Goal: Task Accomplishment & Management: Manage account settings

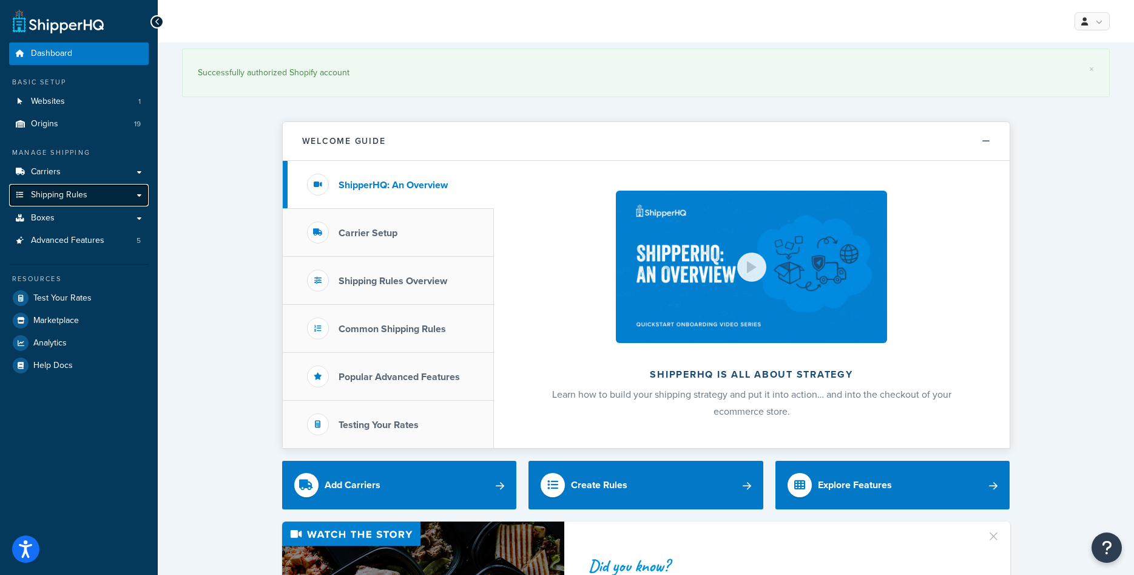
click at [64, 200] on span "Shipping Rules" at bounding box center [59, 195] width 56 height 10
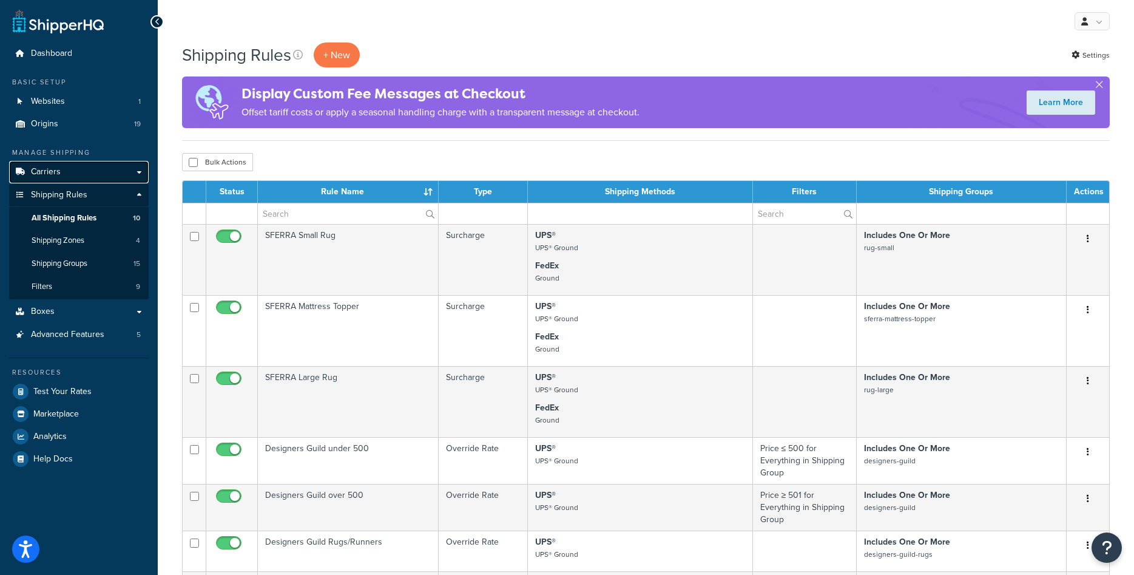
click at [48, 170] on span "Carriers" at bounding box center [46, 172] width 30 height 10
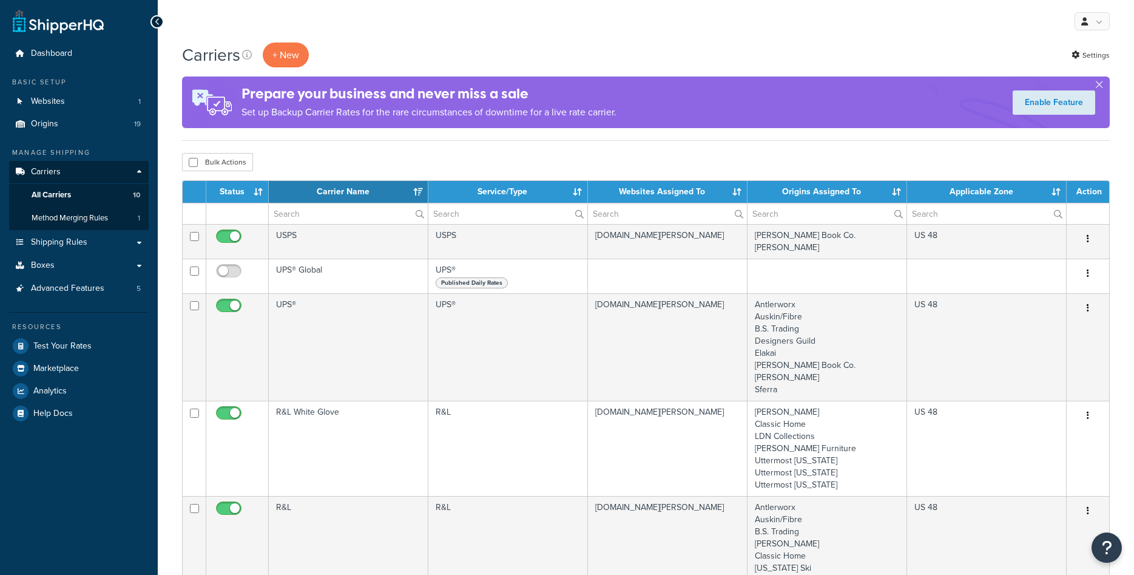
select select "15"
click at [84, 129] on link "Origins 19" at bounding box center [79, 124] width 140 height 22
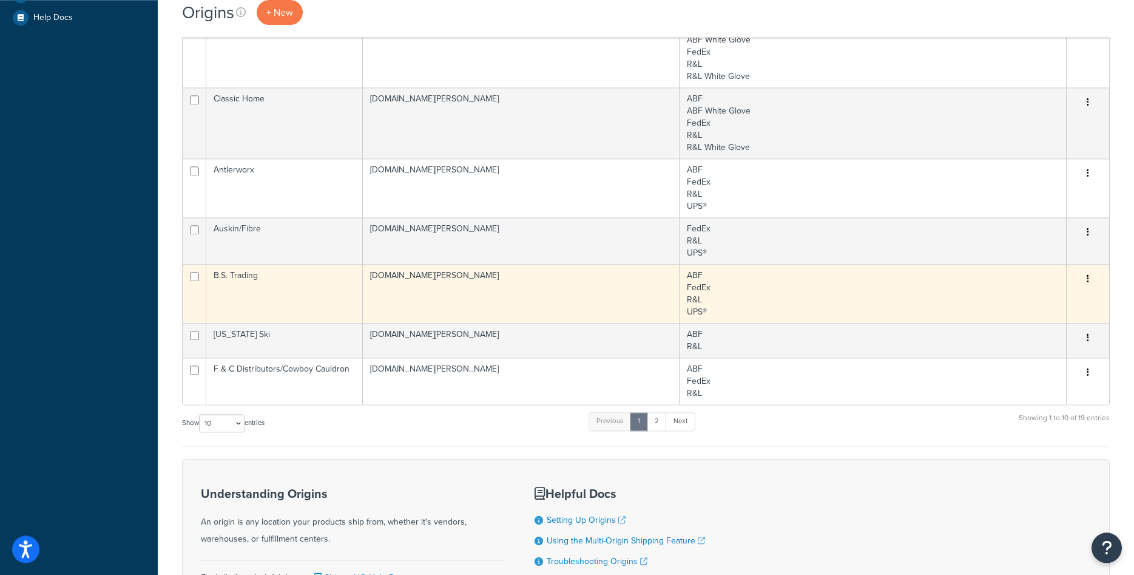
scroll to position [283, 0]
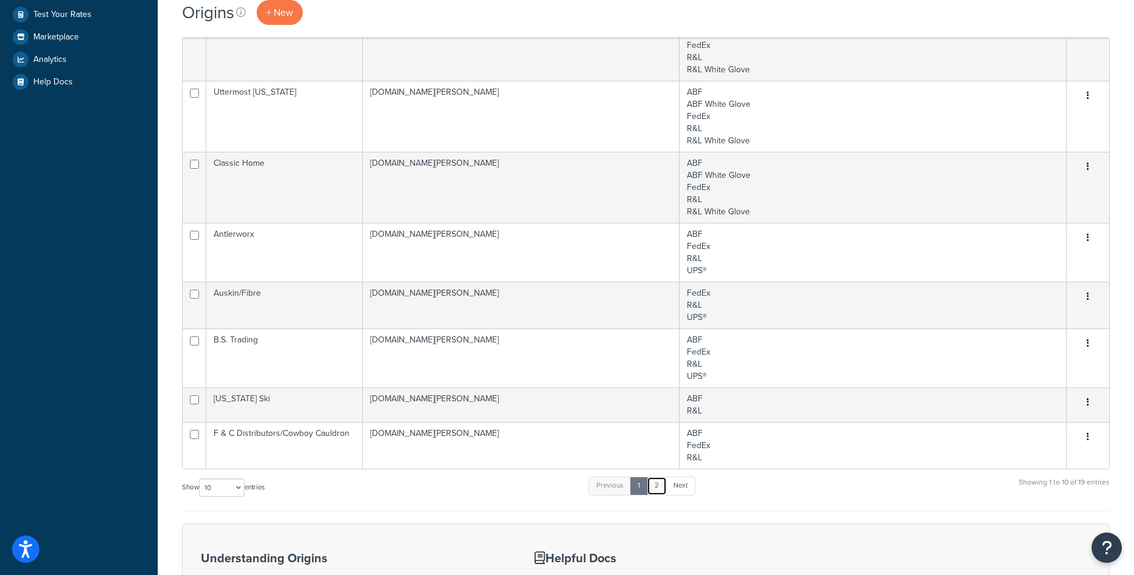
click at [658, 486] on link "2" at bounding box center [657, 485] width 20 height 18
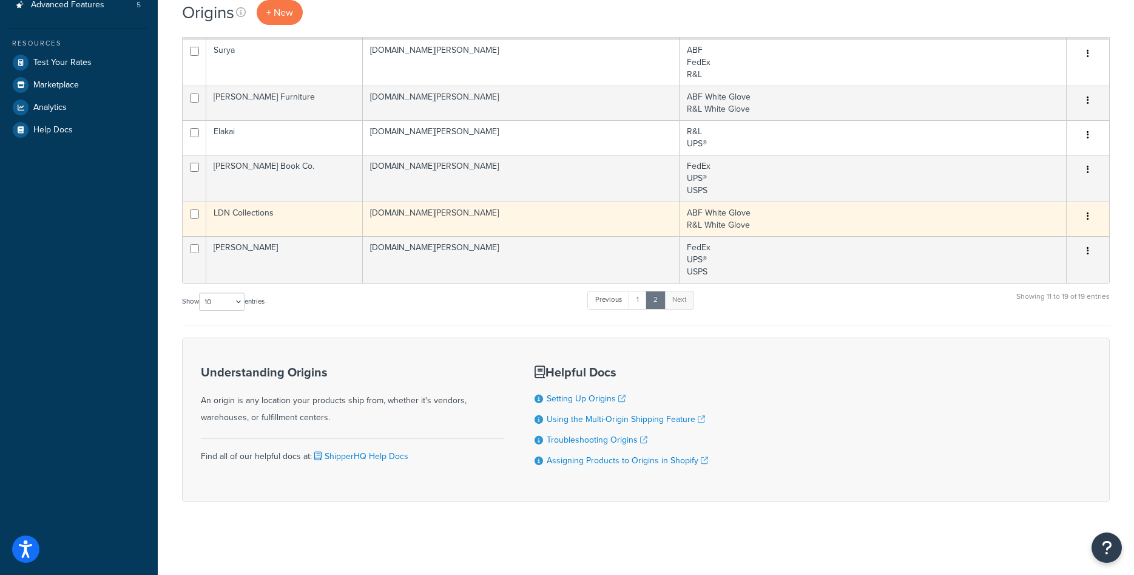
click at [260, 215] on td "LDN Collections" at bounding box center [284, 218] width 157 height 35
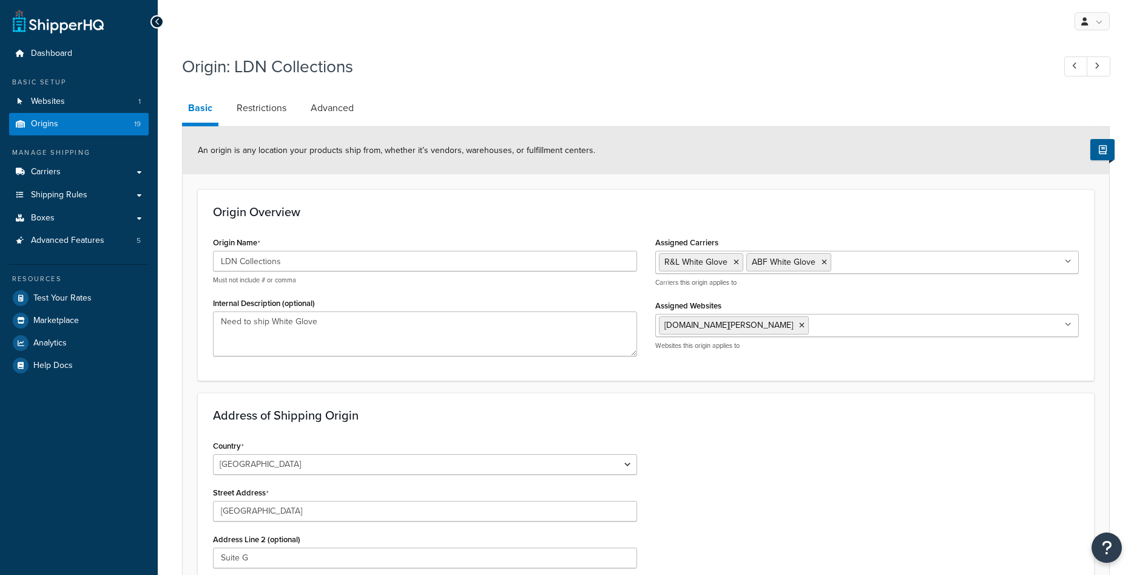
select select "5"
click at [284, 260] on input "LDN Collections" at bounding box center [425, 261] width 424 height 21
click at [327, 234] on div "Origin Name LDN Collections Must not include # or comma" at bounding box center [425, 259] width 424 height 51
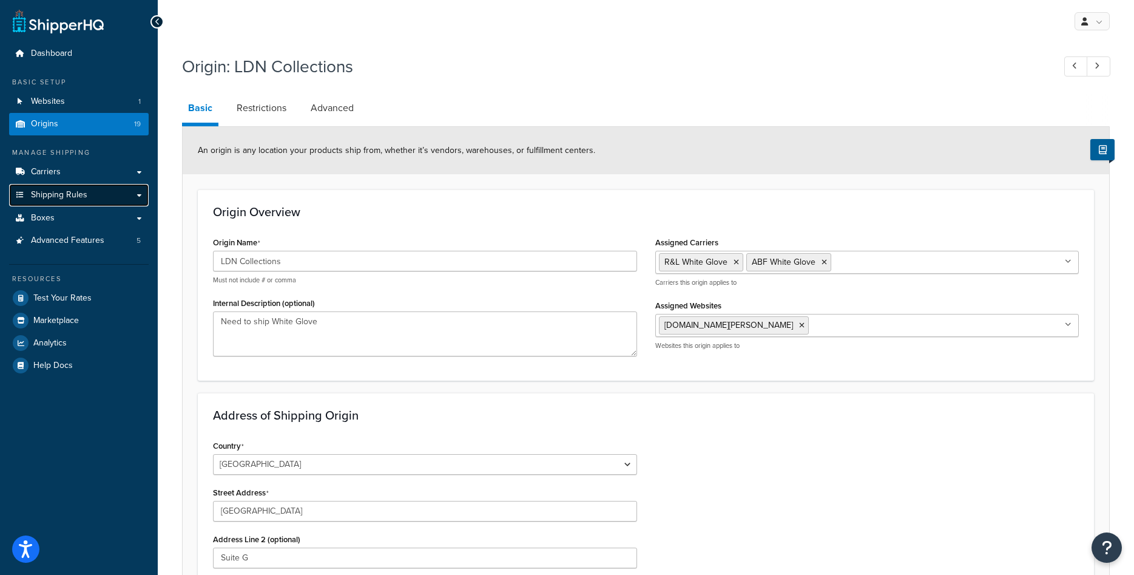
click at [90, 200] on link "Shipping Rules" at bounding box center [79, 195] width 140 height 22
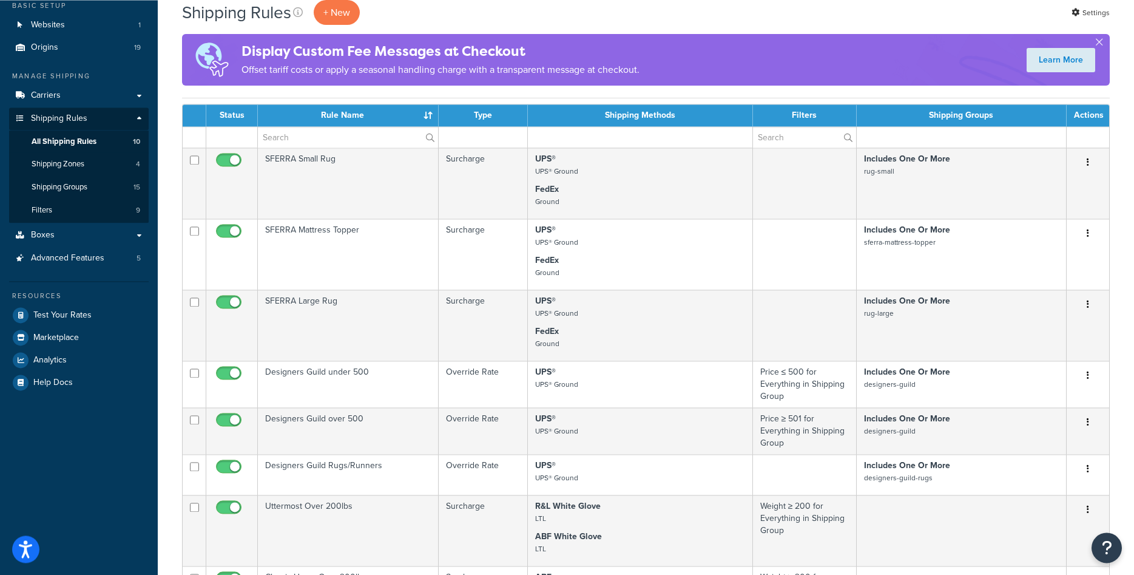
scroll to position [32, 0]
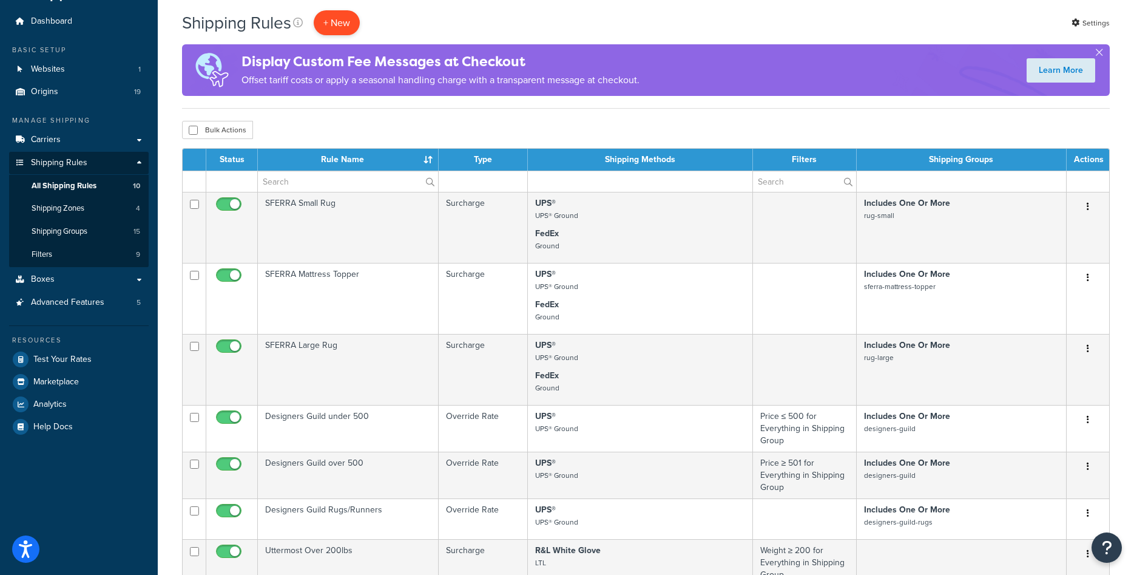
click at [350, 22] on p "+ New" at bounding box center [337, 22] width 46 height 25
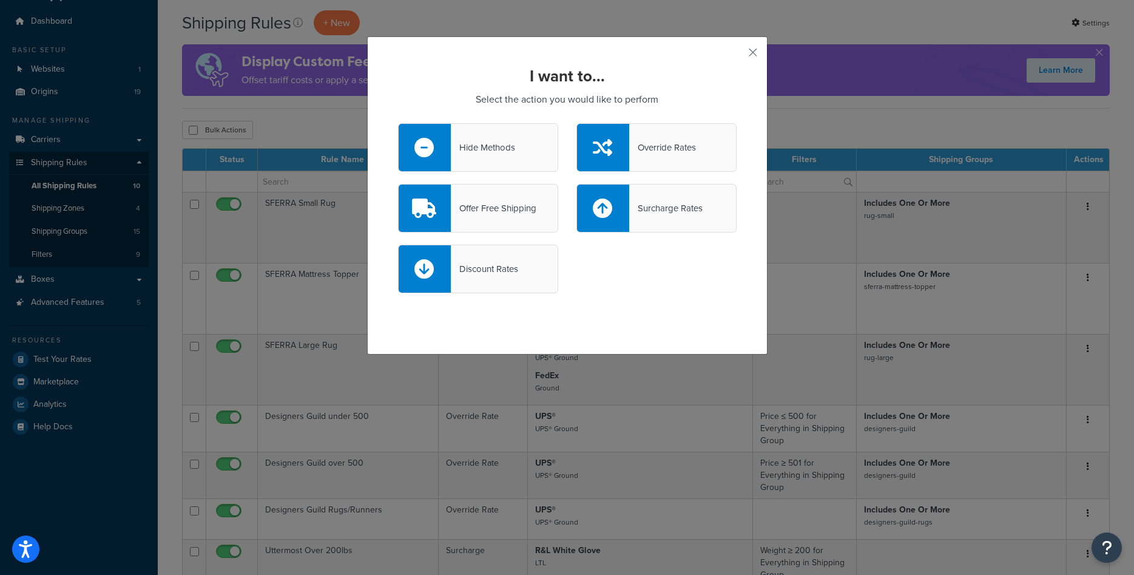
click at [615, 144] on div at bounding box center [603, 147] width 52 height 47
click at [0, 0] on input "Override Rates" at bounding box center [0, 0] width 0 height 0
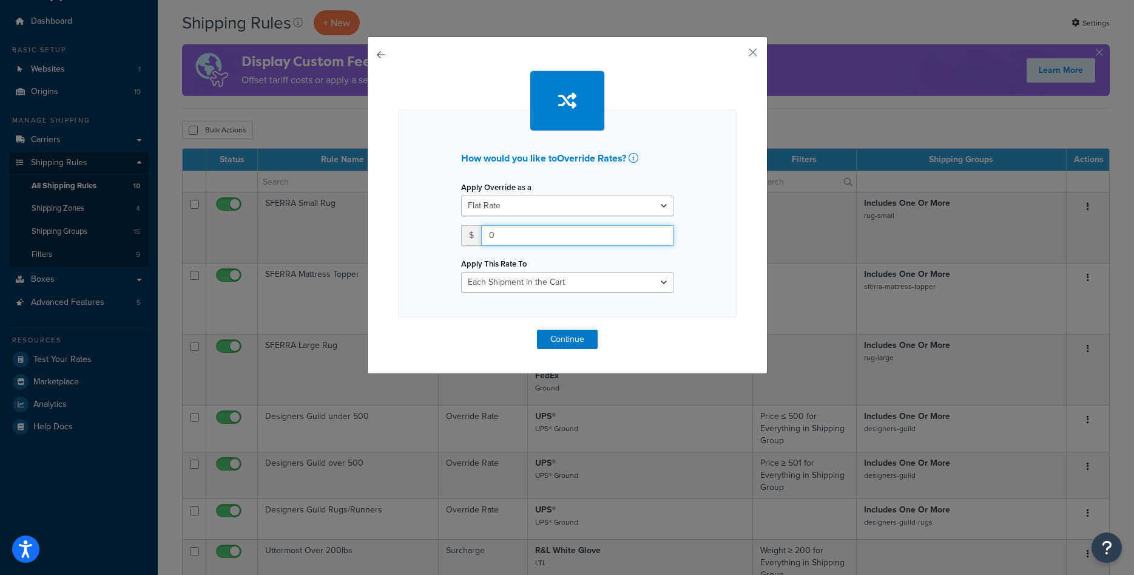
click at [553, 235] on input "0" at bounding box center [577, 235] width 192 height 21
type input "325"
select select "ITEM"
click option "Each Item within a Shipping Group" at bounding box center [0, 0] width 0 height 0
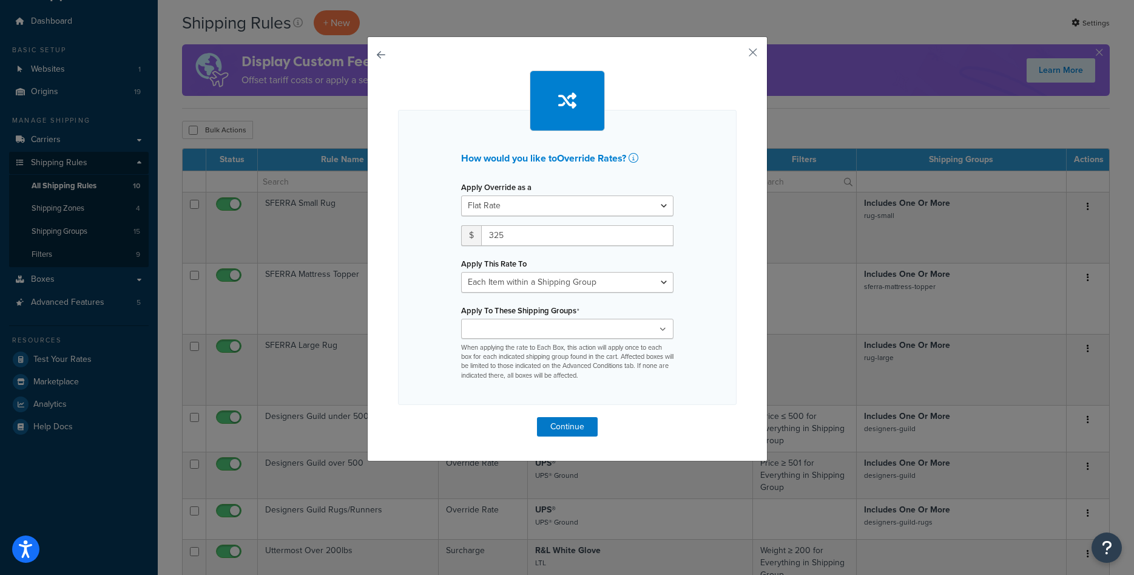
click at [553, 330] on input "Apply To These Shipping Groups" at bounding box center [518, 329] width 107 height 13
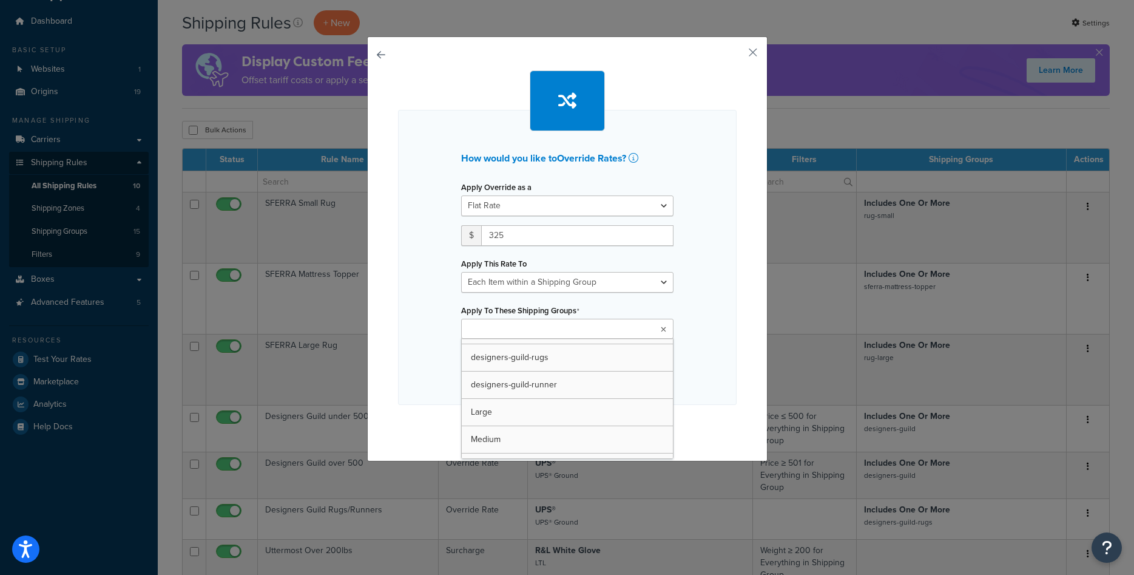
scroll to position [76, 0]
click at [677, 311] on div "Apply Override as a Flat Rate Percentage Flat Rate & Percentage $ 325 Apply Thi…" at bounding box center [567, 280] width 231 height 205
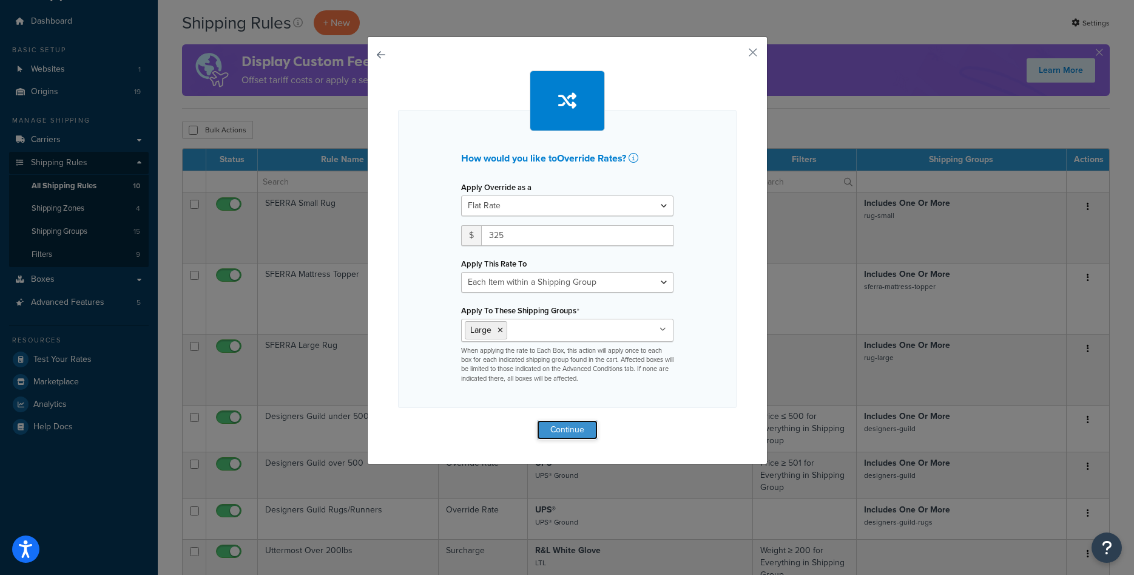
click at [559, 429] on button "Continue" at bounding box center [567, 429] width 61 height 19
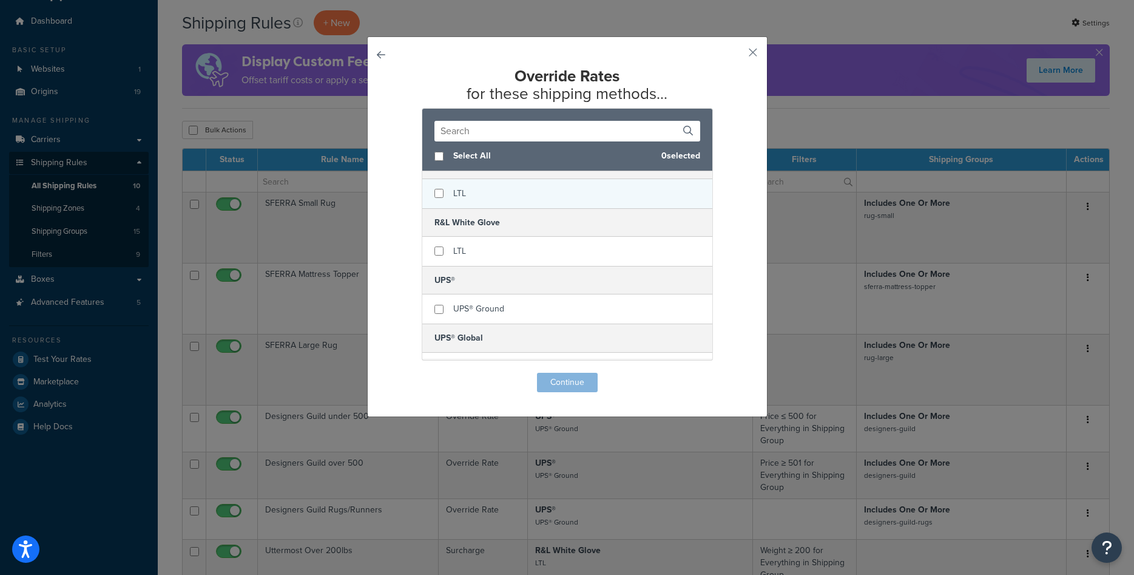
scroll to position [306, 0]
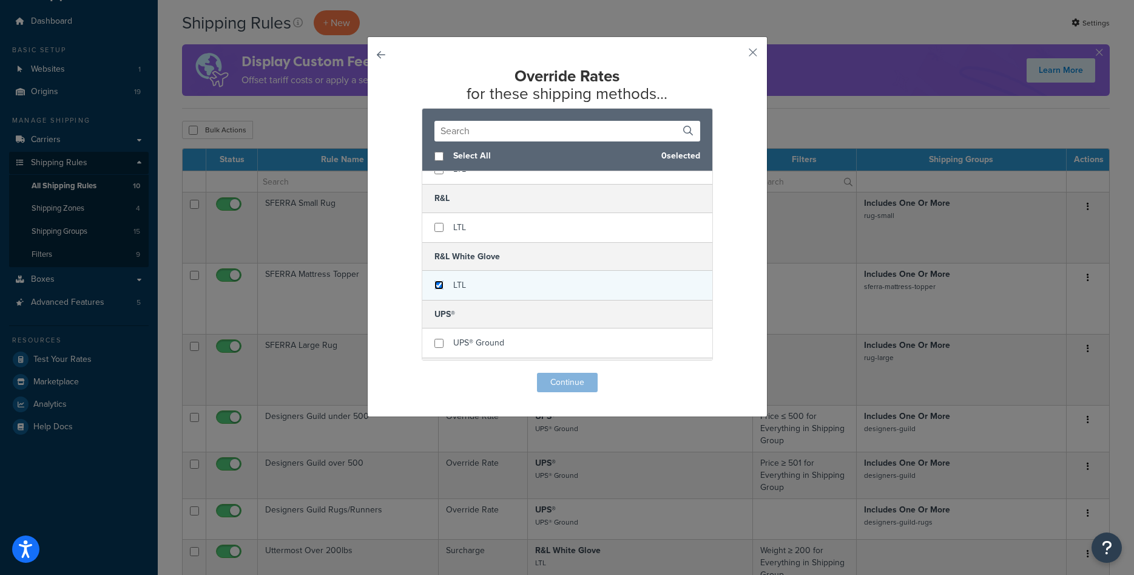
click at [438, 285] on input "checkbox" at bounding box center [439, 284] width 9 height 9
checkbox input "true"
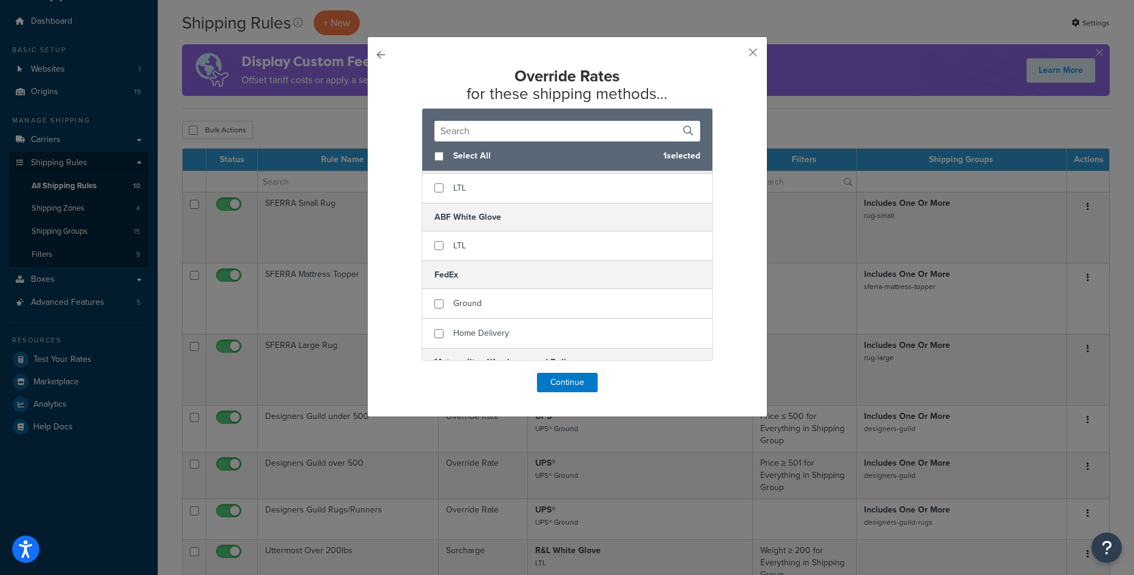
scroll to position [0, 0]
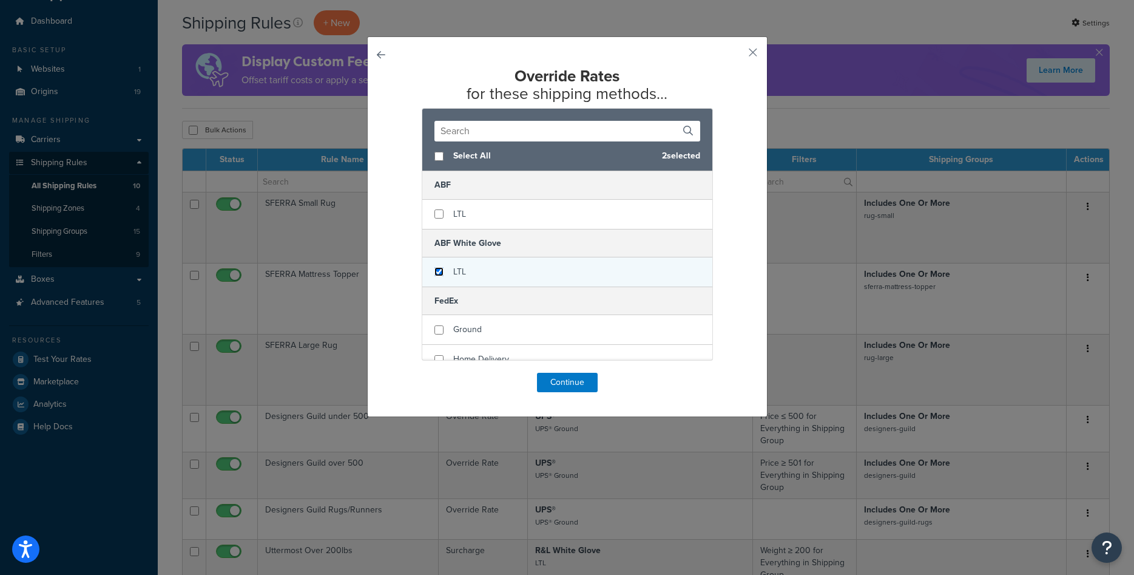
click at [441, 271] on input "checkbox" at bounding box center [439, 271] width 9 height 9
checkbox input "true"
click at [574, 382] on button "Continue" at bounding box center [567, 382] width 61 height 19
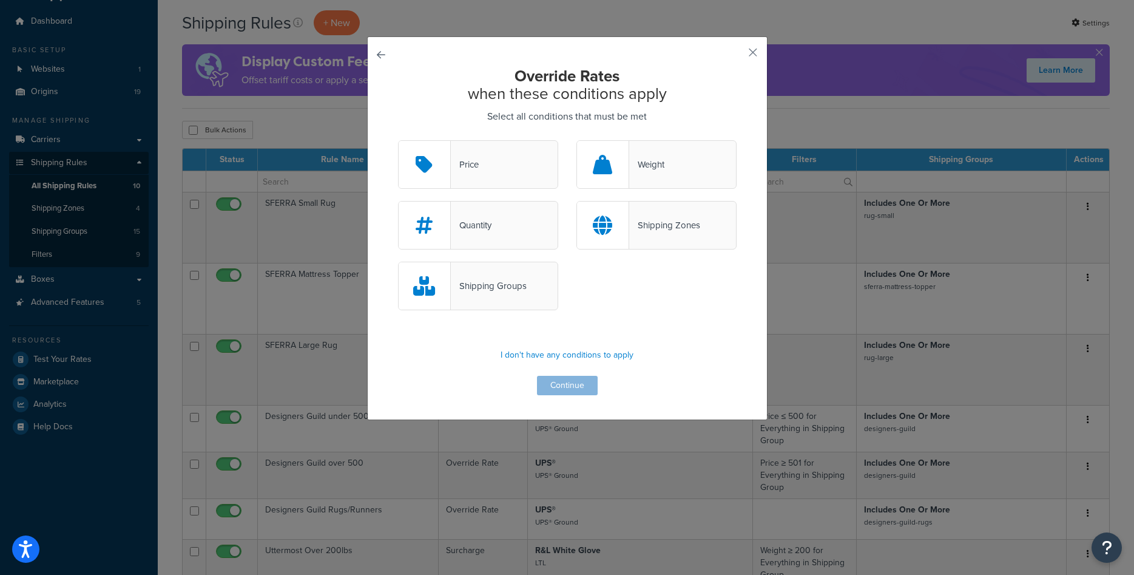
click at [638, 236] on div "Shipping Zones" at bounding box center [657, 225] width 160 height 49
click at [0, 0] on input "Shipping Zones" at bounding box center [0, 0] width 0 height 0
click at [577, 387] on button "Continue" at bounding box center [567, 385] width 61 height 19
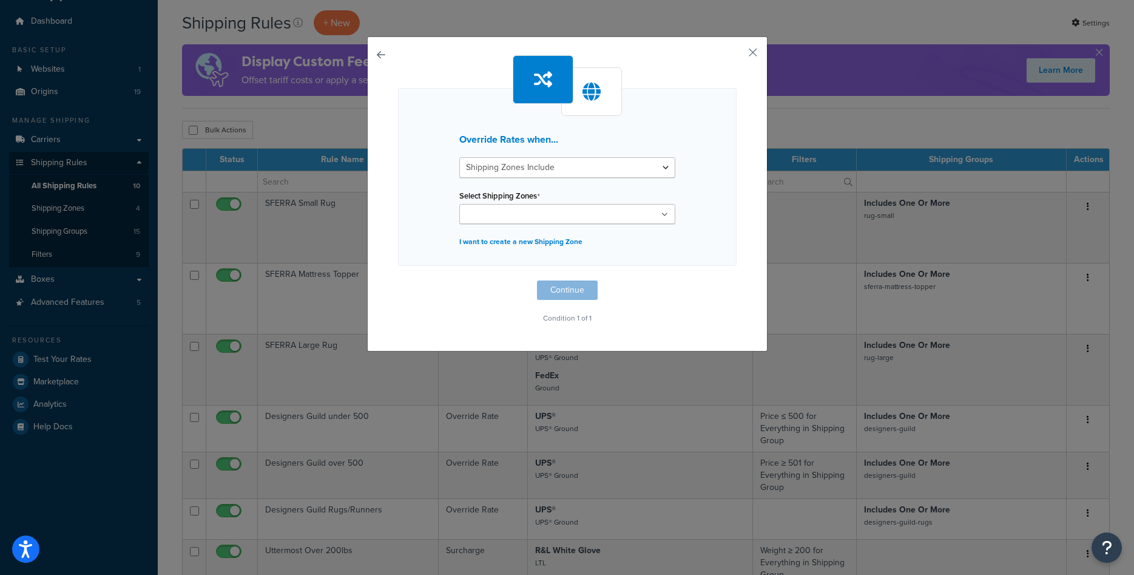
click at [553, 216] on input "Select Shipping Zones" at bounding box center [516, 214] width 107 height 13
click at [558, 188] on div "Select Shipping Zones US 48 US APO US US POBox" at bounding box center [567, 205] width 216 height 37
click at [398, 280] on button "button" at bounding box center [398, 280] width 0 height 0
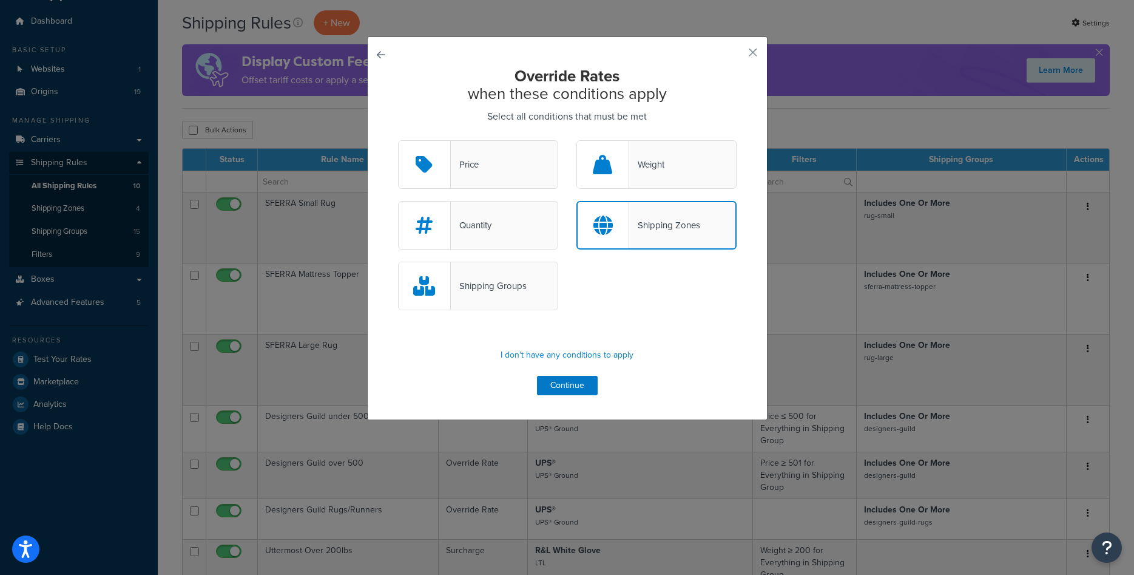
click at [521, 292] on div "Shipping Groups" at bounding box center [489, 285] width 76 height 17
click at [0, 0] on input "Shipping Groups" at bounding box center [0, 0] width 0 height 0
click at [590, 384] on button "Continue" at bounding box center [567, 385] width 61 height 19
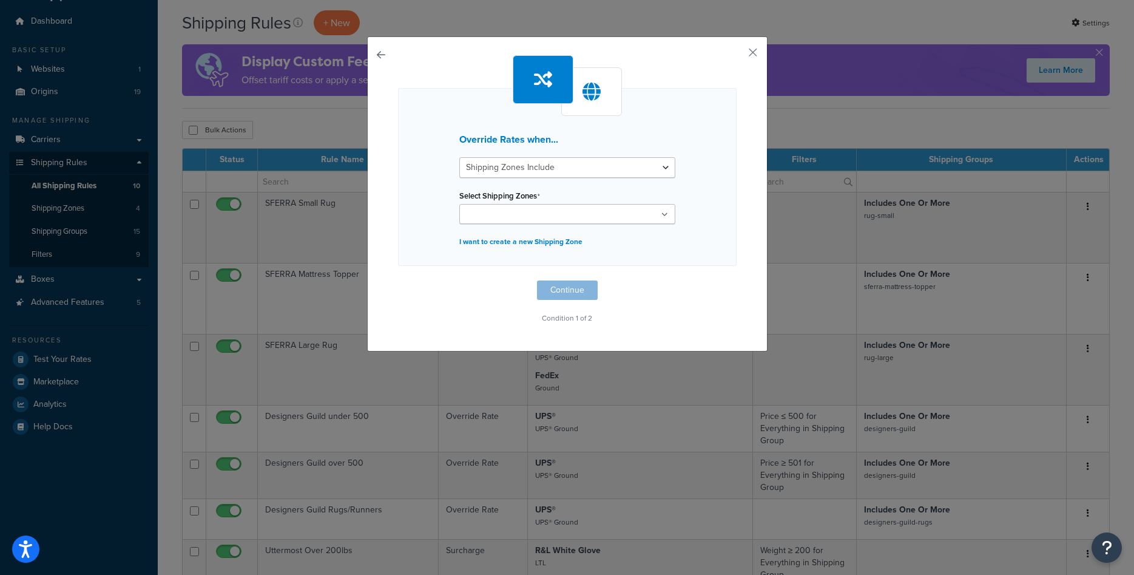
click at [398, 280] on button "button" at bounding box center [398, 280] width 0 height 0
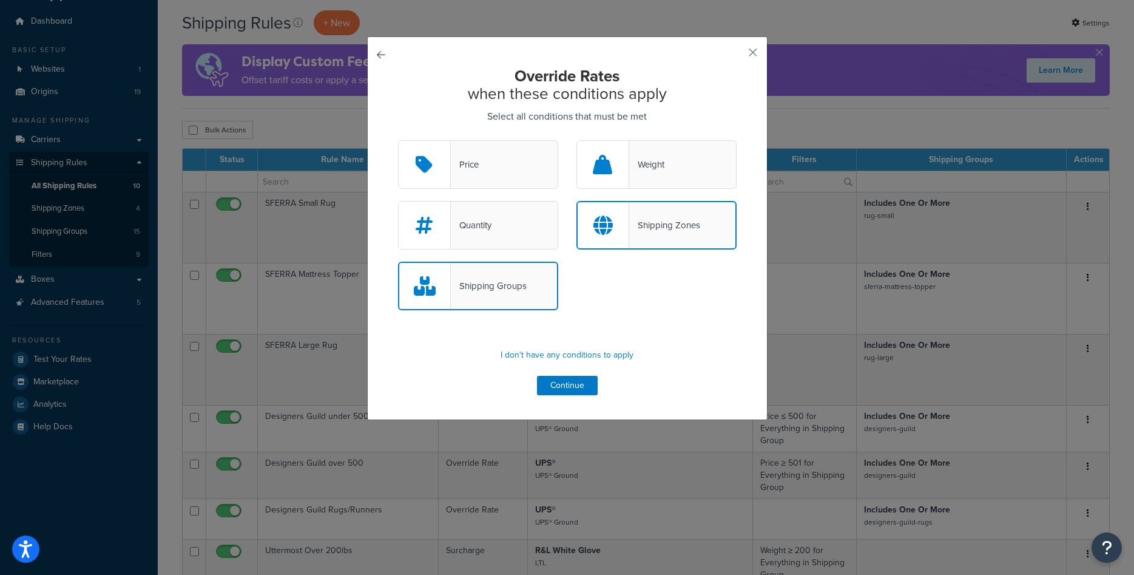
click at [657, 235] on div "Shipping Zones" at bounding box center [657, 225] width 160 height 49
click at [0, 0] on input "Shipping Zones" at bounding box center [0, 0] width 0 height 0
click at [573, 387] on button "Continue" at bounding box center [567, 385] width 61 height 19
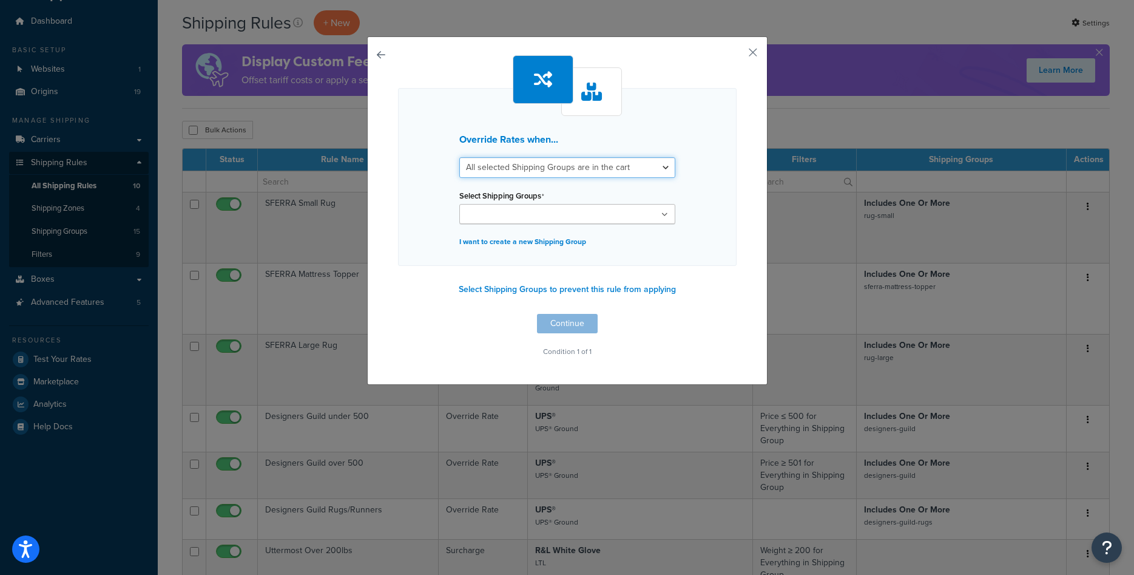
click at [459, 157] on select "All selected Shipping Groups are in the cart Any selected Shipping Groups are i…" at bounding box center [567, 167] width 216 height 21
select select "any"
click option "Any selected Shipping Groups are in the cart" at bounding box center [0, 0] width 0 height 0
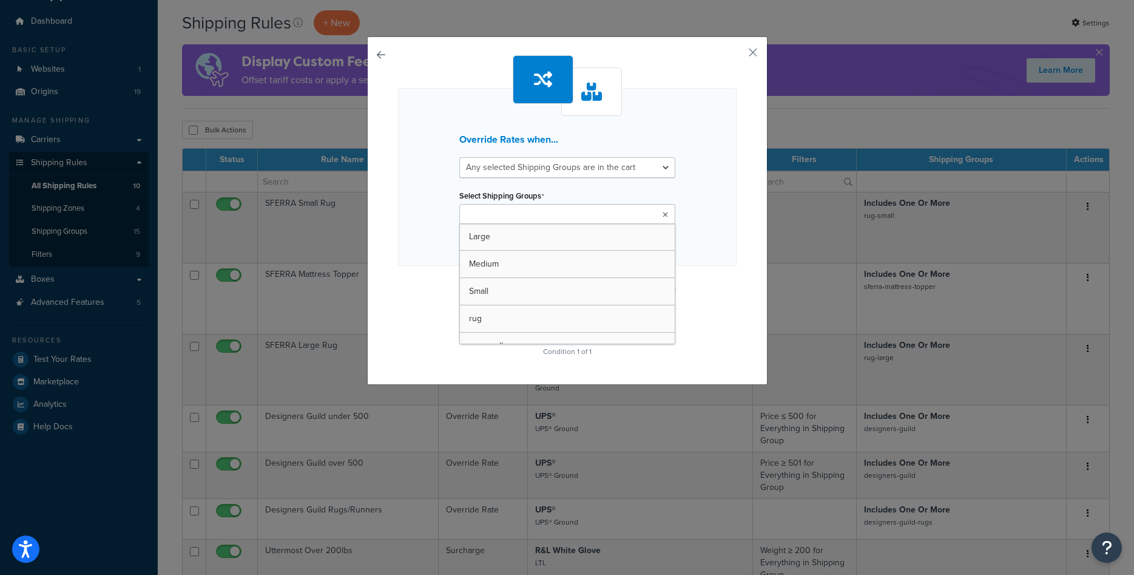
click at [530, 219] on input "Select Shipping Groups" at bounding box center [516, 214] width 107 height 13
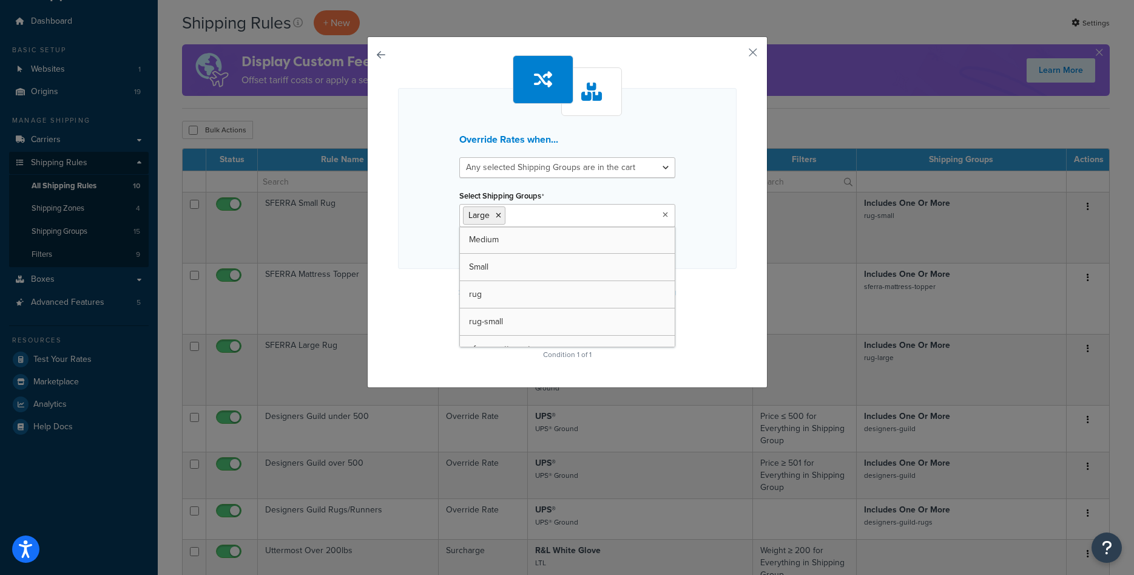
click at [696, 291] on div "Override Rates when... All selected Shipping Groups are in the cart Any selecte…" at bounding box center [567, 209] width 339 height 308
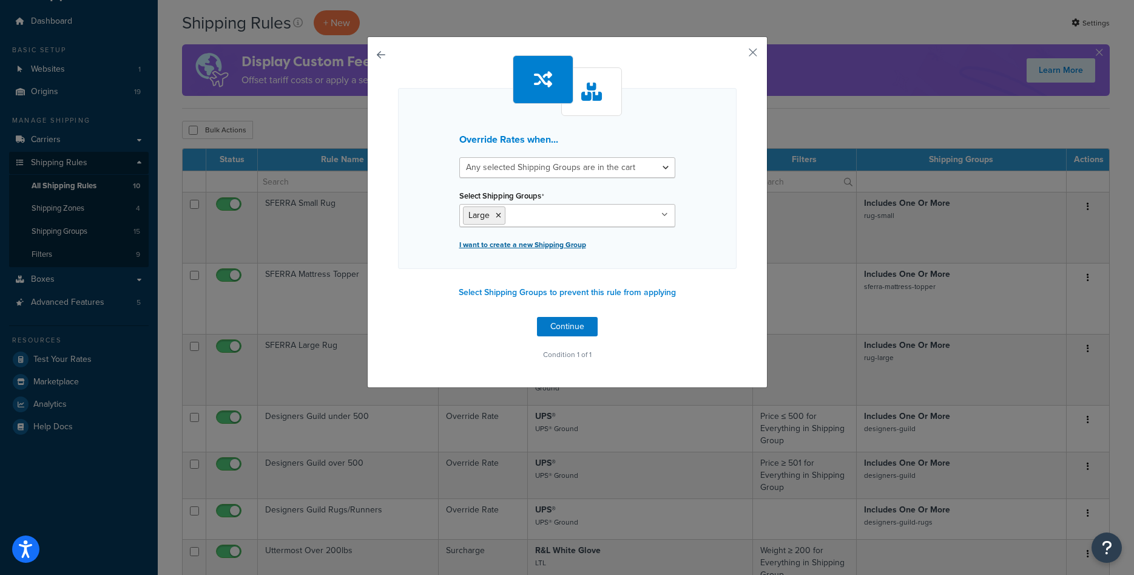
click at [530, 245] on p "I want to create a new Shipping Group" at bounding box center [567, 244] width 216 height 17
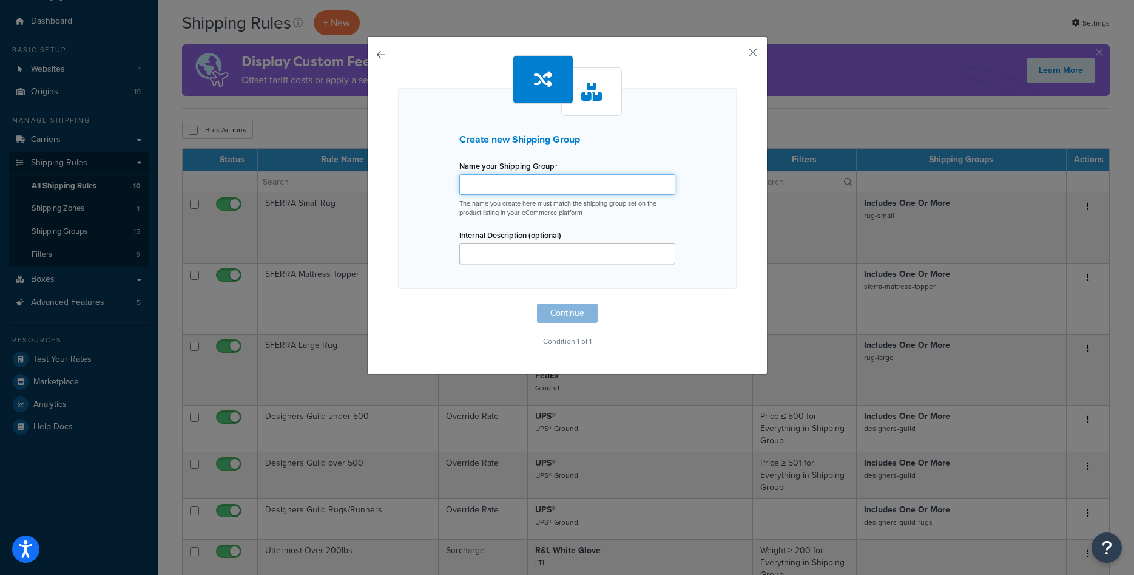
click at [527, 190] on input "Name your Shipping Group" at bounding box center [567, 184] width 216 height 21
paste input "LDN Collections"
drag, startPoint x: 492, startPoint y: 183, endPoint x: 459, endPoint y: 181, distance: 32.8
click at [459, 181] on input "LDN Collections" at bounding box center [567, 184] width 216 height 21
type input "ldn-collections"
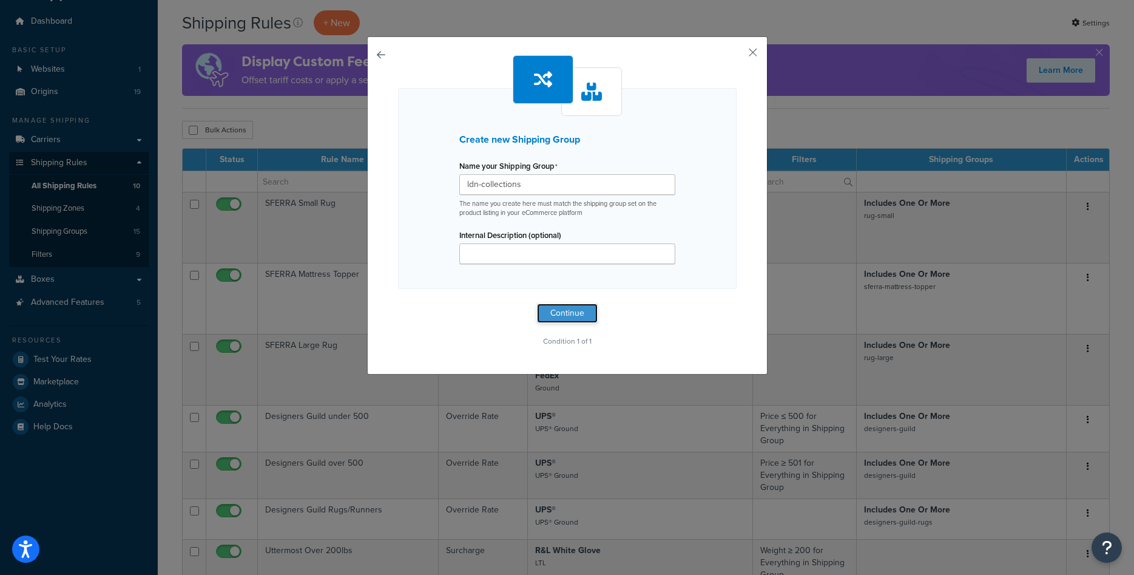
click at [565, 306] on button "Continue" at bounding box center [567, 312] width 61 height 19
select select "any"
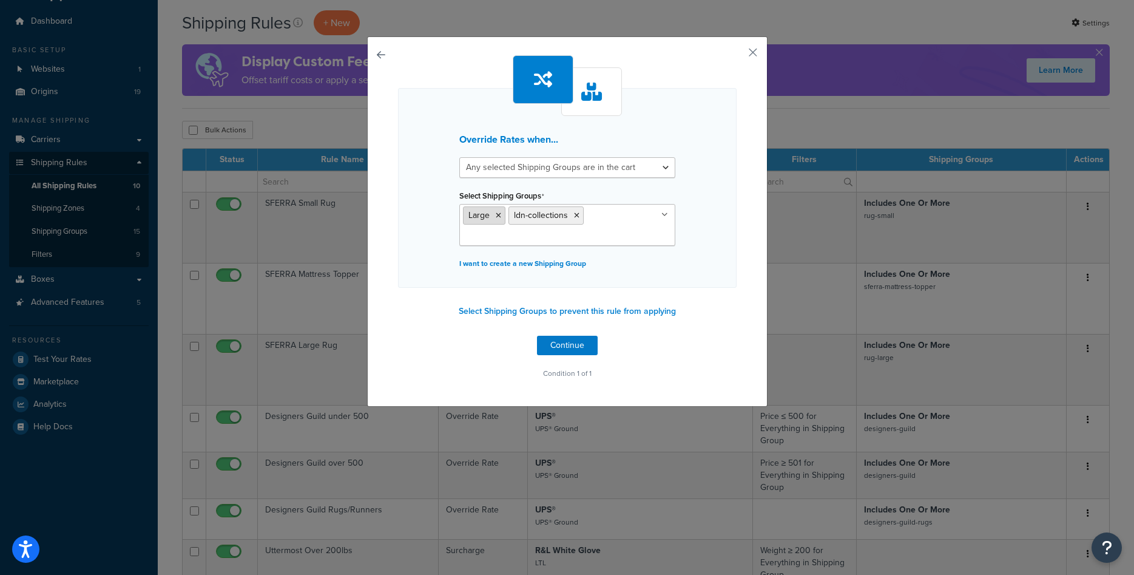
click at [499, 218] on icon at bounding box center [498, 215] width 5 height 7
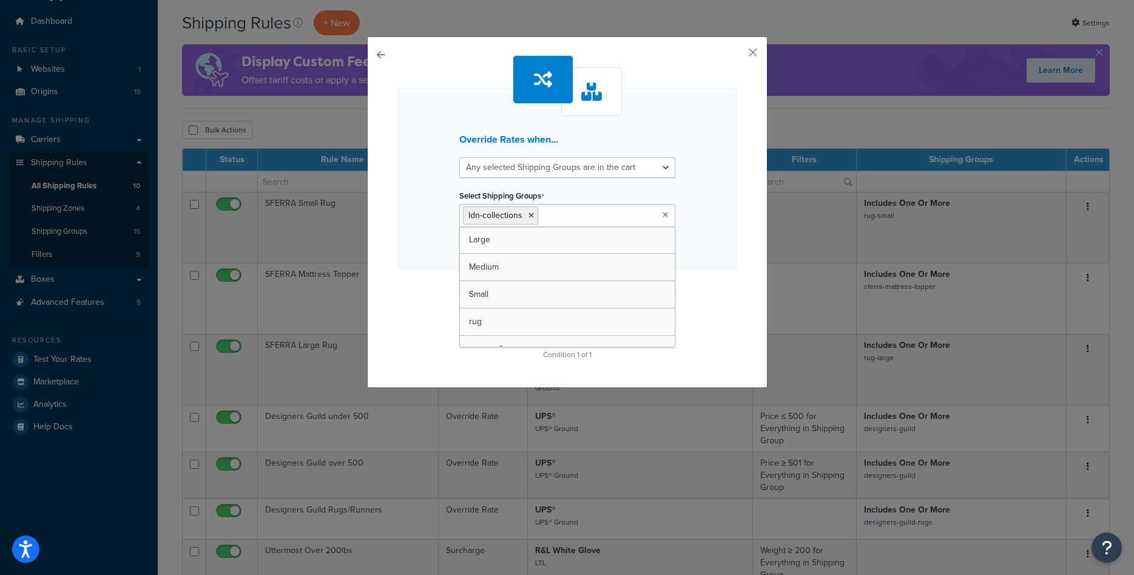
click at [698, 248] on div "Override Rates when... All selected Shipping Groups are in the cart Any selecte…" at bounding box center [567, 178] width 339 height 181
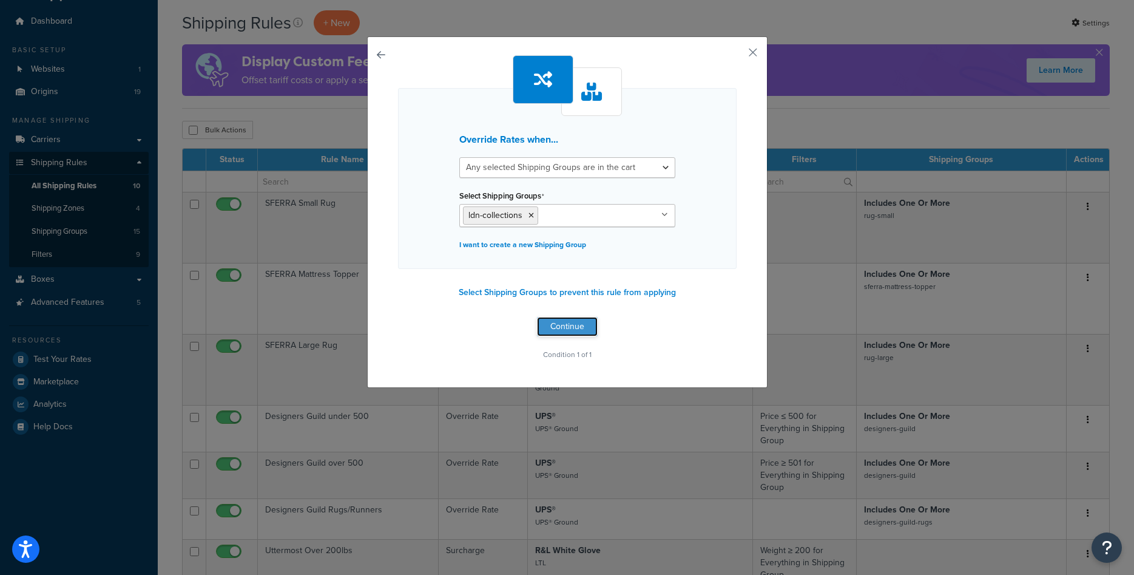
click at [563, 336] on button "Continue" at bounding box center [567, 326] width 61 height 19
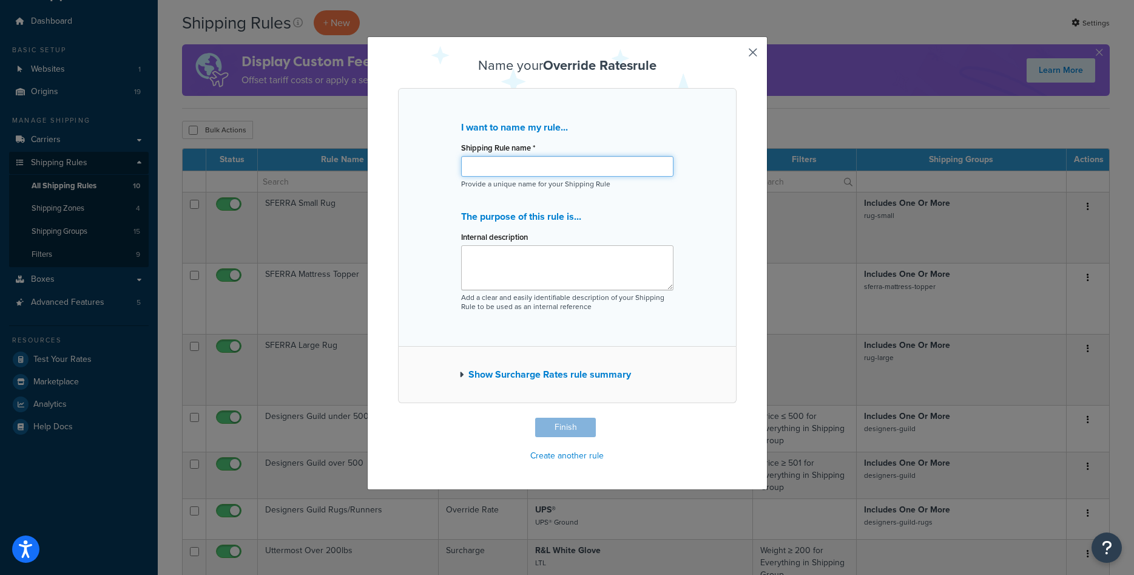
click at [521, 167] on input "Shipping Rule name *" at bounding box center [567, 166] width 212 height 21
type input "LDN Collections 325 each"
click at [576, 427] on button "Finish" at bounding box center [565, 427] width 61 height 19
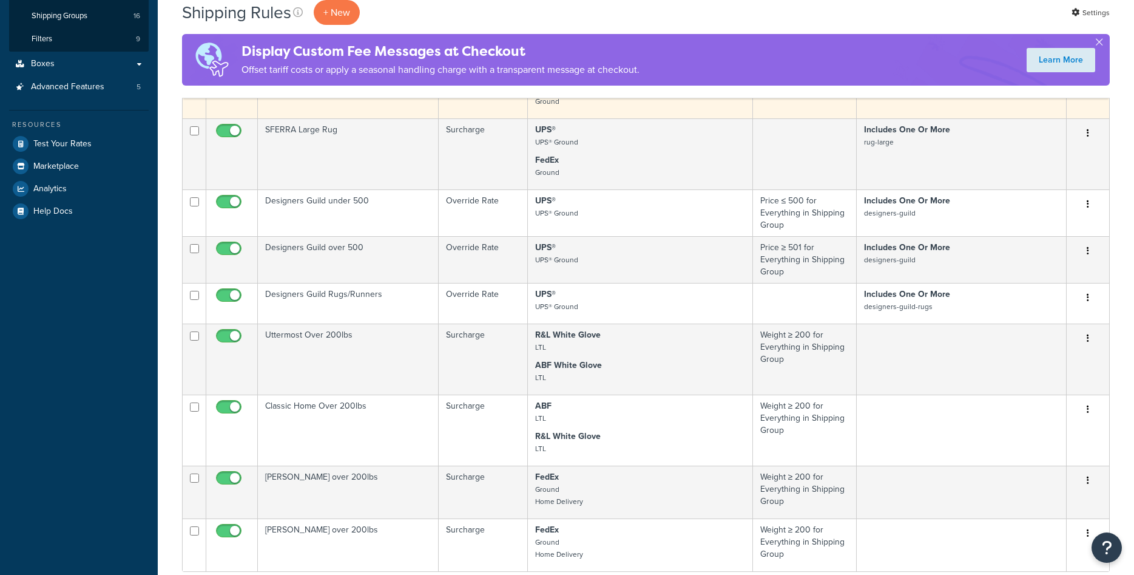
scroll to position [495, 0]
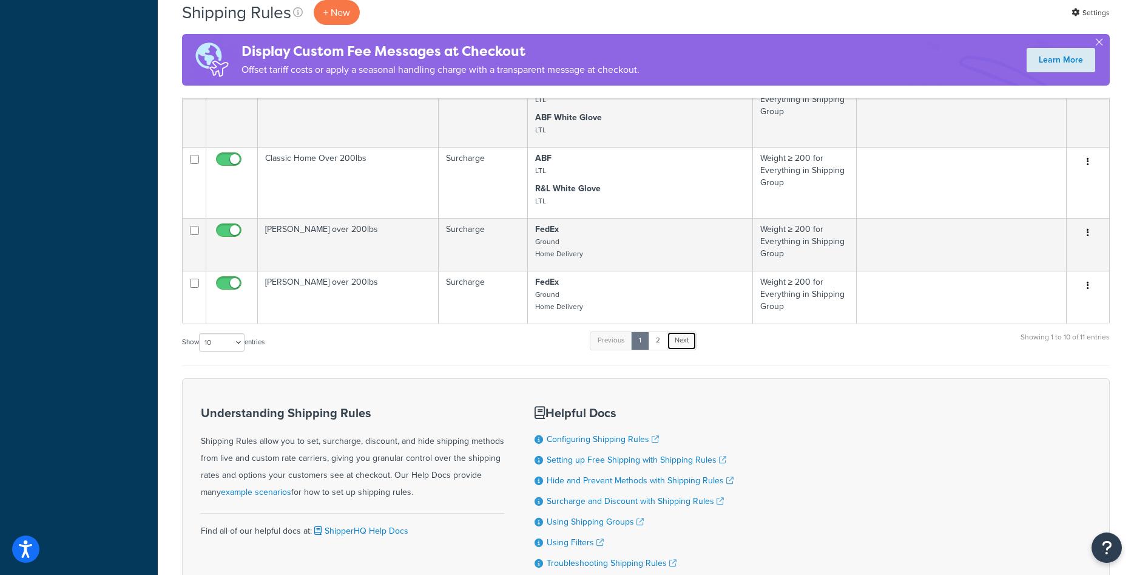
click at [686, 347] on link "Next" at bounding box center [682, 340] width 30 height 18
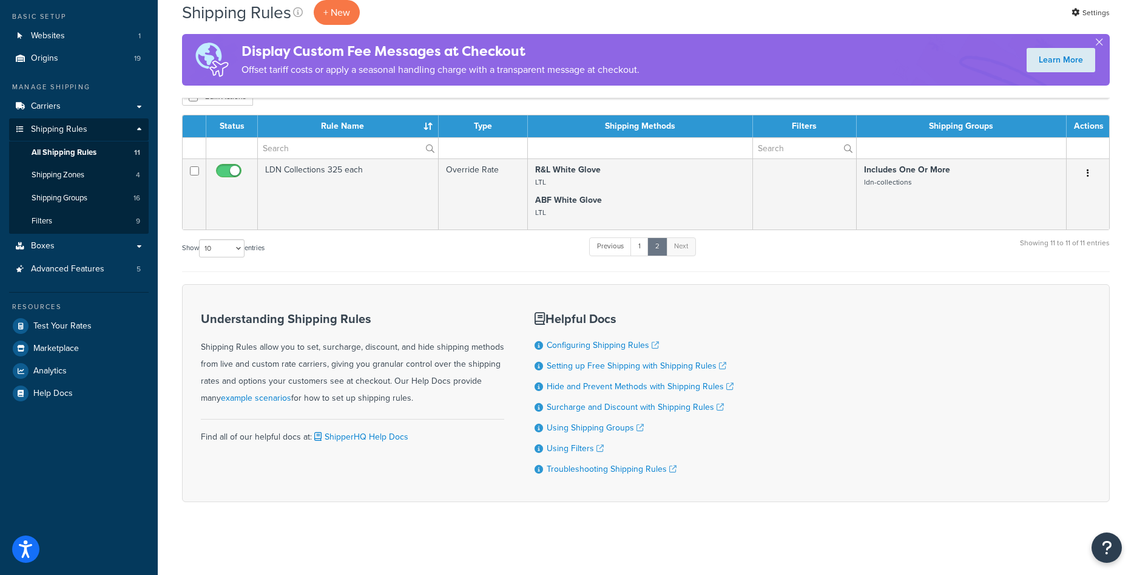
scroll to position [66, 0]
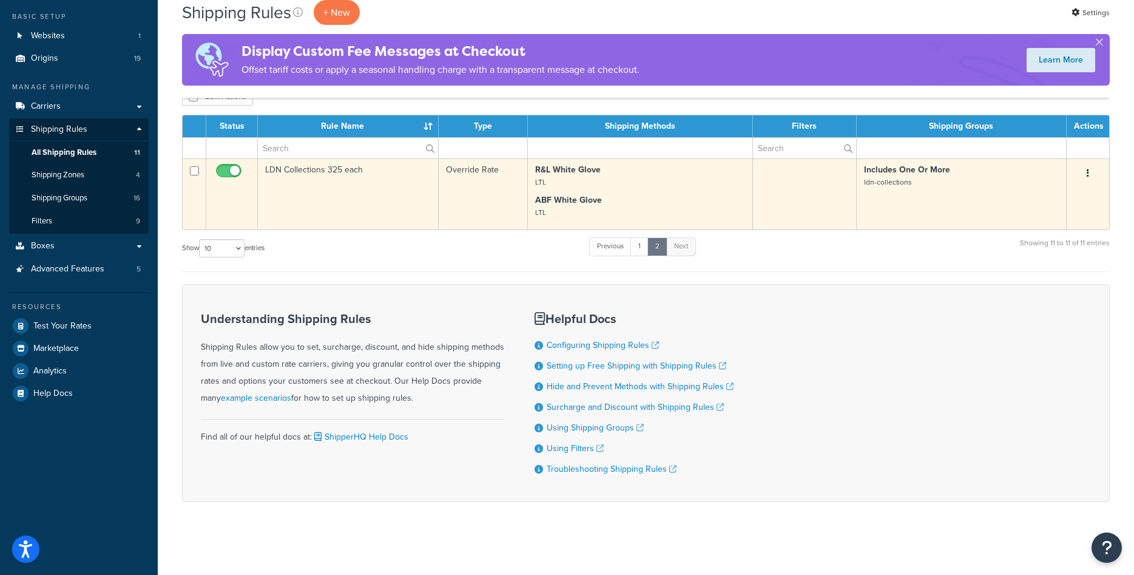
click at [357, 196] on td "LDN Collections 325 each" at bounding box center [348, 193] width 181 height 71
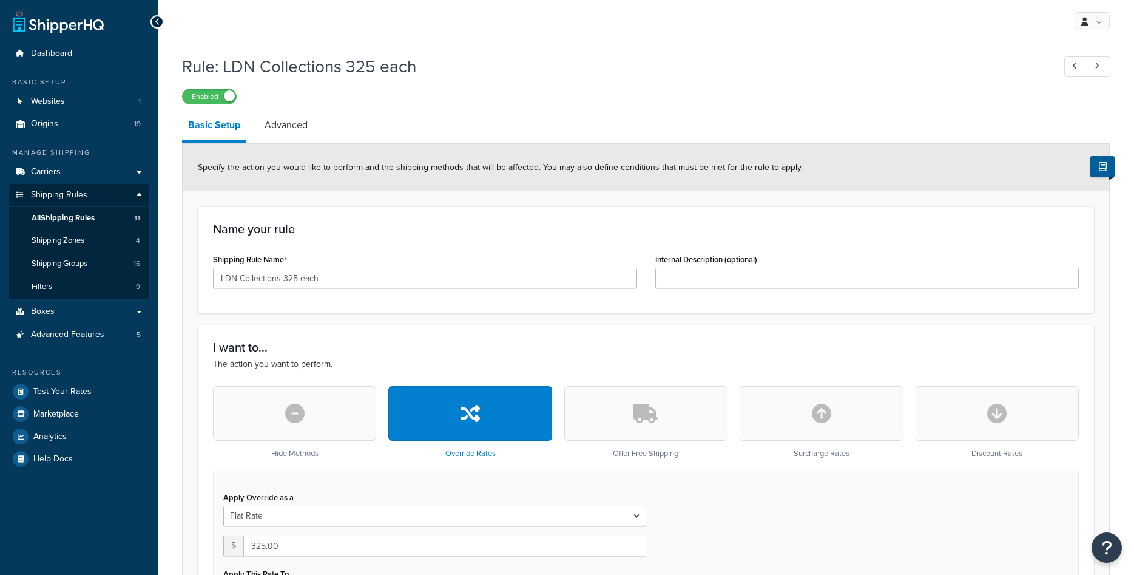
select select "ITEM"
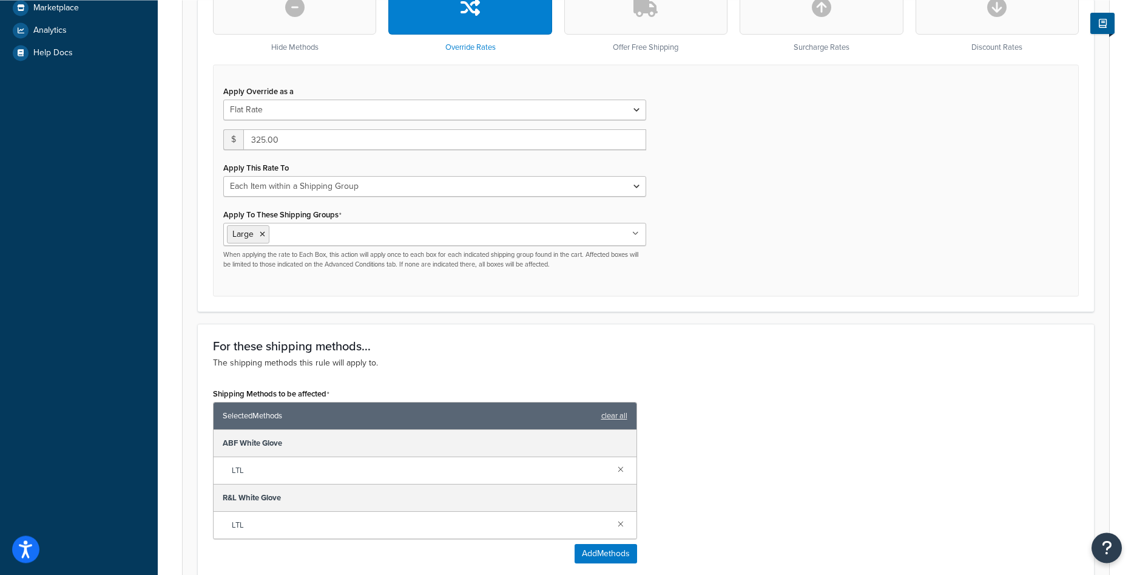
scroll to position [371, 0]
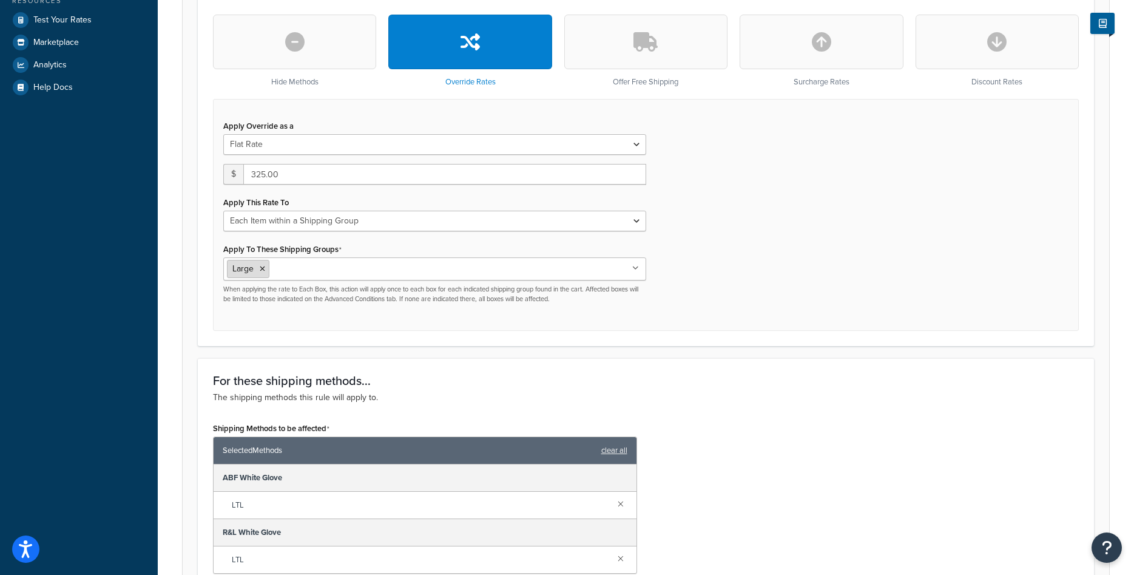
click at [260, 268] on icon at bounding box center [262, 268] width 5 height 7
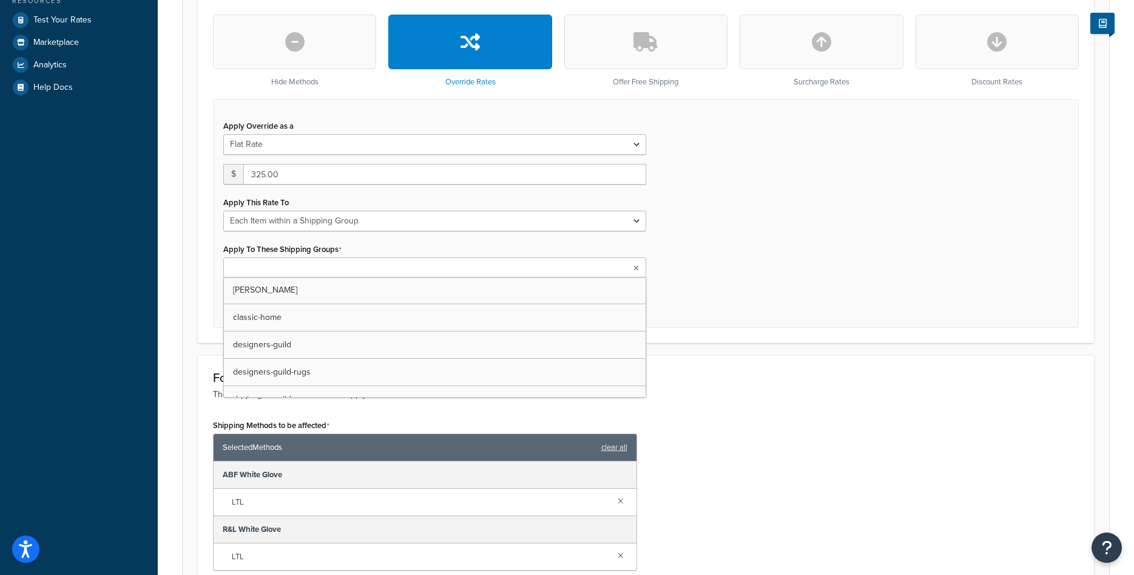
click at [282, 275] on input "Apply To These Shipping Groups" at bounding box center [280, 268] width 107 height 13
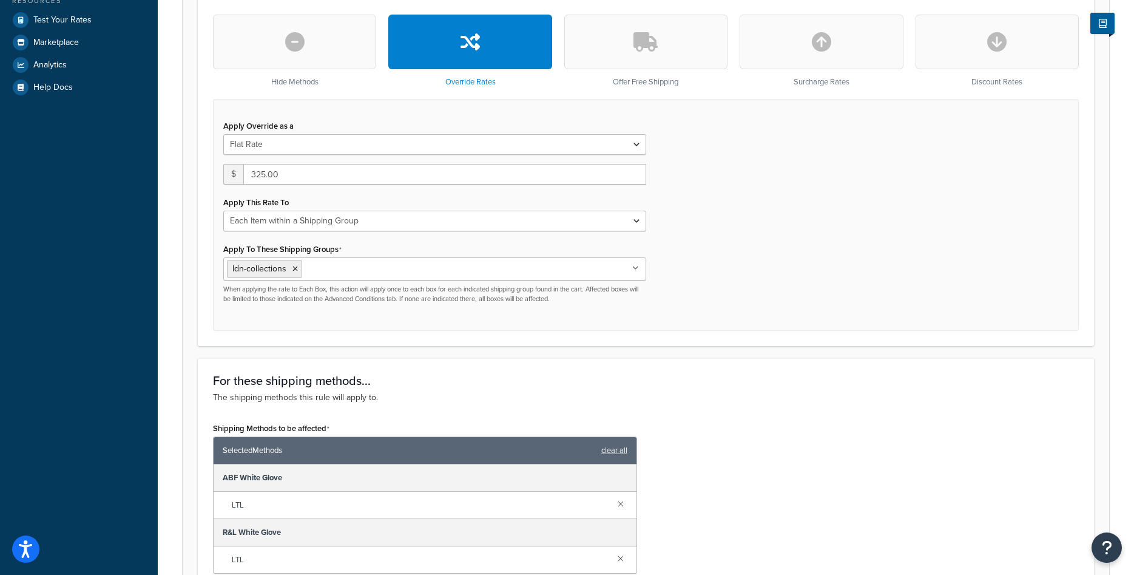
click at [760, 343] on div "I want to... The action you want to perform. Hide Methods Override Rates Offer …" at bounding box center [646, 149] width 896 height 393
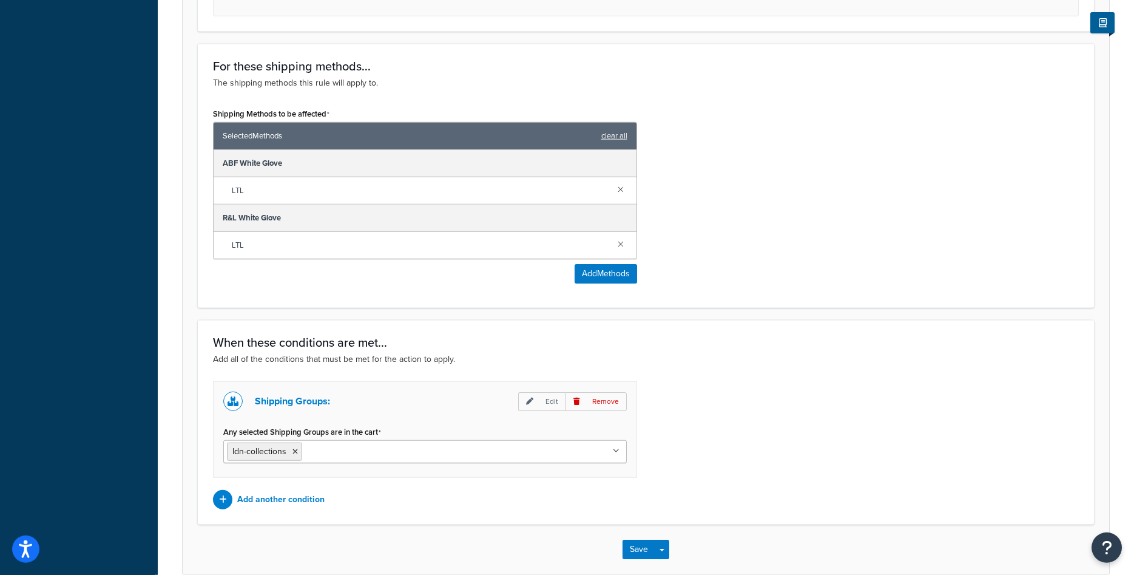
scroll to position [747, 0]
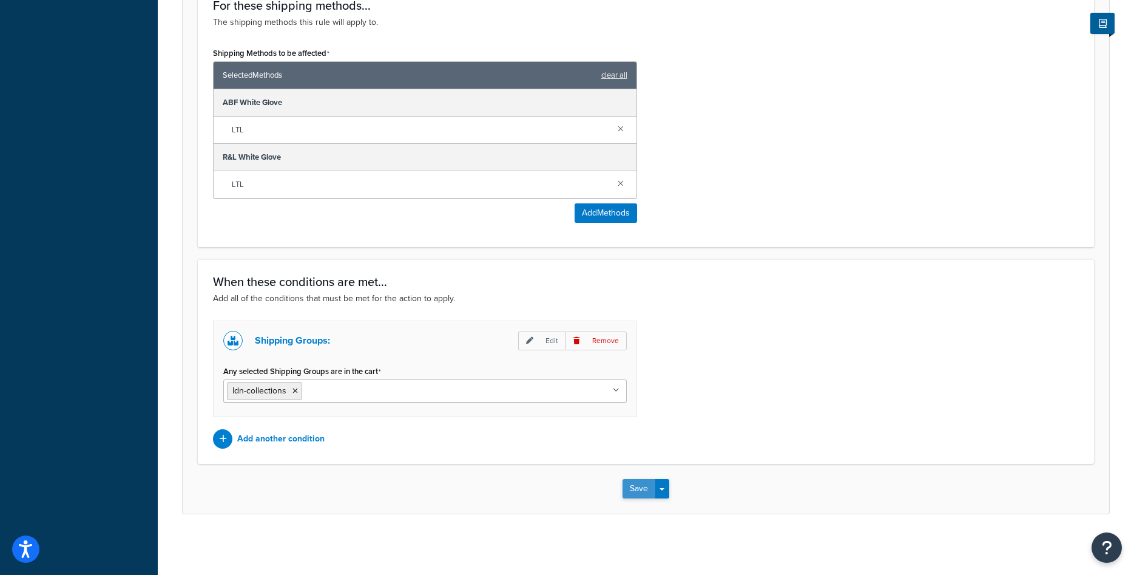
click at [640, 486] on button "Save" at bounding box center [639, 488] width 33 height 19
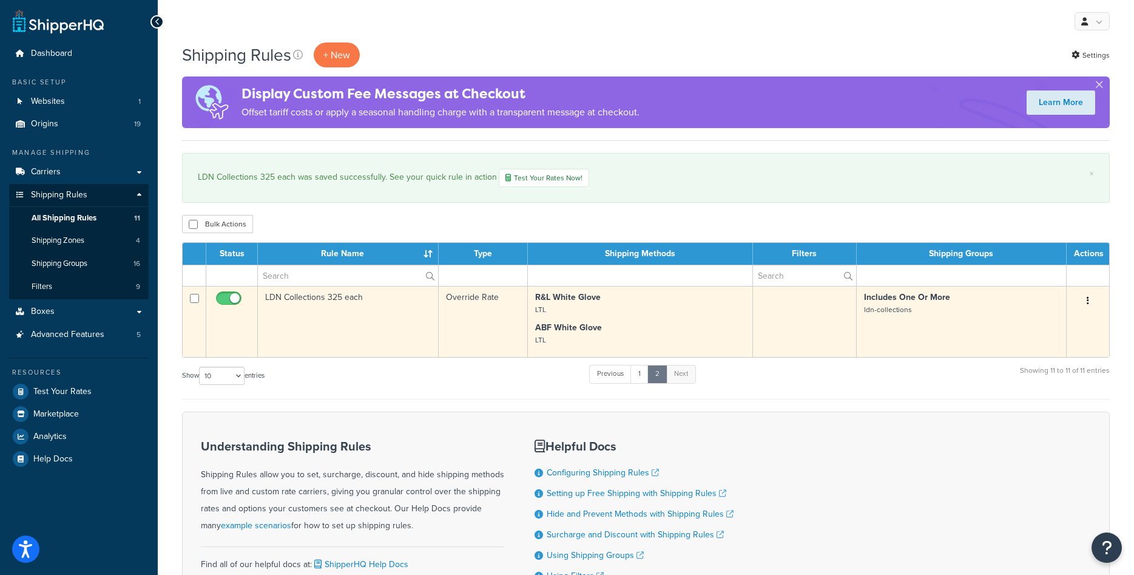
click at [345, 316] on td "LDN Collections 325 each" at bounding box center [348, 321] width 181 height 71
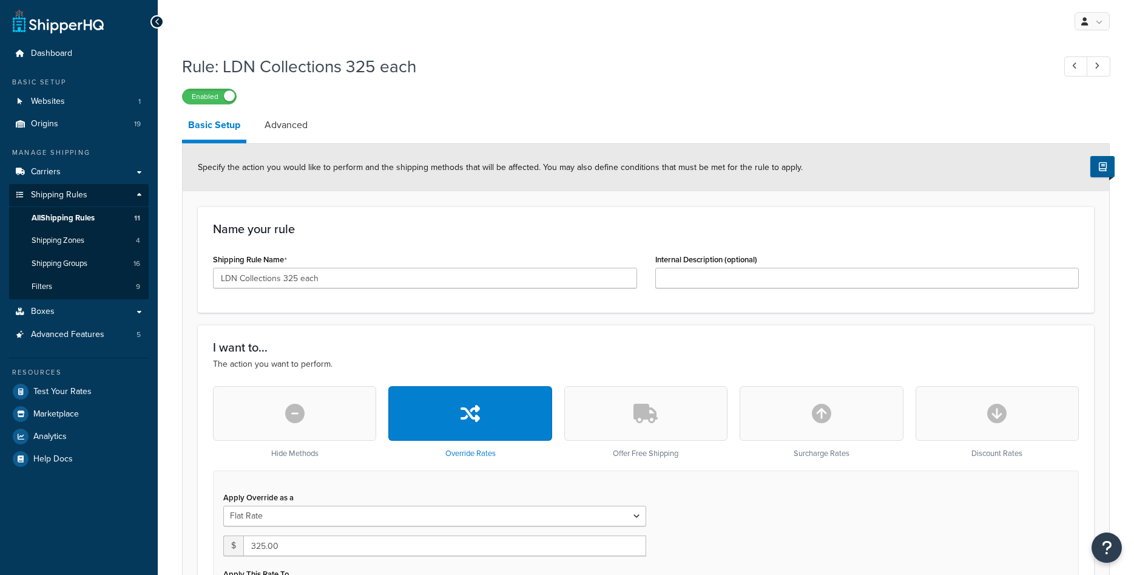
select select "ITEM"
click at [282, 124] on link "Advanced" at bounding box center [286, 124] width 55 height 29
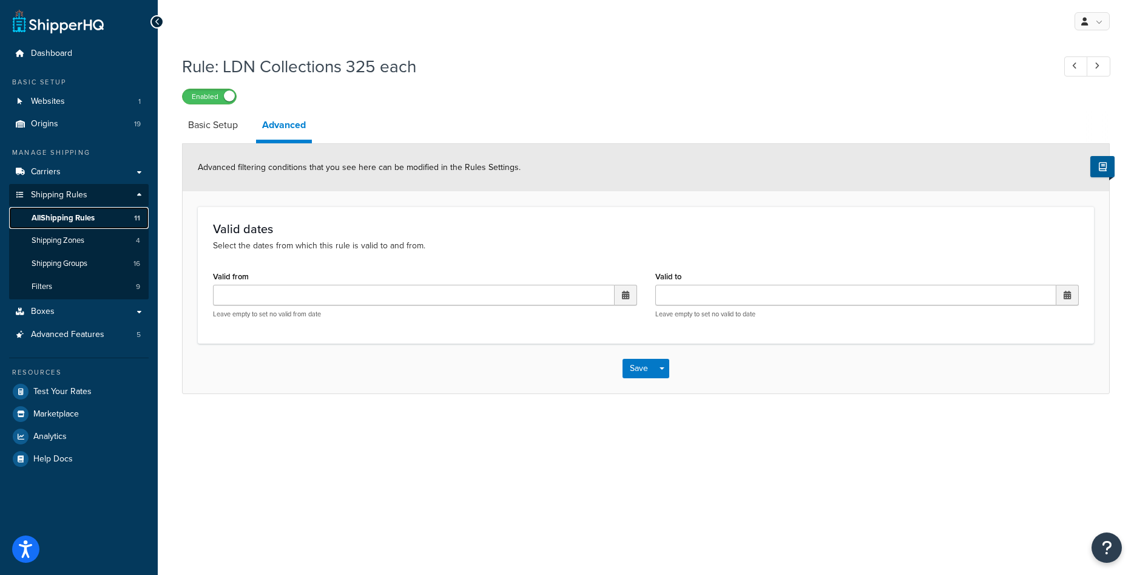
click at [98, 218] on link "All Shipping Rules 11" at bounding box center [79, 218] width 140 height 22
click at [223, 131] on link "Basic Setup" at bounding box center [213, 124] width 62 height 29
select select "ITEM"
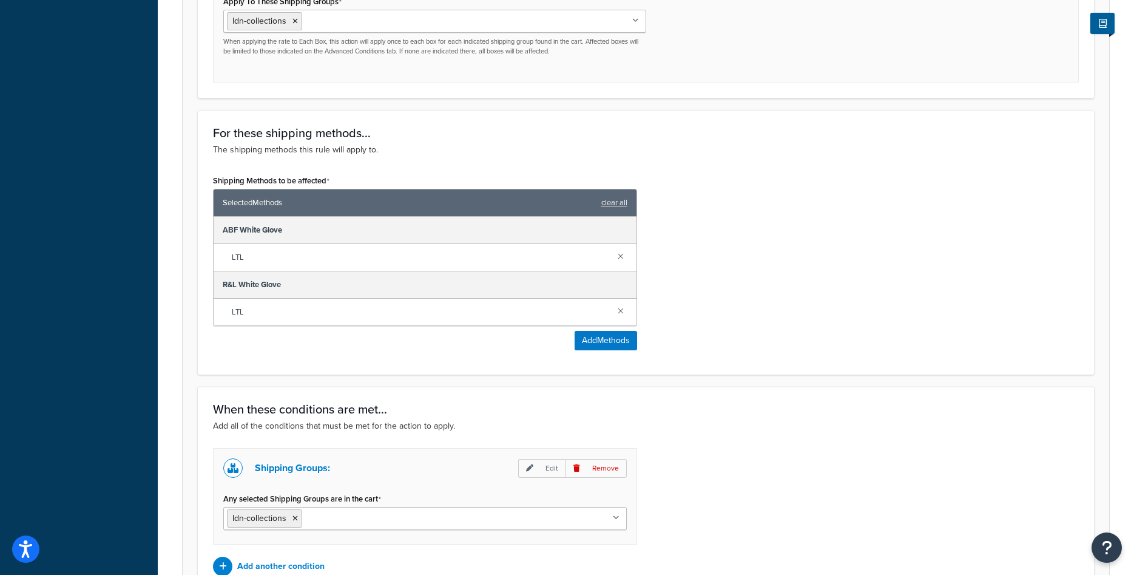
scroll to position [747, 0]
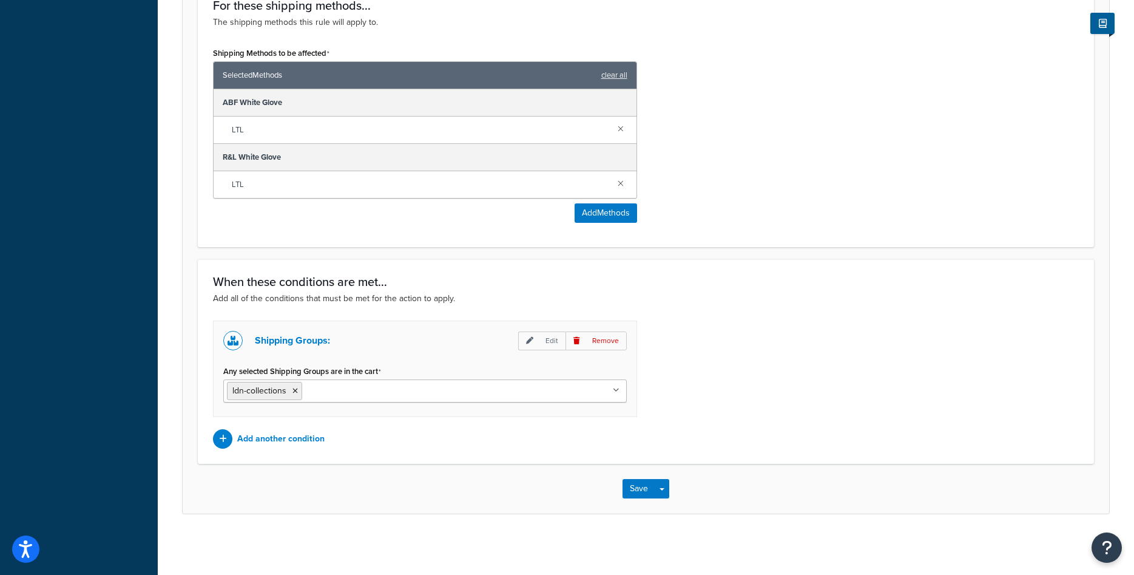
click at [623, 476] on div "Save Save Dropdown Save and Edit Save and Duplicate Save and Create New" at bounding box center [646, 489] width 927 height 50
click at [641, 490] on button "Save" at bounding box center [639, 488] width 33 height 19
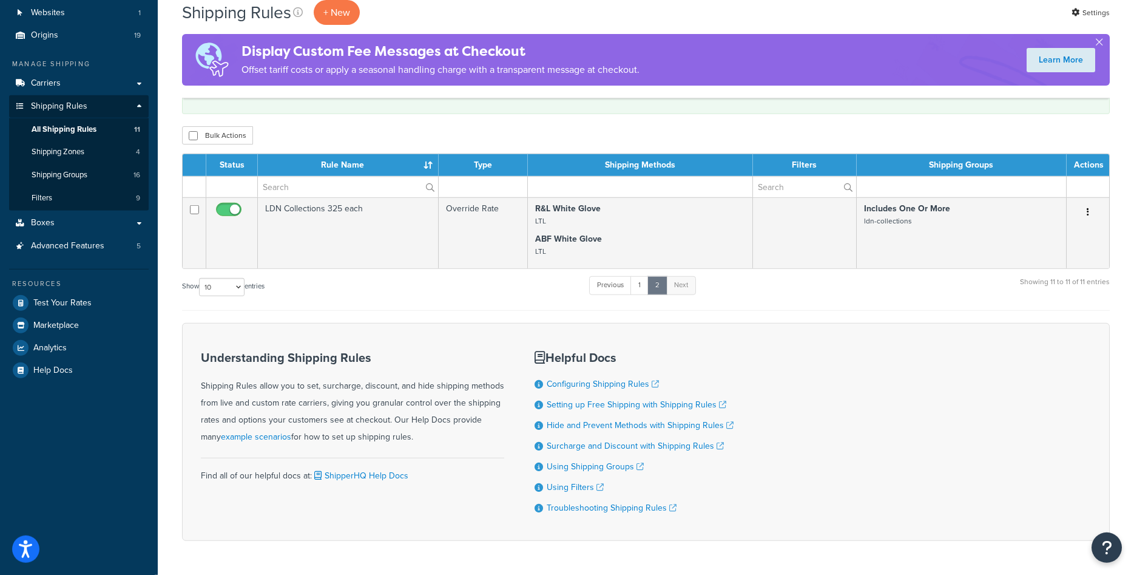
scroll to position [127, 0]
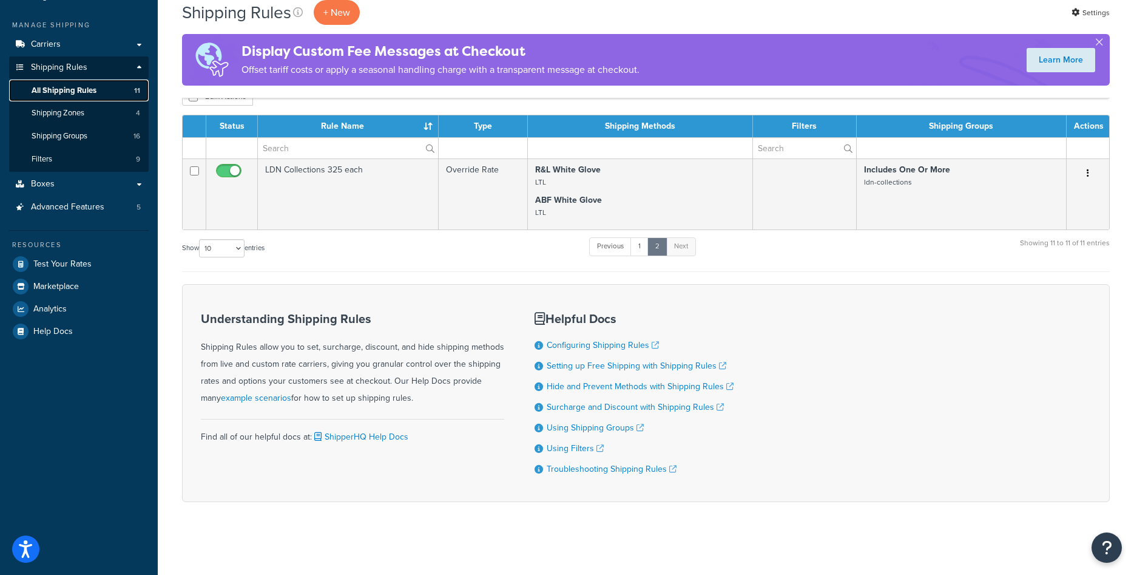
click at [81, 87] on span "All Shipping Rules" at bounding box center [64, 91] width 65 height 10
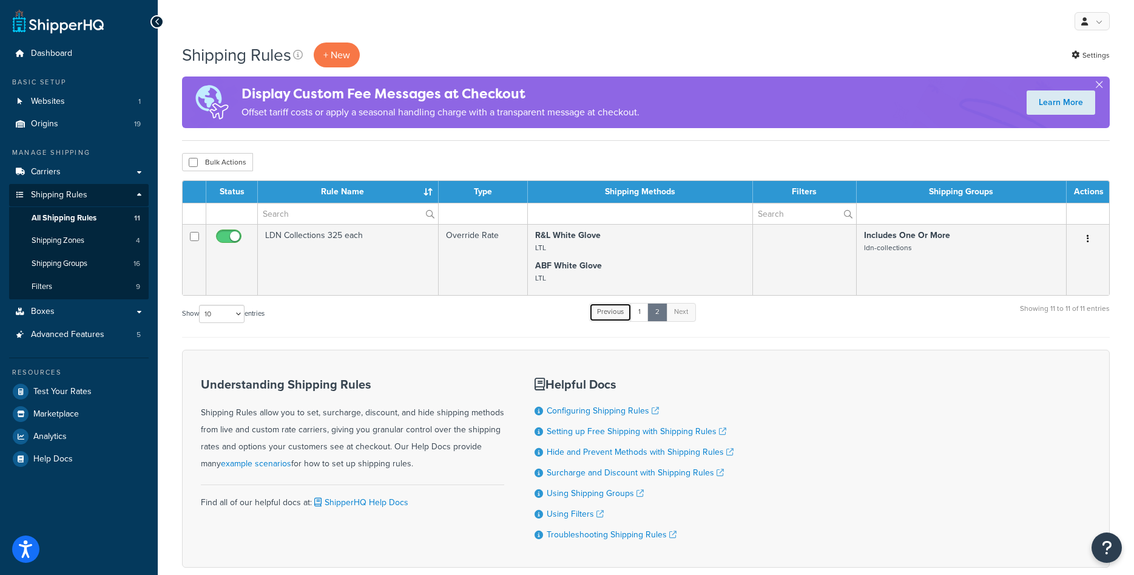
click at [631, 309] on link "Previous" at bounding box center [610, 312] width 42 height 18
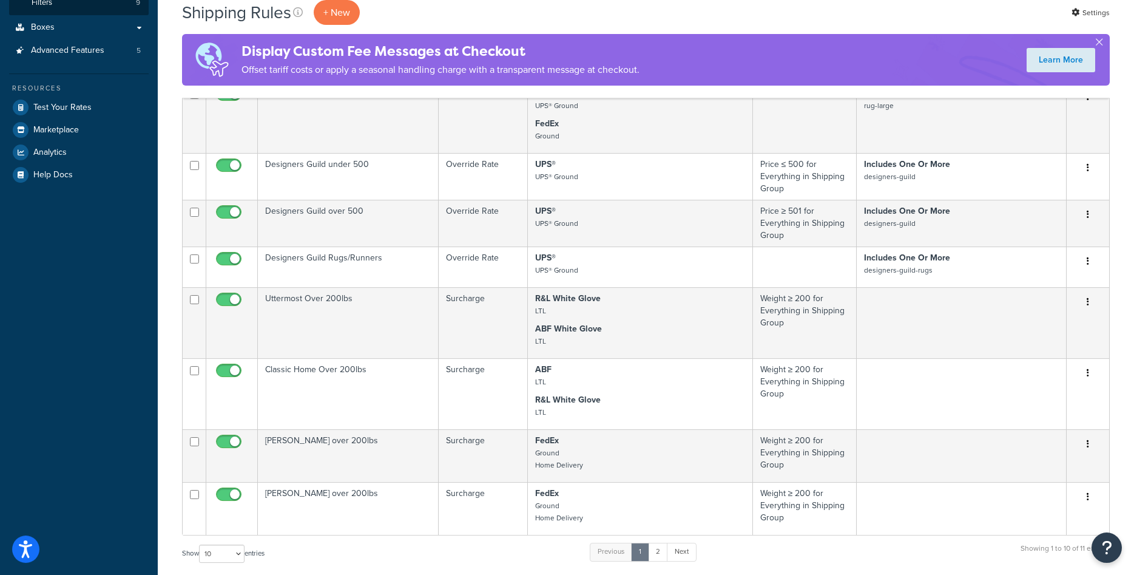
scroll to position [186, 0]
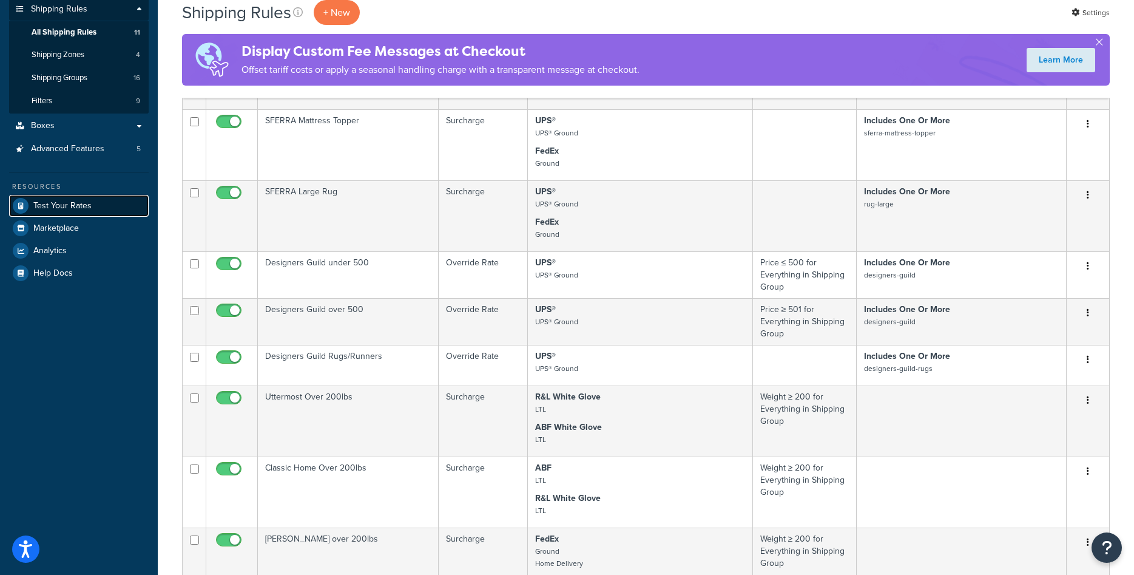
click at [64, 198] on link "Test Your Rates" at bounding box center [79, 206] width 140 height 22
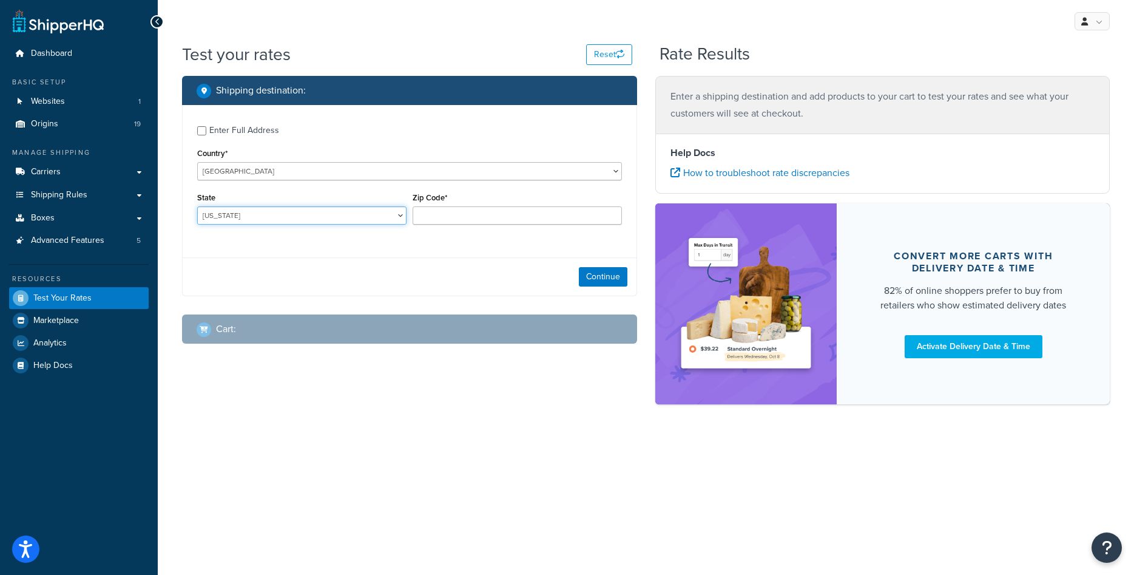
select select "MI"
click option "[US_STATE]" at bounding box center [0, 0] width 0 height 0
click at [436, 221] on input "Zip Code*" at bounding box center [517, 215] width 209 height 18
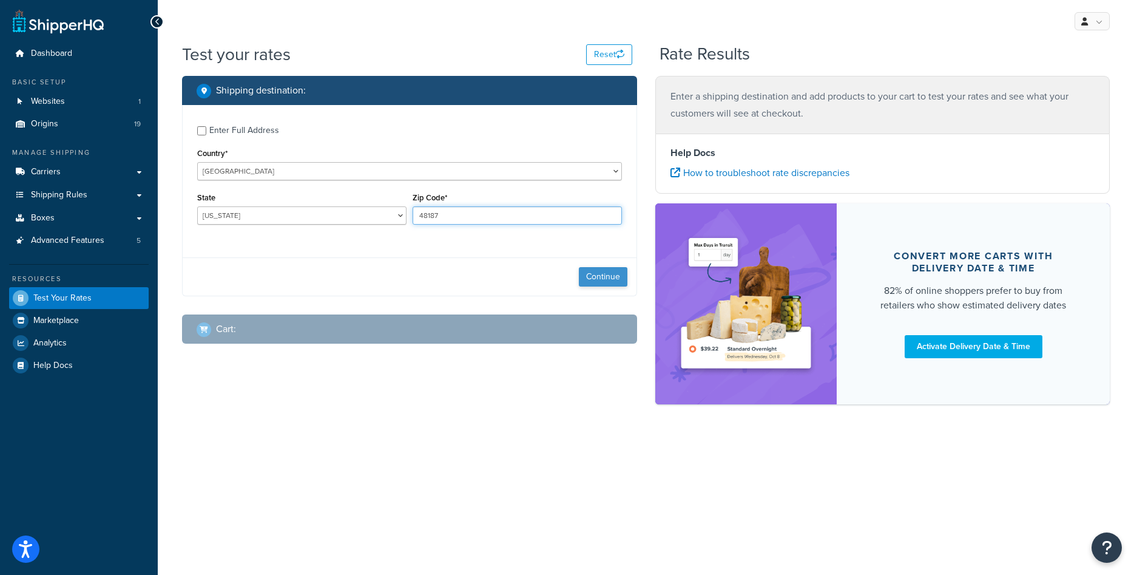
type input "48187"
click at [590, 279] on button "Continue" at bounding box center [603, 276] width 49 height 19
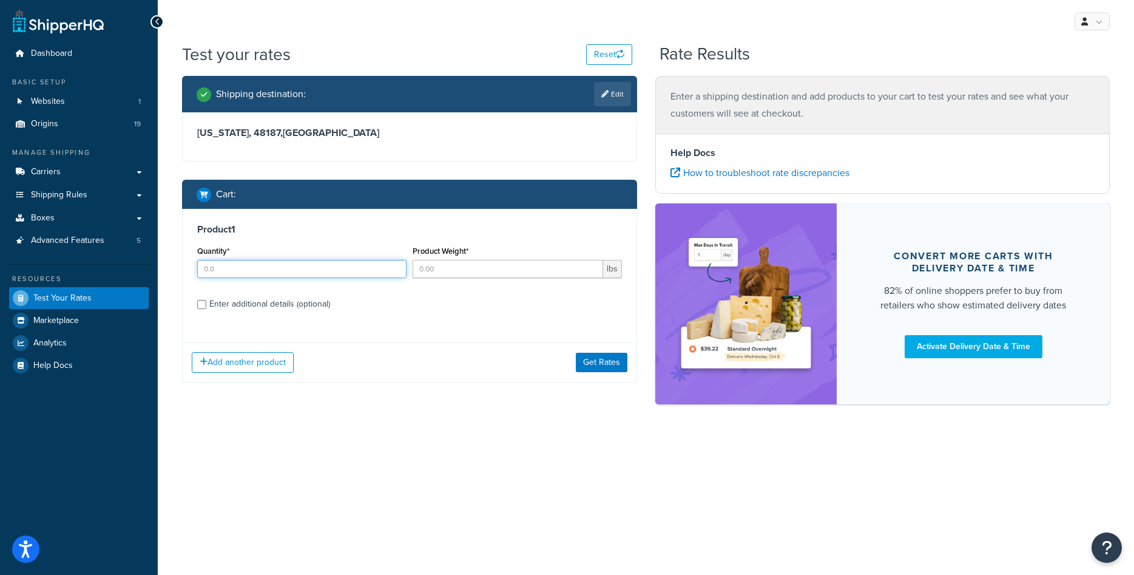
click at [251, 269] on input "Quantity*" at bounding box center [301, 269] width 209 height 18
type input "1"
click at [467, 270] on input "Product Weight*" at bounding box center [508, 269] width 191 height 18
type input "100"
click at [271, 306] on div "Enter additional details (optional)" at bounding box center [269, 304] width 121 height 17
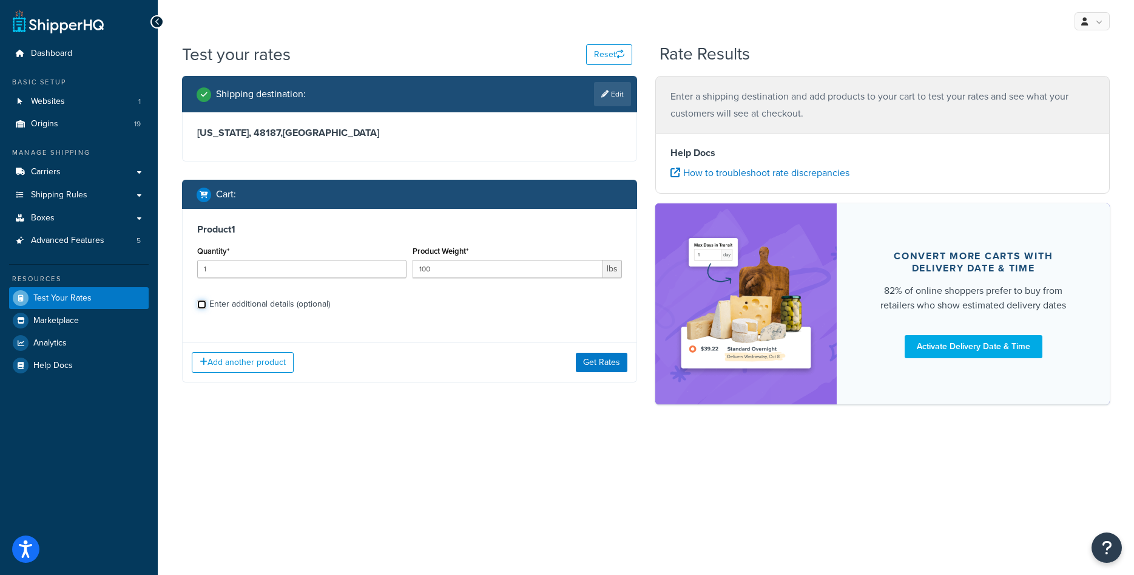
click at [206, 306] on input "Enter additional details (optional)" at bounding box center [201, 304] width 9 height 9
checkbox input "true"
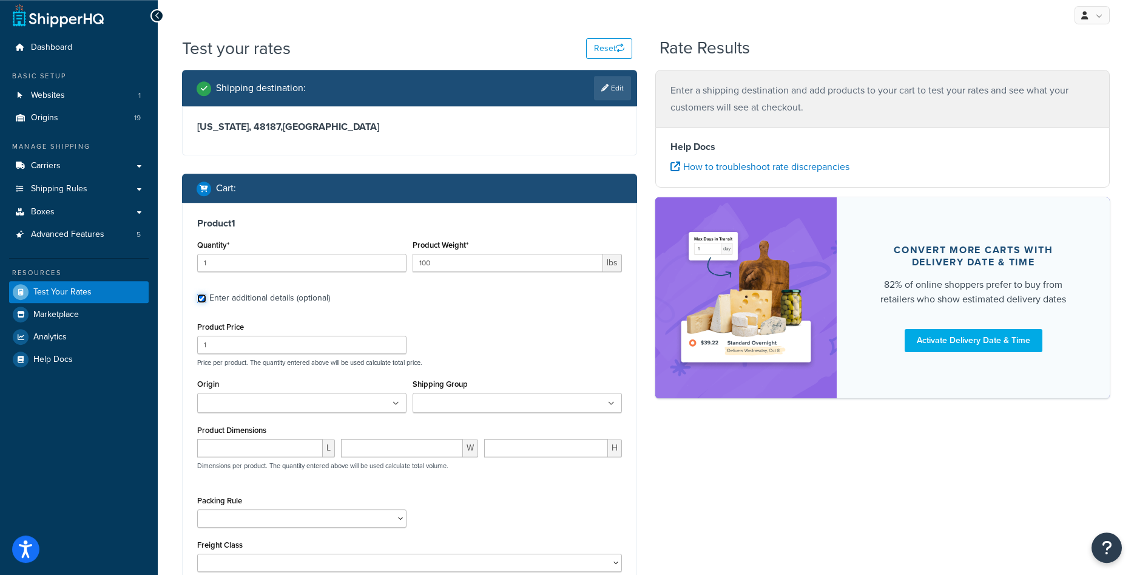
scroll to position [9, 0]
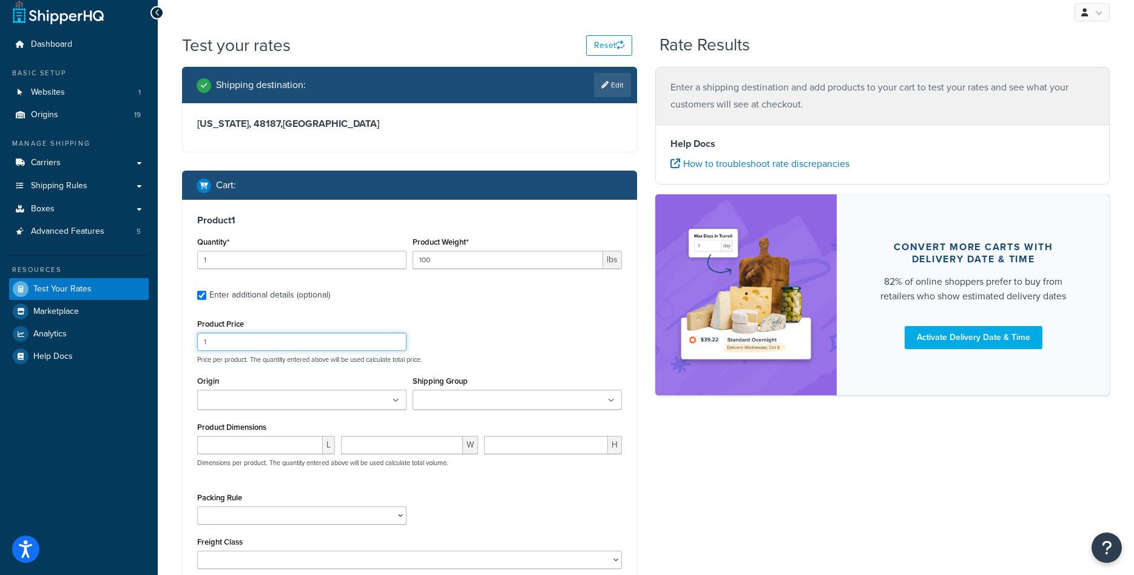
click at [297, 339] on input "1" at bounding box center [301, 342] width 209 height 18
type input "400"
click at [274, 395] on input "Origin" at bounding box center [254, 400] width 107 height 13
type input "ld"
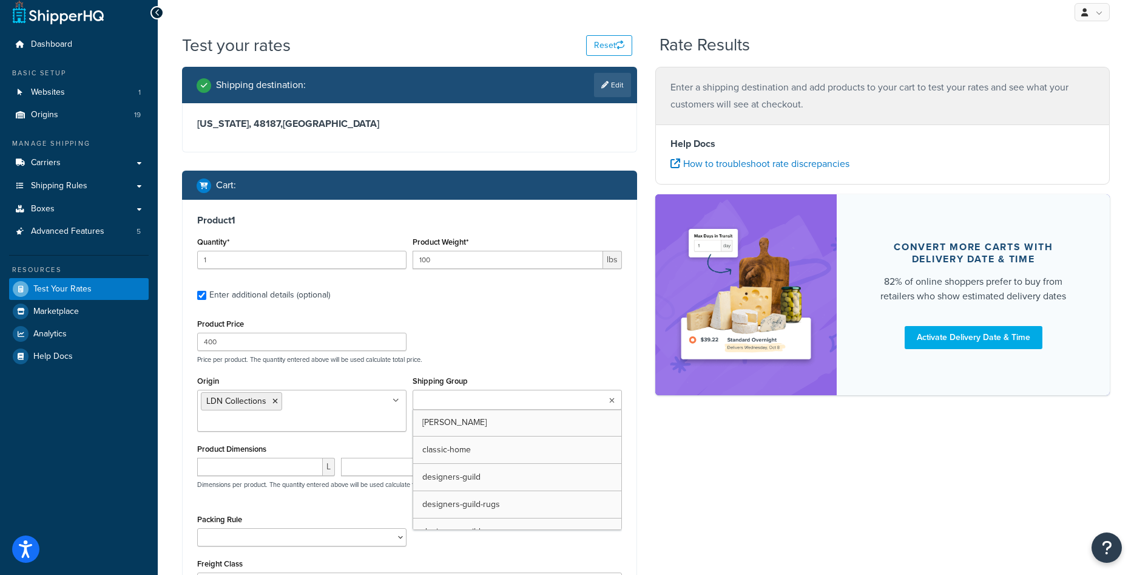
click at [459, 399] on input "Shipping Group" at bounding box center [469, 400] width 107 height 13
type input "ld"
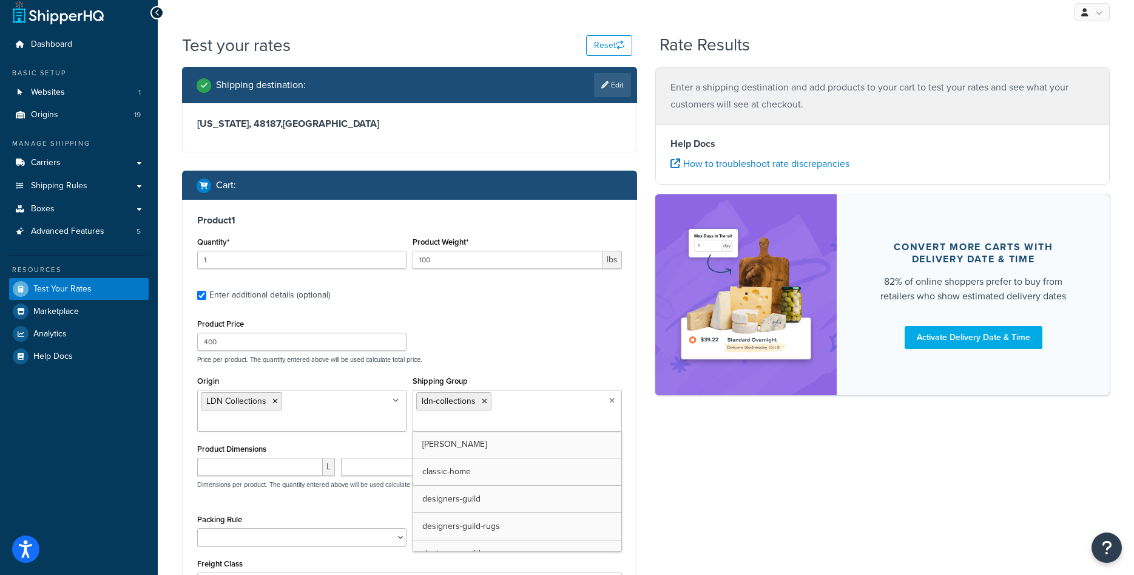
click at [710, 469] on div "Shipping destination : Edit Michigan, 48187 , United States Cart : Product 1 Qu…" at bounding box center [646, 374] width 946 height 615
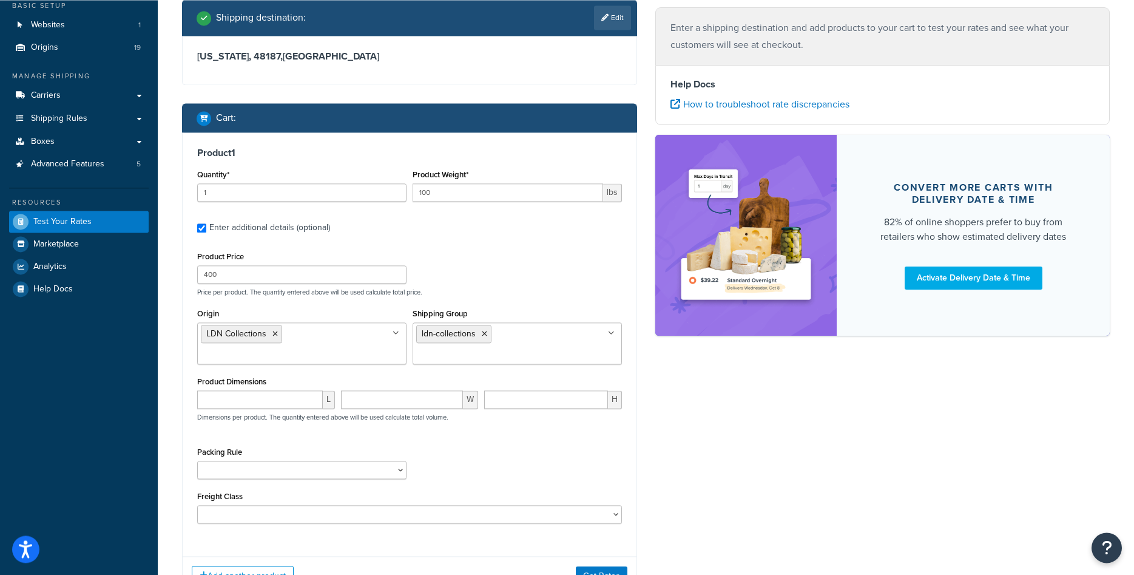
scroll to position [133, 0]
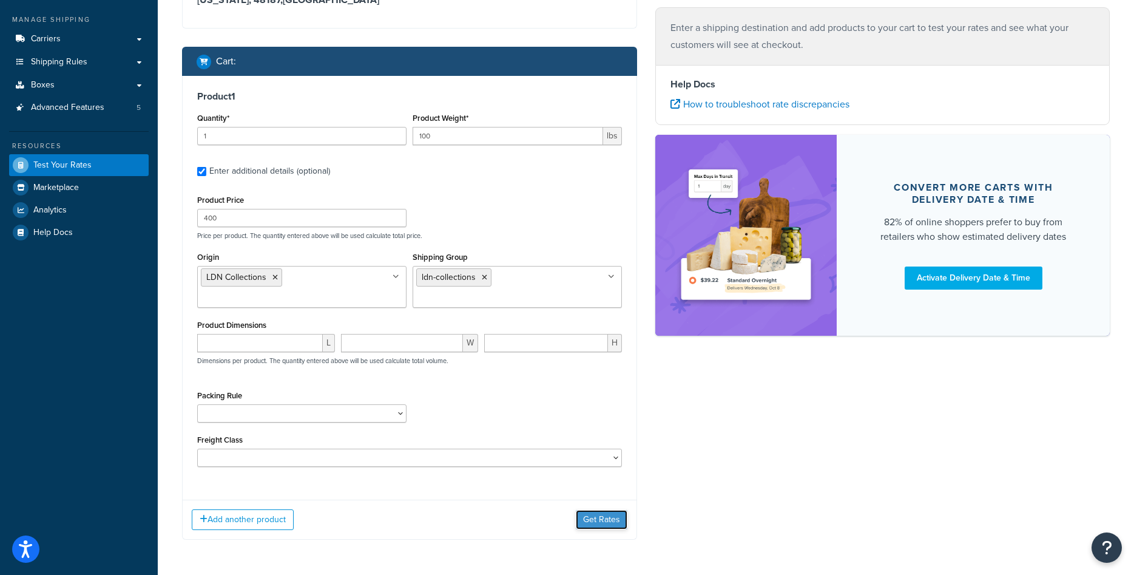
click at [589, 522] on button "Get Rates" at bounding box center [602, 519] width 52 height 19
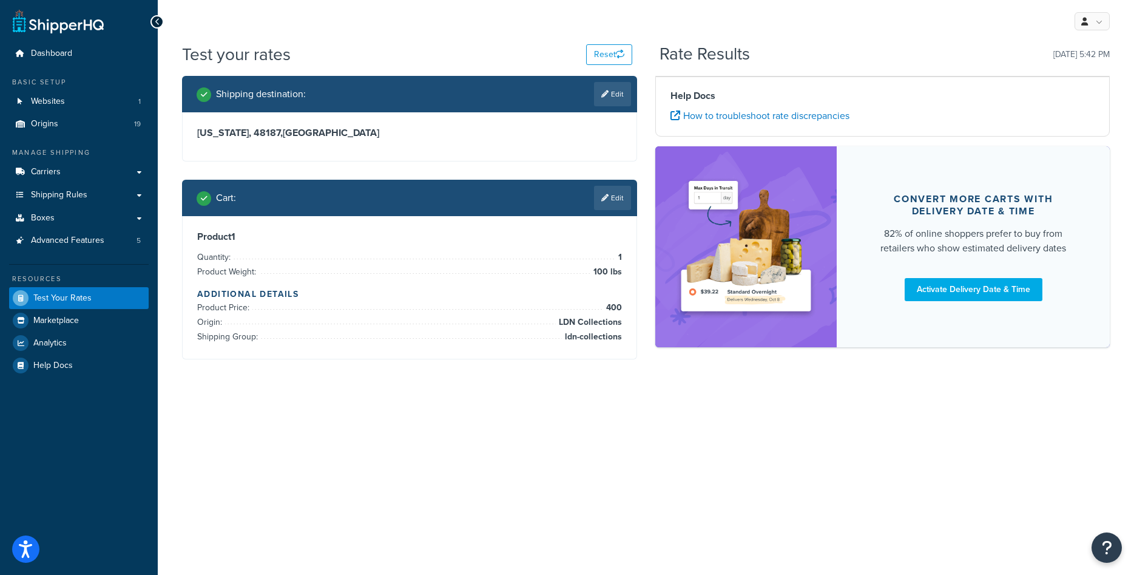
scroll to position [0, 0]
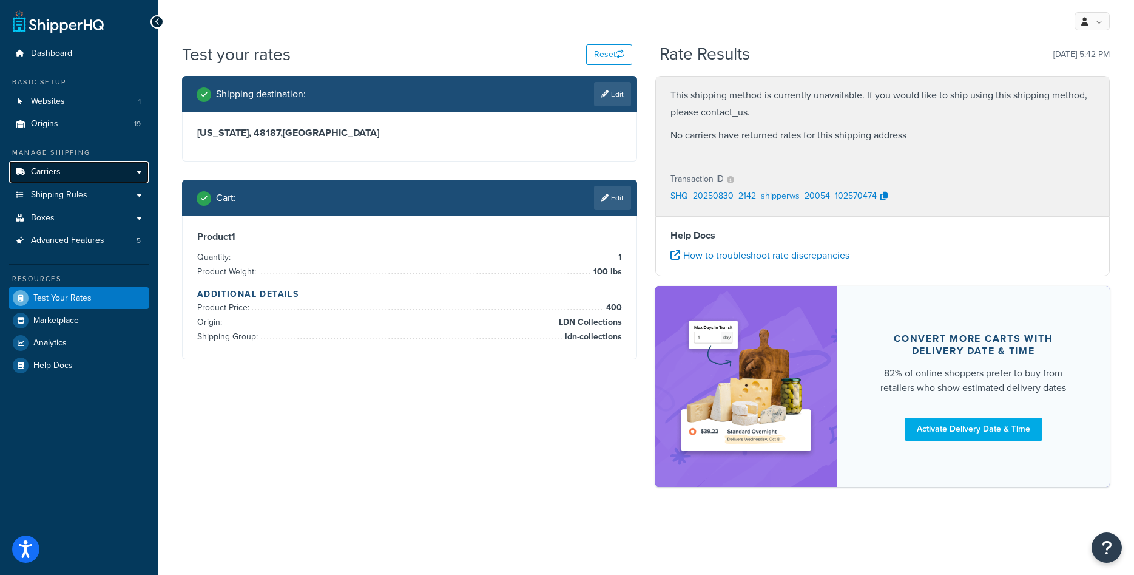
click at [69, 168] on link "Carriers" at bounding box center [79, 172] width 140 height 22
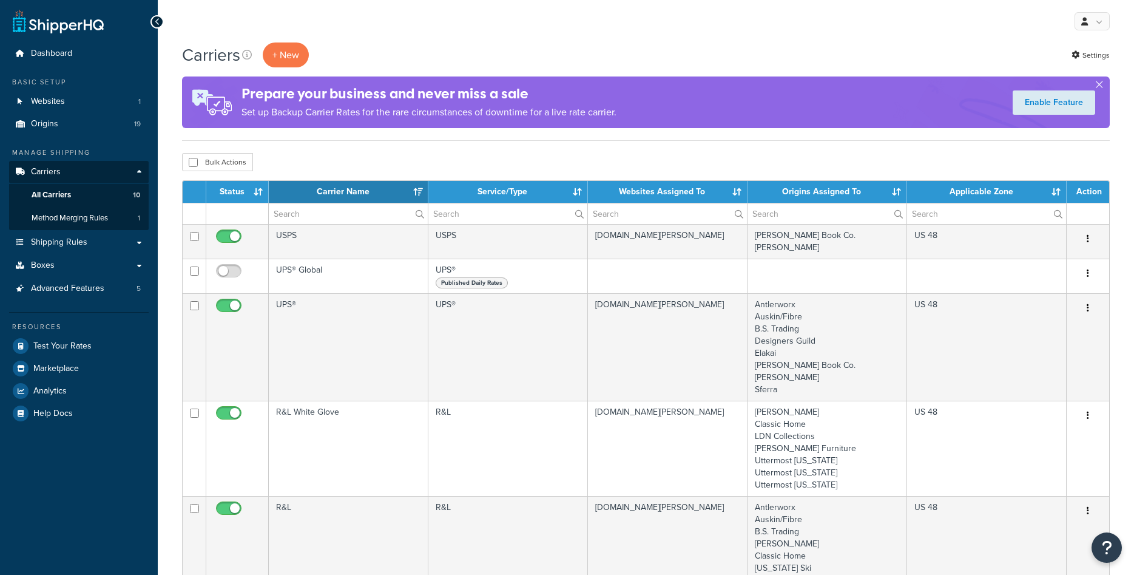
select select "15"
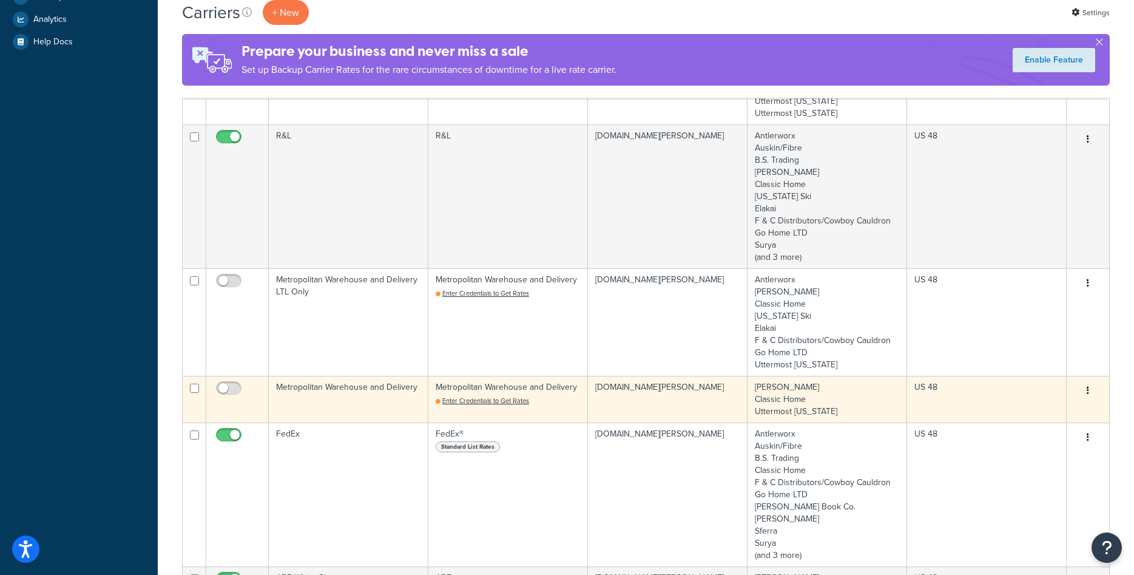
scroll to position [186, 0]
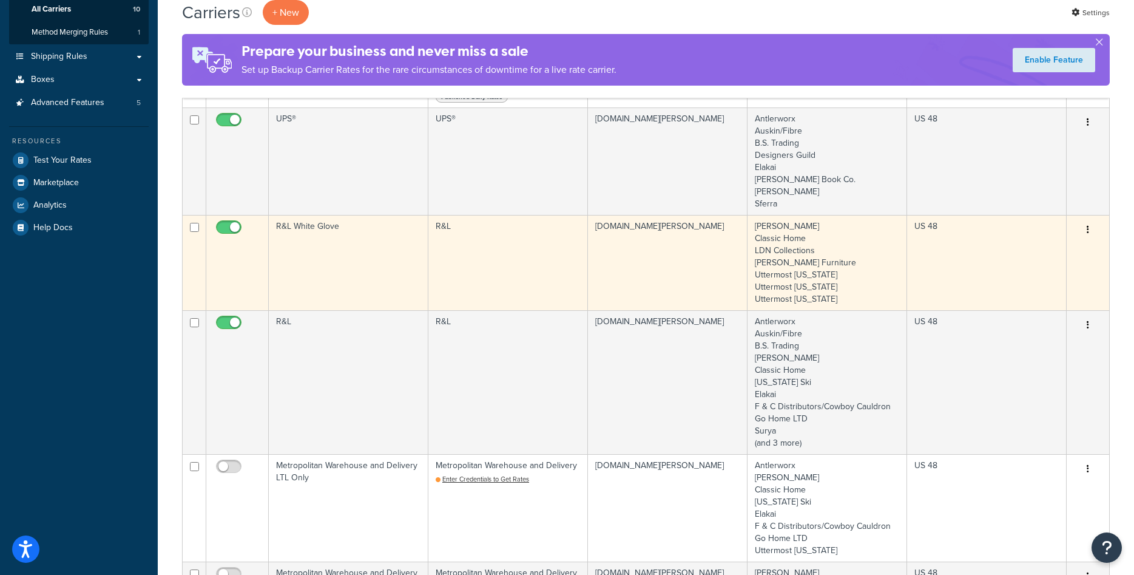
click at [372, 277] on td "R&L White Glove" at bounding box center [349, 262] width 160 height 95
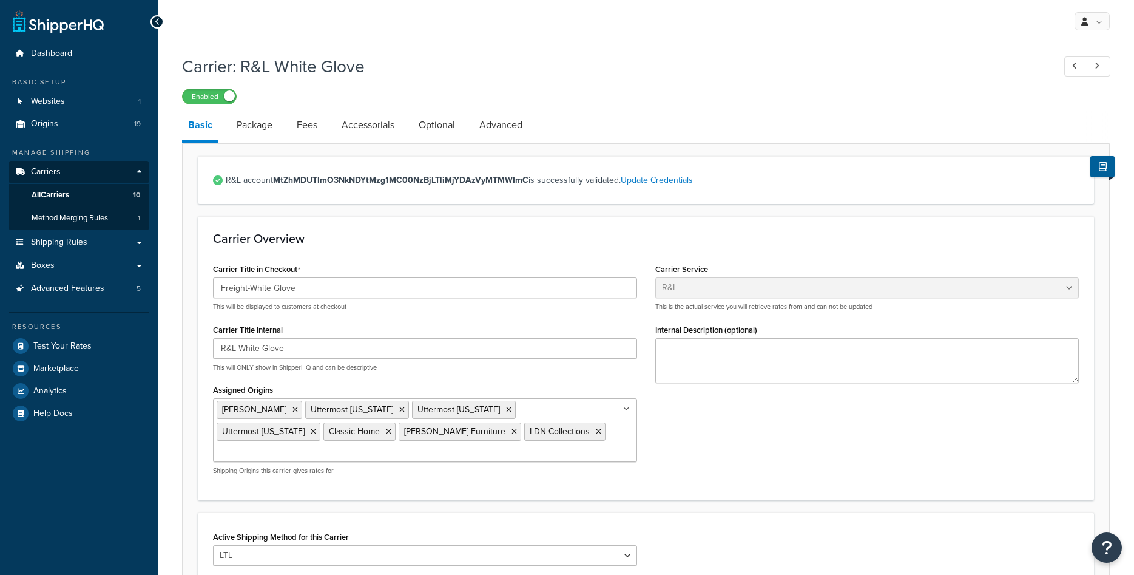
select select "rlFreight"
click at [271, 121] on link "Package" at bounding box center [255, 124] width 48 height 29
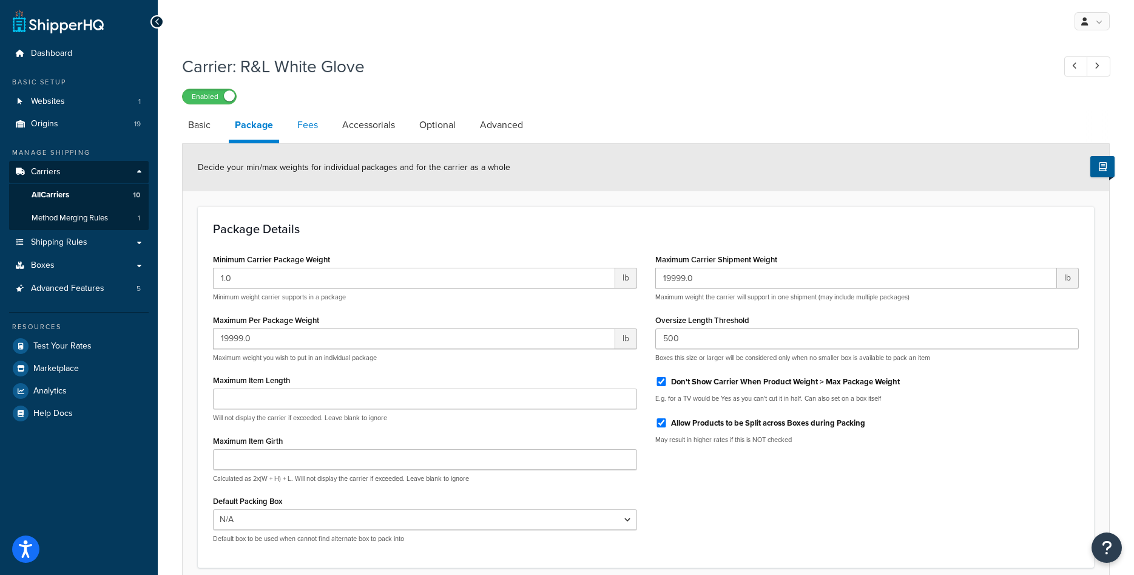
click at [314, 130] on link "Fees" at bounding box center [307, 124] width 33 height 29
select select "AFTER"
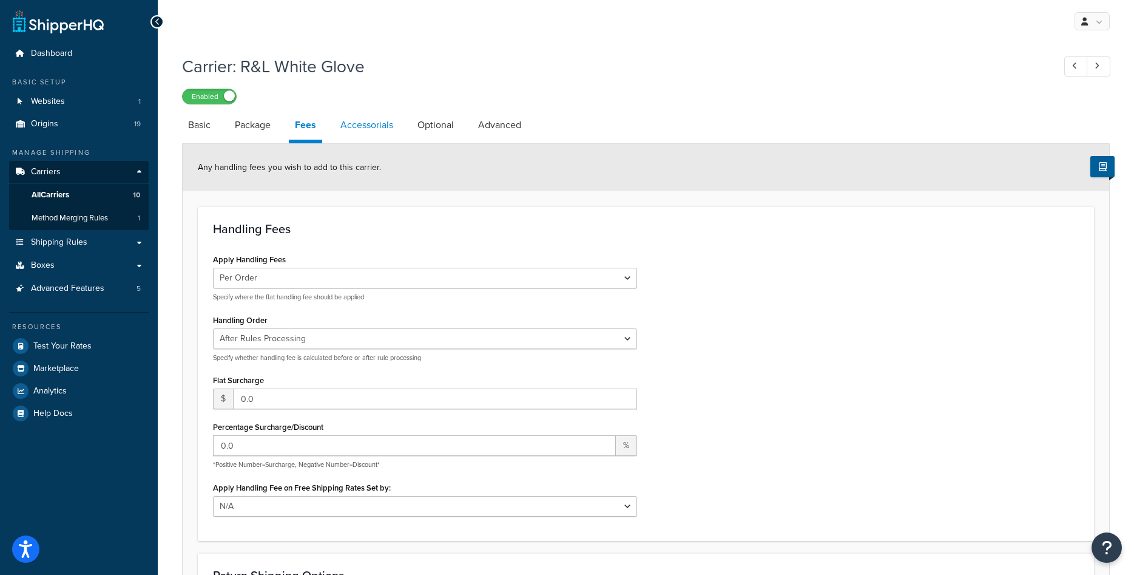
click at [339, 129] on link "Accessorials" at bounding box center [366, 124] width 65 height 29
select select "residential"
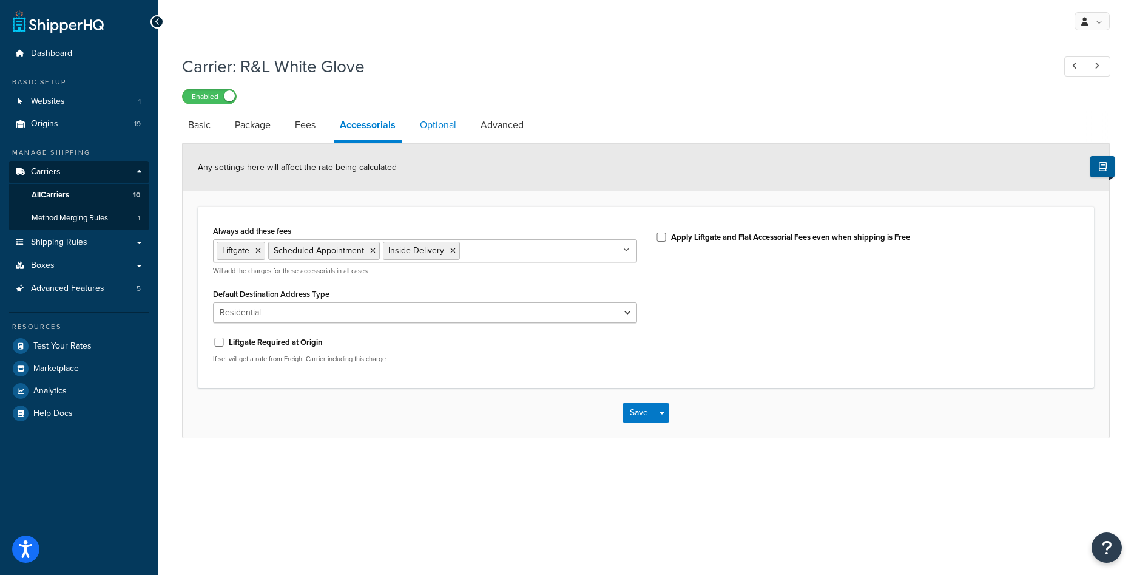
click at [438, 127] on link "Optional" at bounding box center [438, 124] width 49 height 29
select select "55"
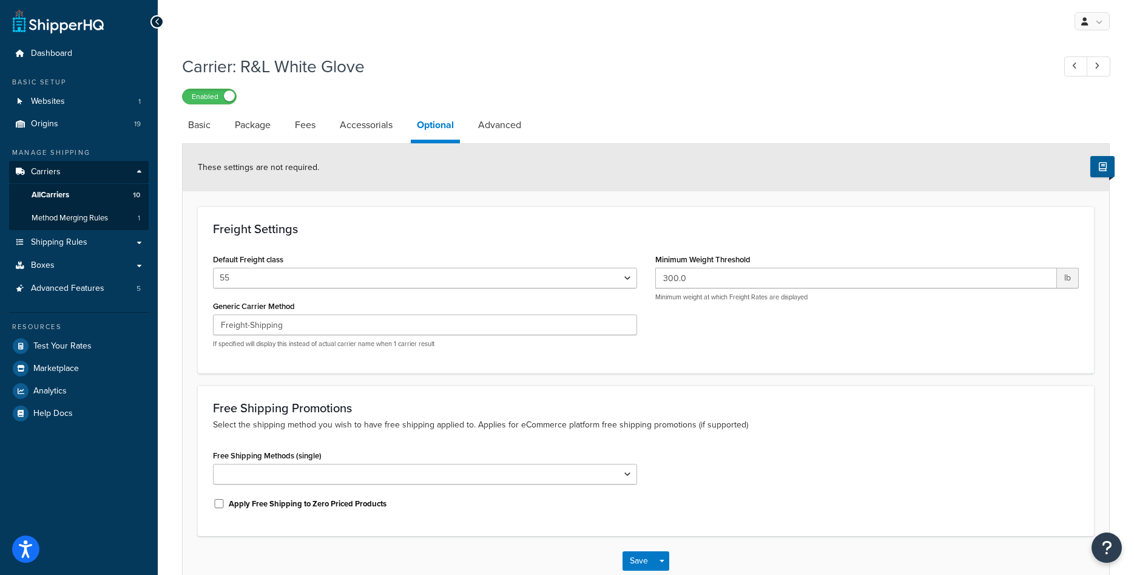
scroll to position [72, 0]
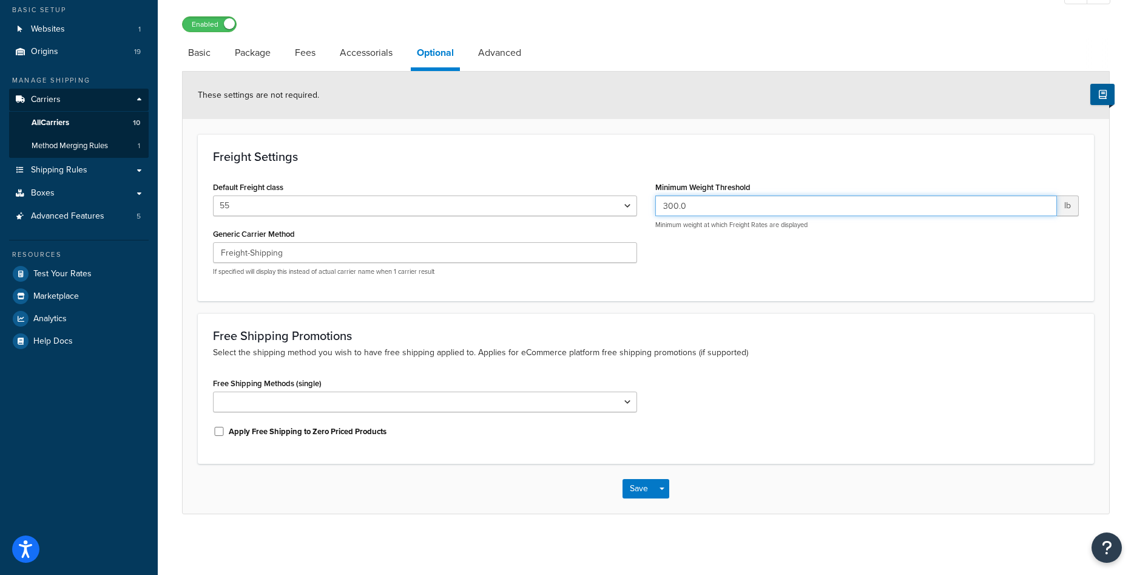
drag, startPoint x: 674, startPoint y: 205, endPoint x: 654, endPoint y: 205, distance: 20.0
click at [655, 205] on input "300.0" at bounding box center [856, 205] width 402 height 21
type input "50.0"
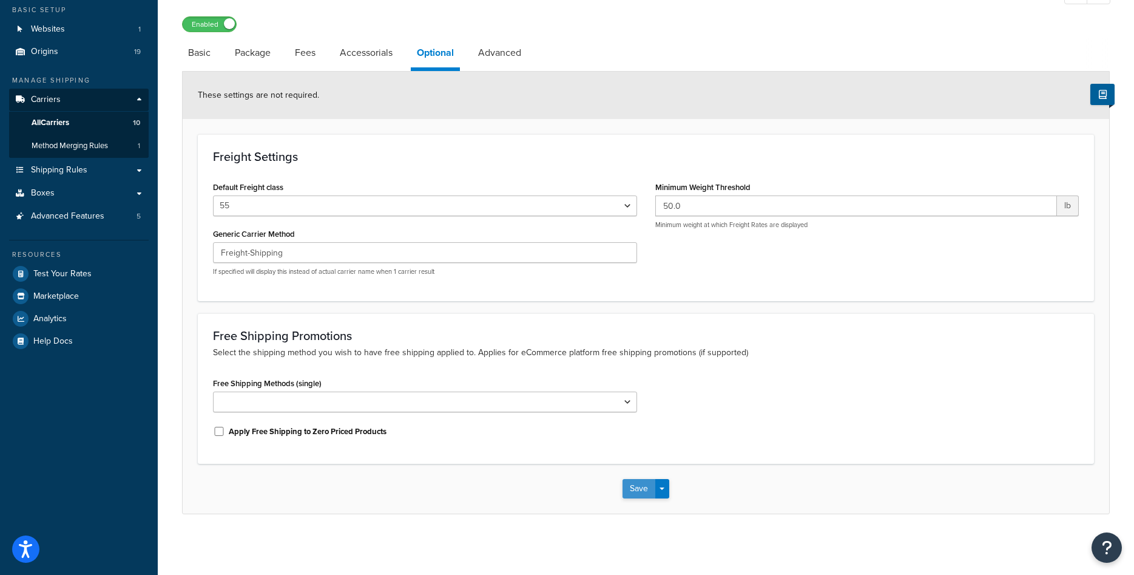
click at [637, 495] on button "Save" at bounding box center [639, 488] width 33 height 19
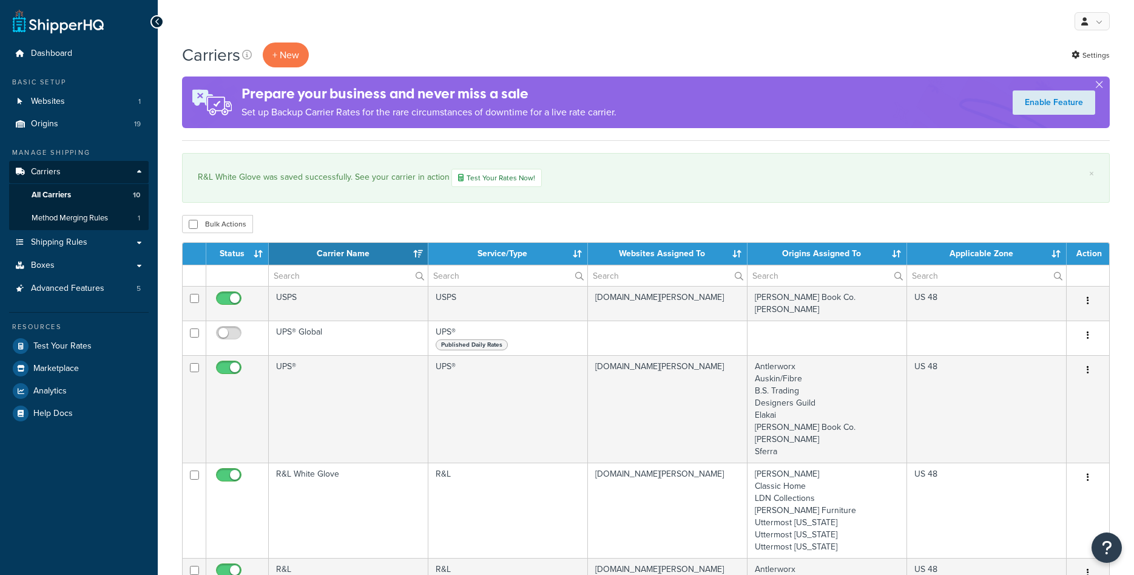
select select "15"
click at [79, 349] on span "Test Your Rates" at bounding box center [62, 346] width 58 height 10
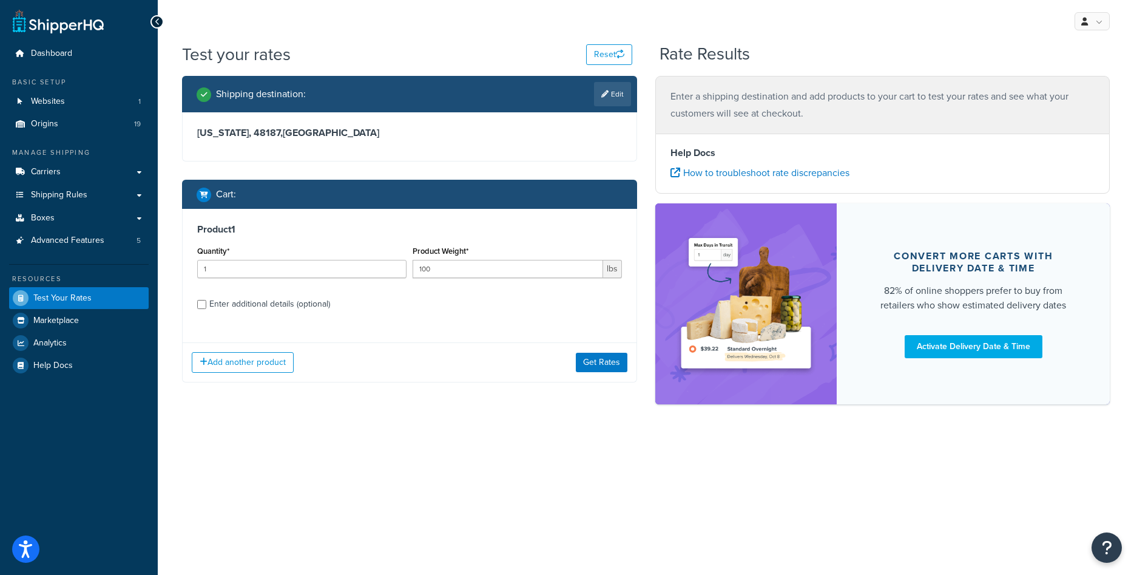
click at [225, 306] on div "Enter additional details (optional)" at bounding box center [269, 304] width 121 height 17
click at [206, 306] on input "Enter additional details (optional)" at bounding box center [201, 304] width 9 height 9
checkbox input "true"
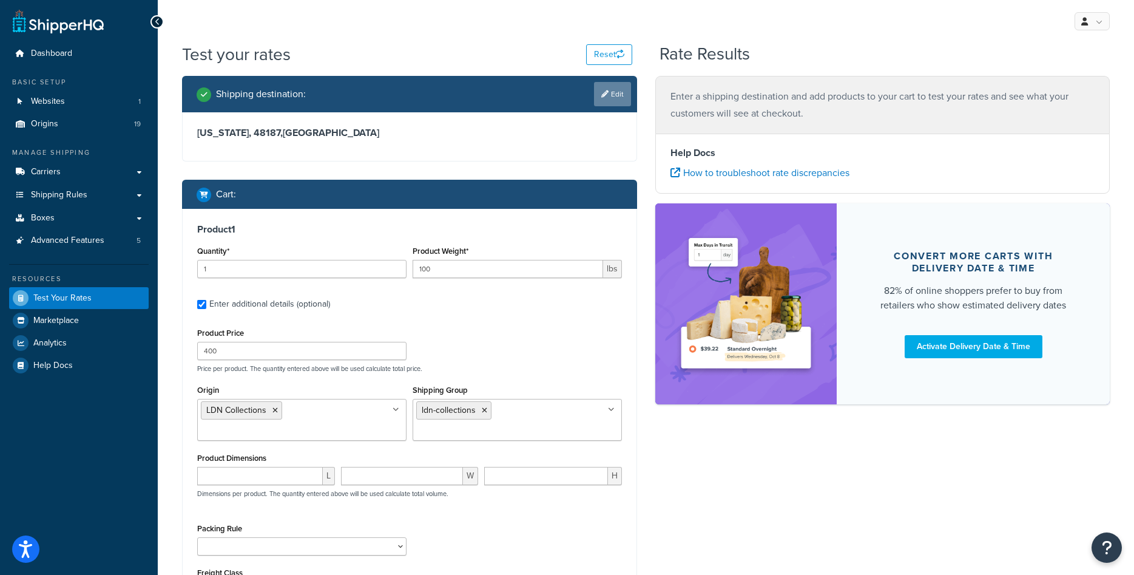
click at [623, 95] on link "Edit" at bounding box center [612, 94] width 37 height 24
select select "MI"
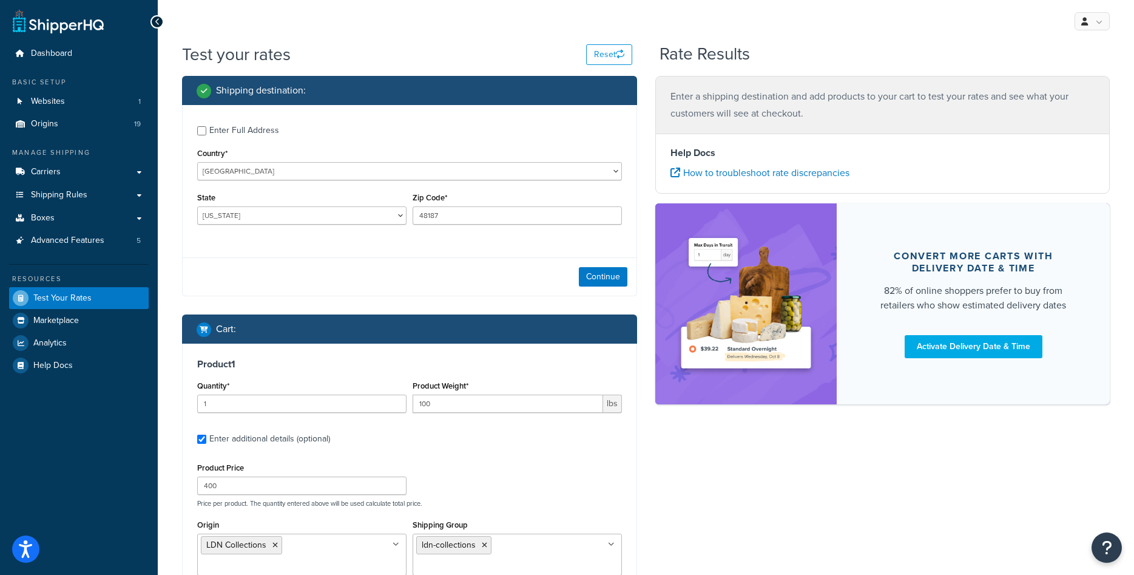
click at [231, 132] on div "Enter Full Address" at bounding box center [244, 130] width 70 height 17
click at [206, 132] on input "Enter Full Address" at bounding box center [201, 130] width 9 height 9
checkbox input "true"
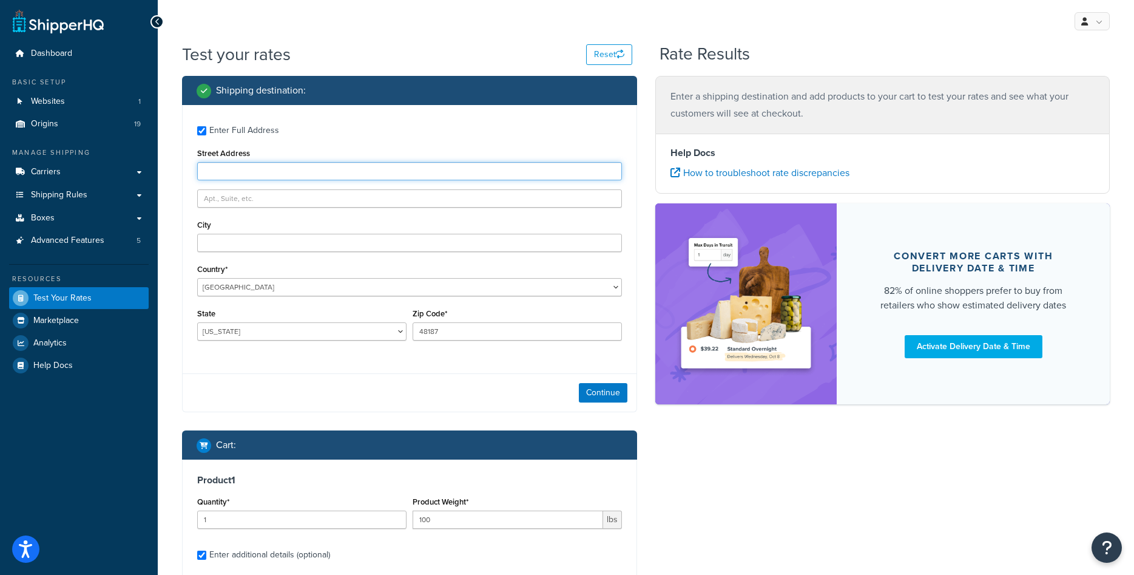
click at [256, 169] on input "Street Address" at bounding box center [409, 171] width 425 height 18
type input "1416 Whittier Drive"
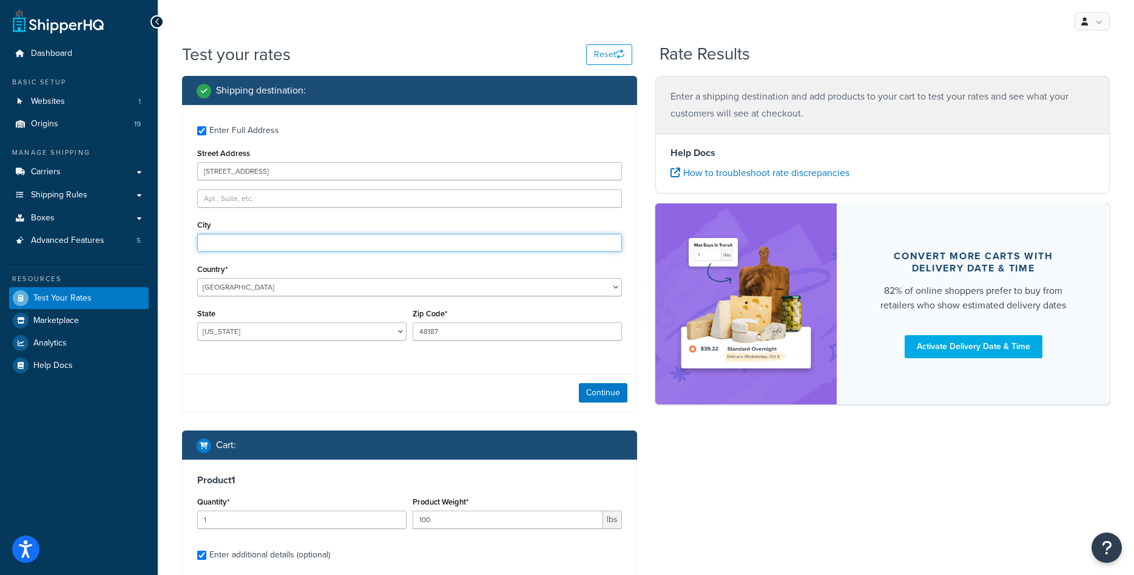
click at [222, 241] on input "City" at bounding box center [409, 243] width 425 height 18
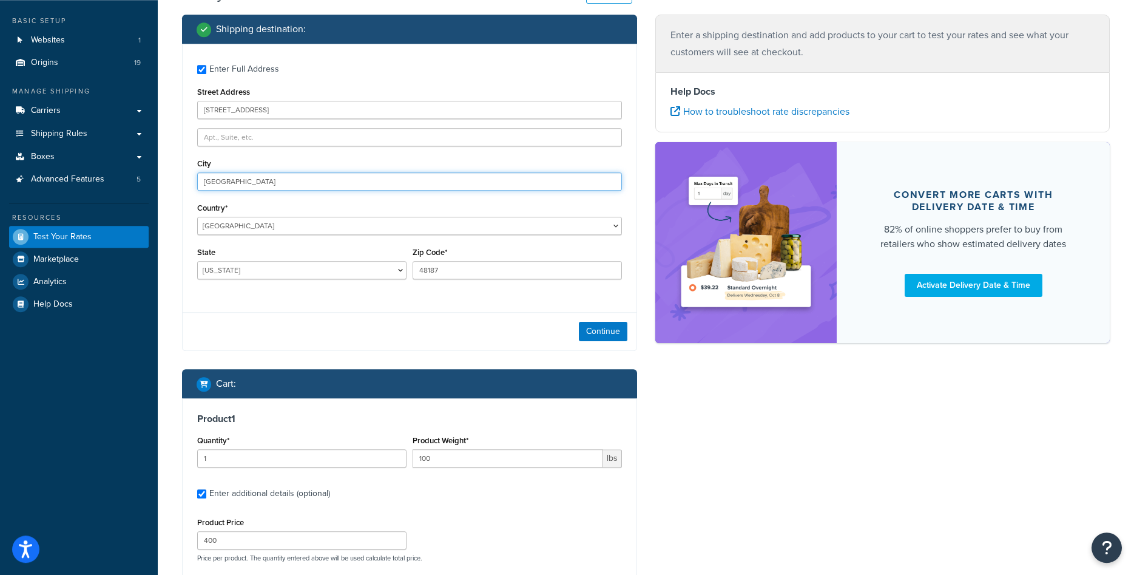
scroll to position [62, 0]
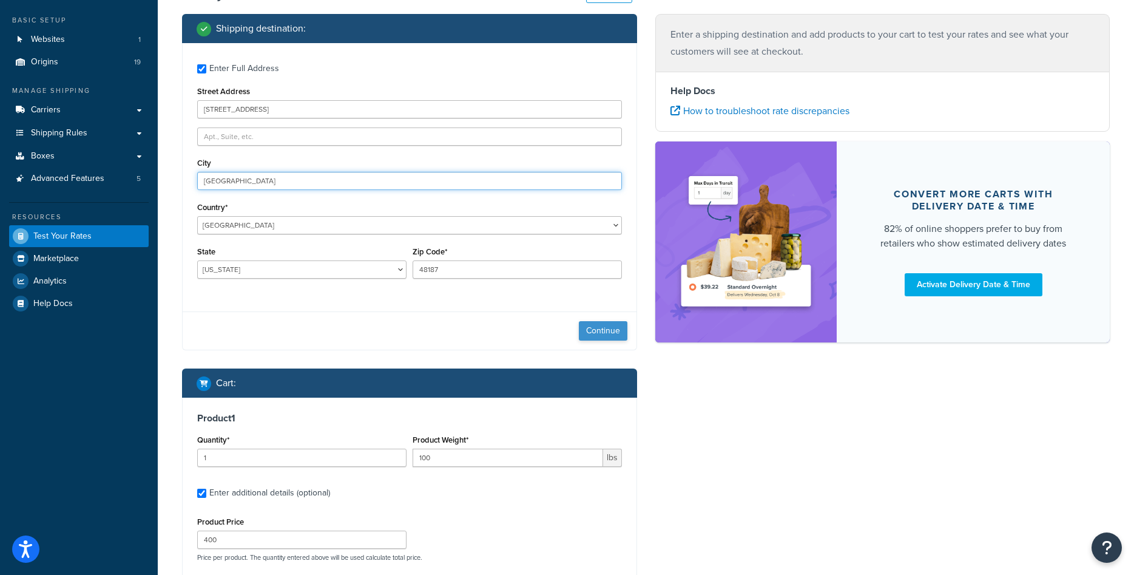
type input "Canton"
click at [591, 334] on button "Continue" at bounding box center [603, 330] width 49 height 19
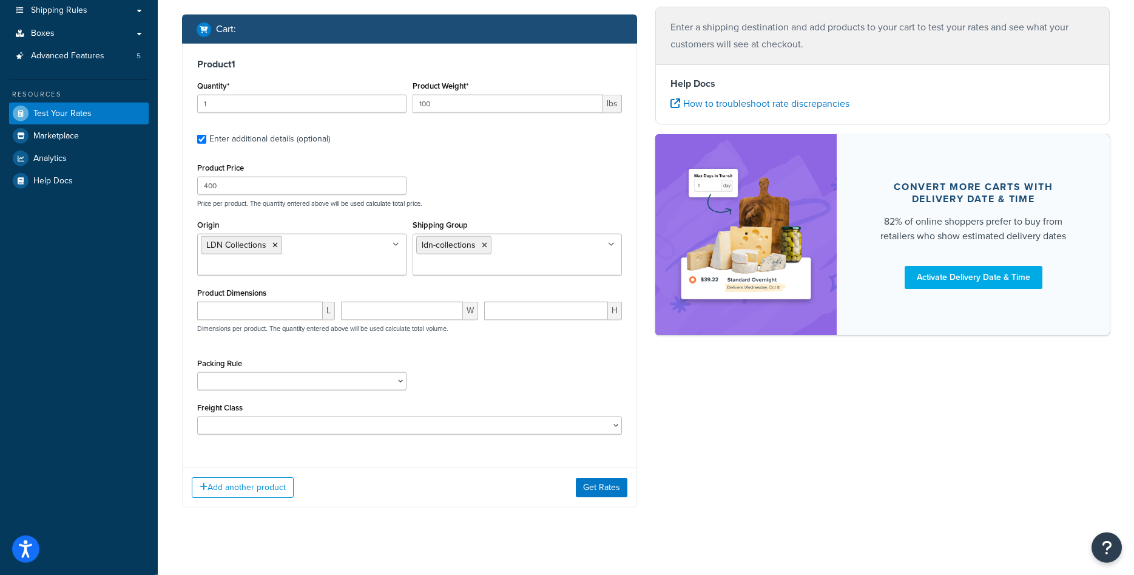
scroll to position [186, 0]
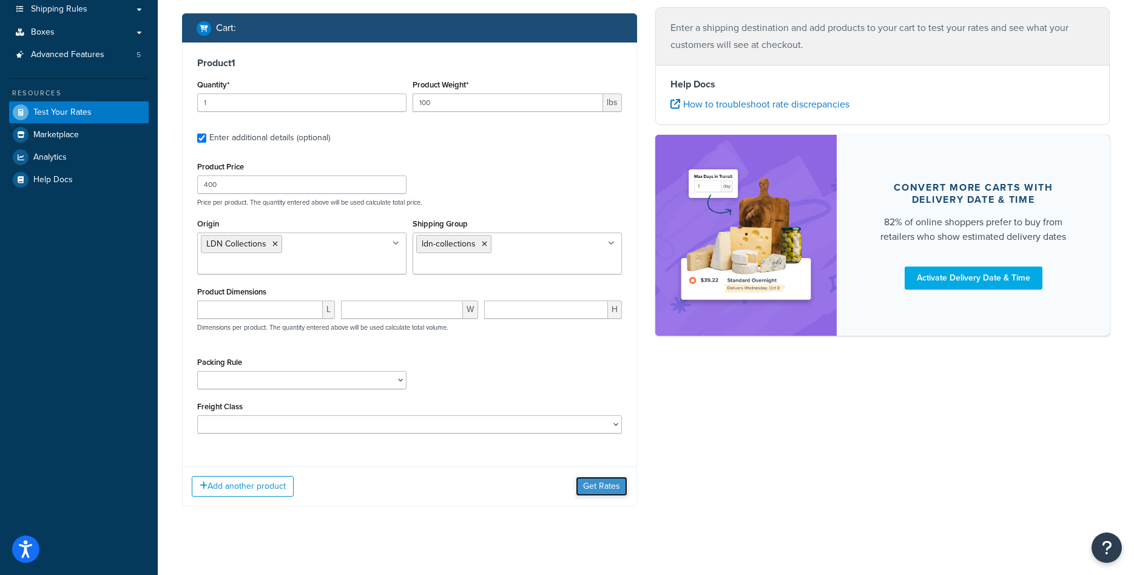
click at [593, 481] on button "Get Rates" at bounding box center [602, 485] width 52 height 19
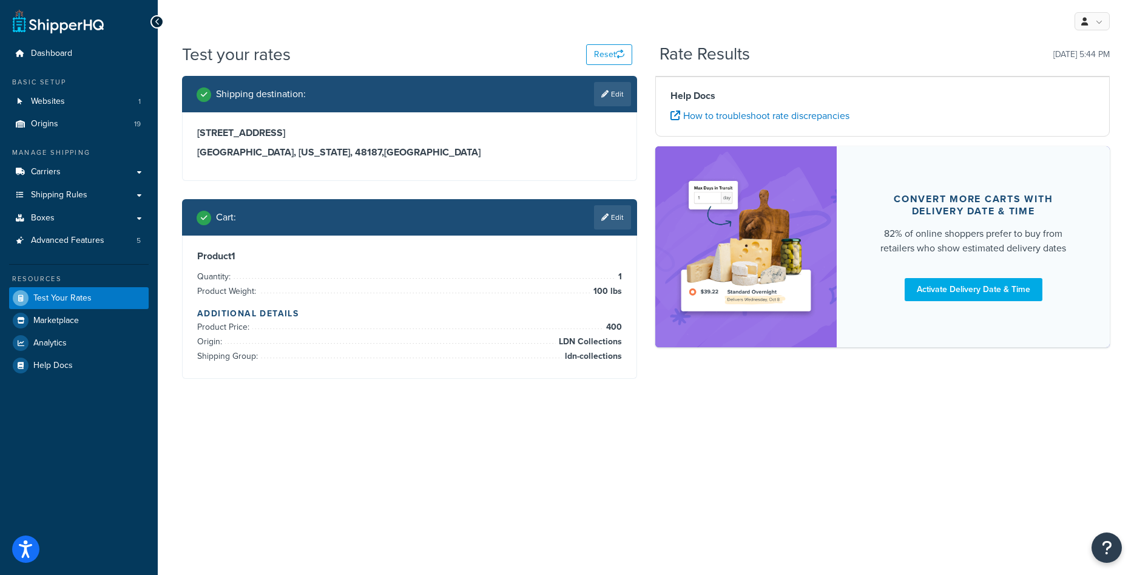
scroll to position [0, 0]
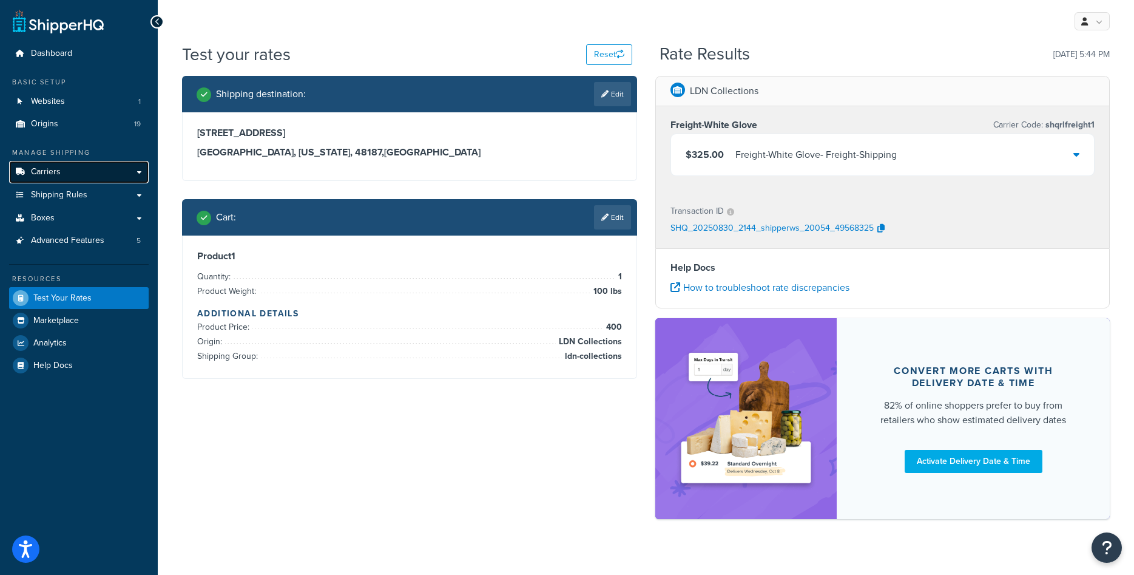
click at [86, 177] on link "Carriers" at bounding box center [79, 172] width 140 height 22
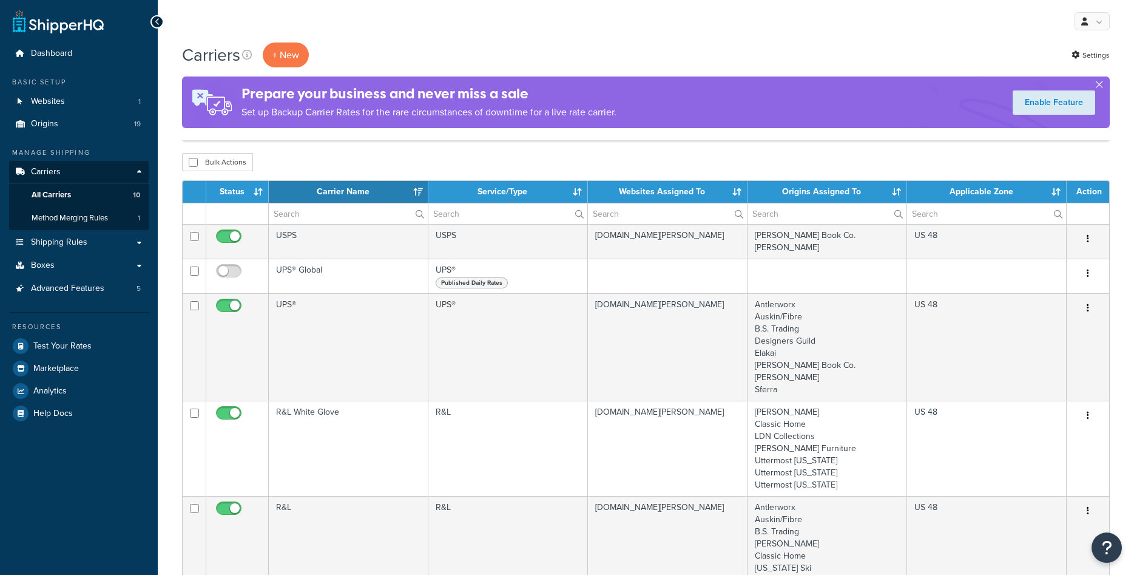
select select "15"
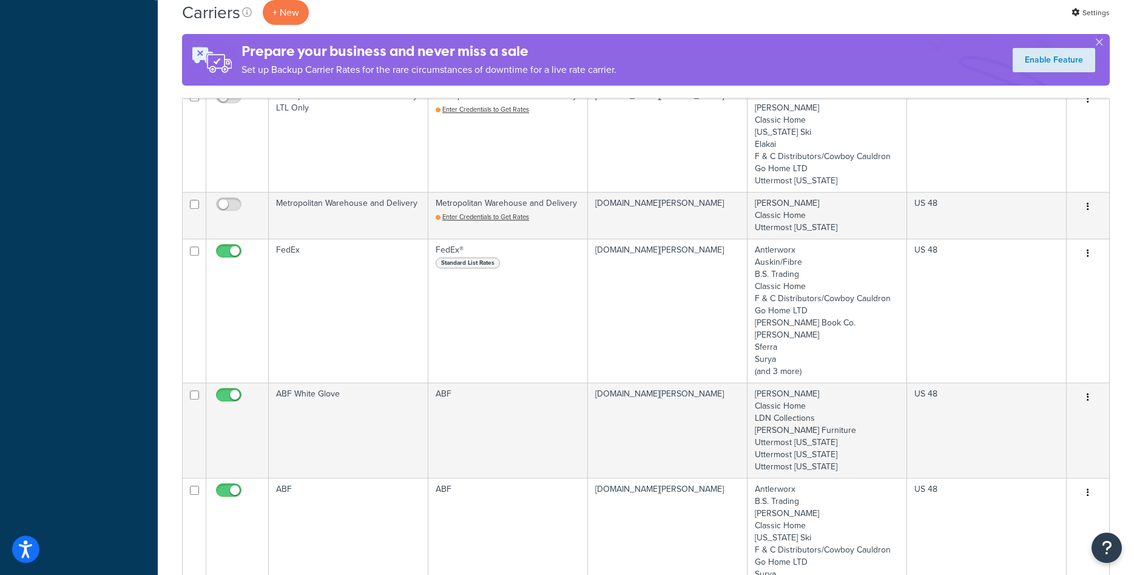
scroll to position [619, 0]
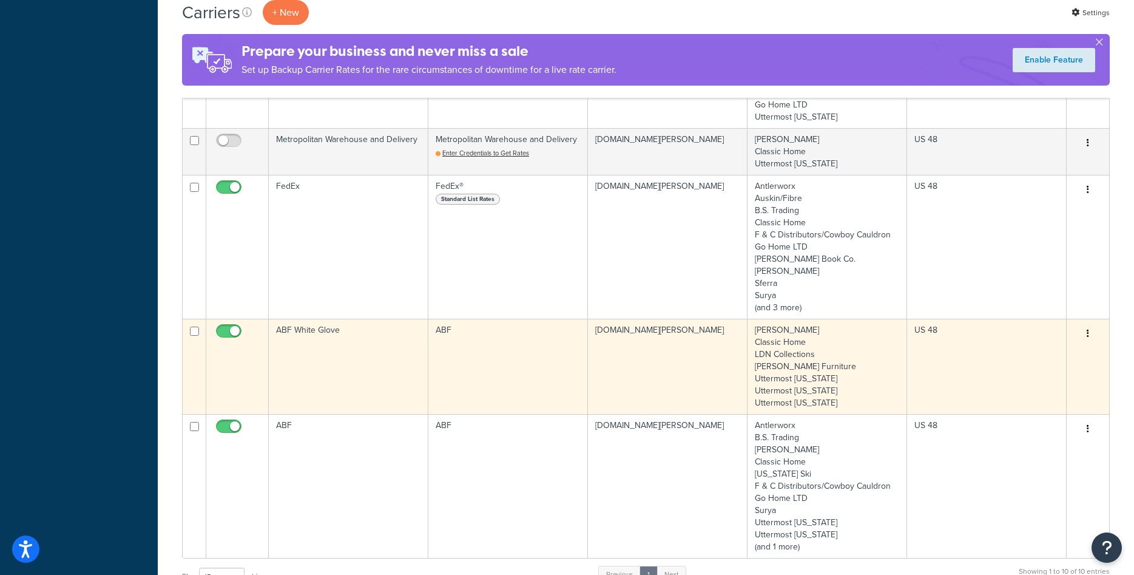
click at [353, 348] on td "ABF White Glove" at bounding box center [349, 366] width 160 height 95
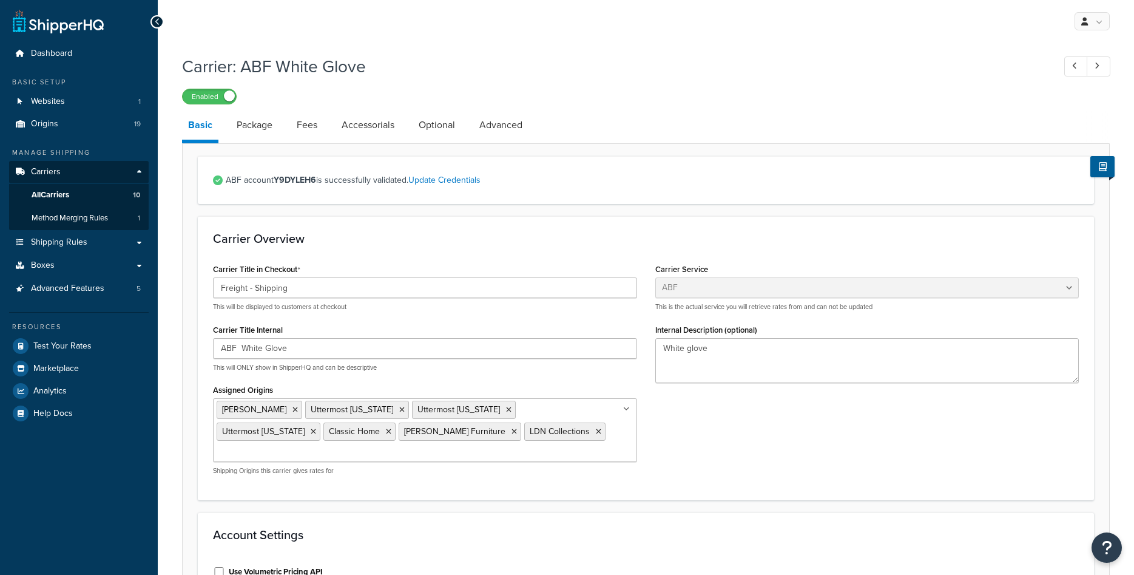
select select "abfFreight"
click at [487, 130] on link "Advanced" at bounding box center [500, 124] width 55 height 29
select select "false"
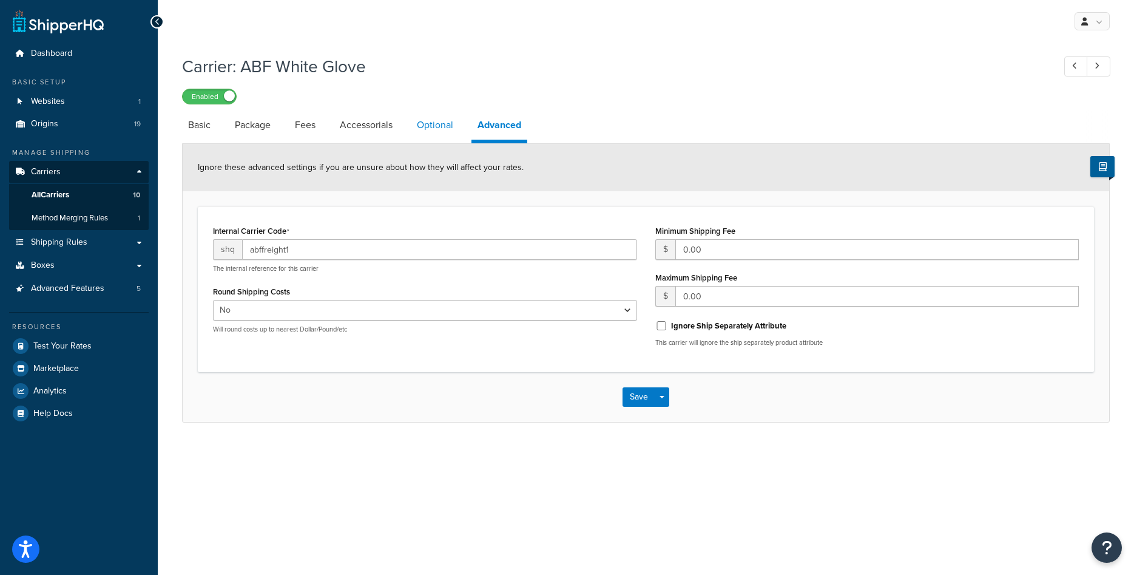
click at [436, 130] on link "Optional" at bounding box center [435, 124] width 49 height 29
select select "55"
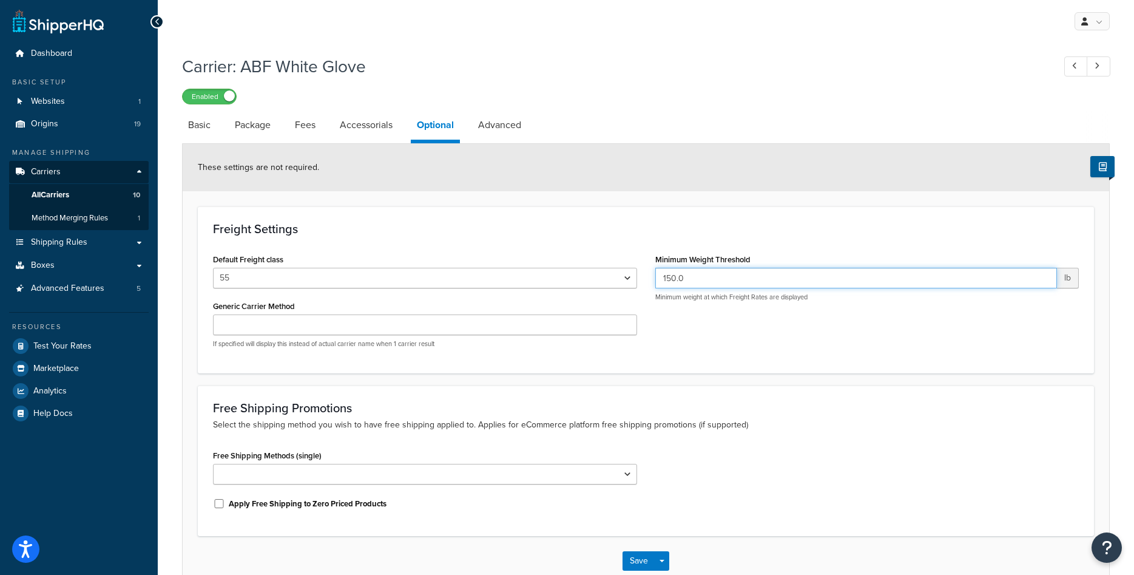
drag, startPoint x: 667, startPoint y: 279, endPoint x: 660, endPoint y: 279, distance: 6.7
click at [660, 279] on input "150.0" at bounding box center [856, 278] width 402 height 21
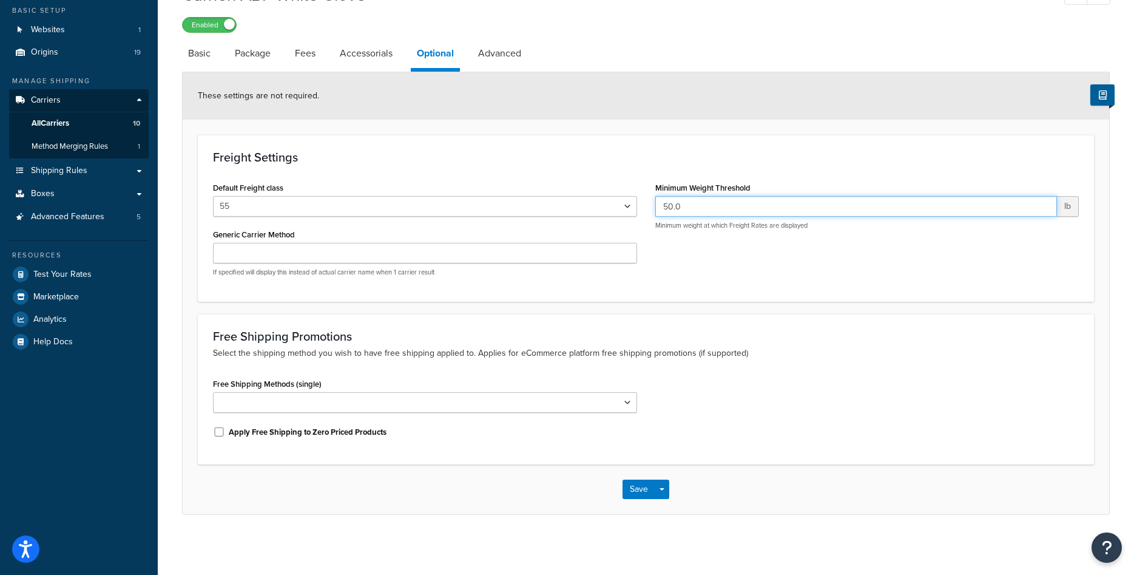
scroll to position [72, 0]
type input "50.0"
click at [638, 485] on button "Save" at bounding box center [639, 488] width 33 height 19
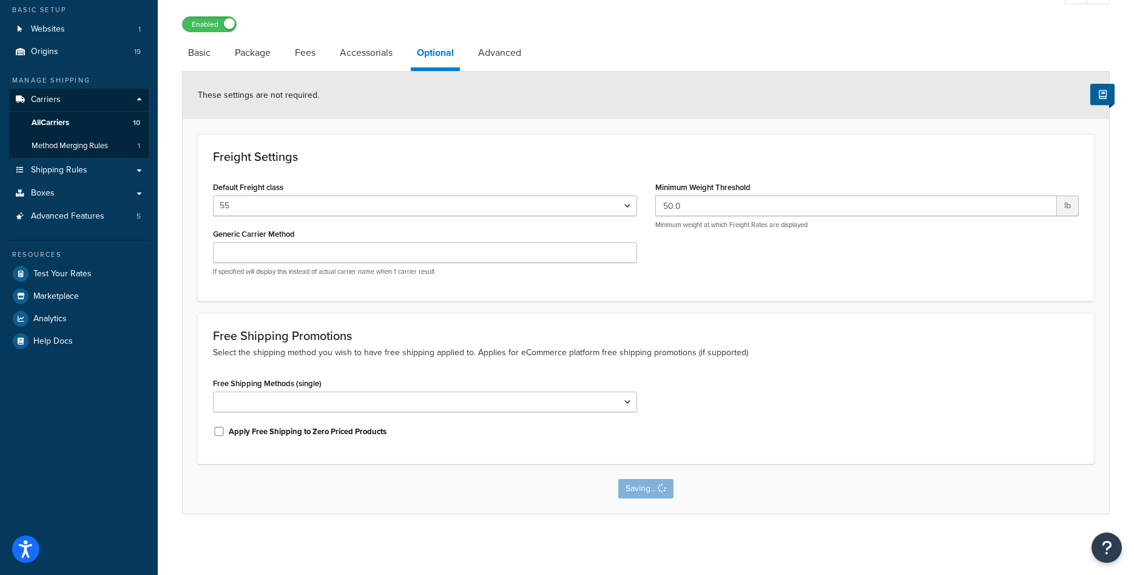
scroll to position [0, 0]
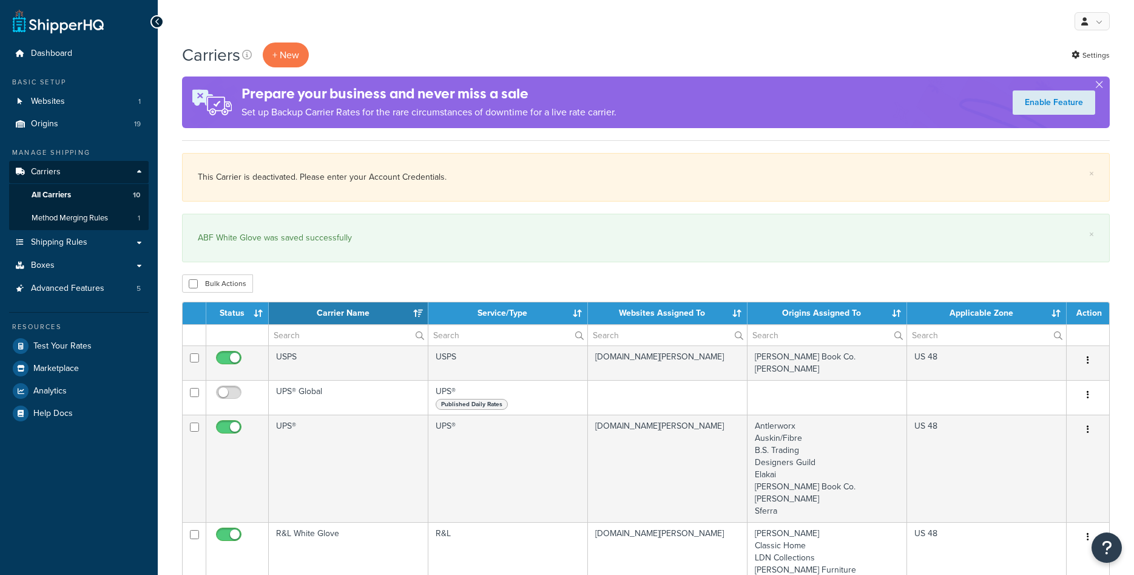
select select "15"
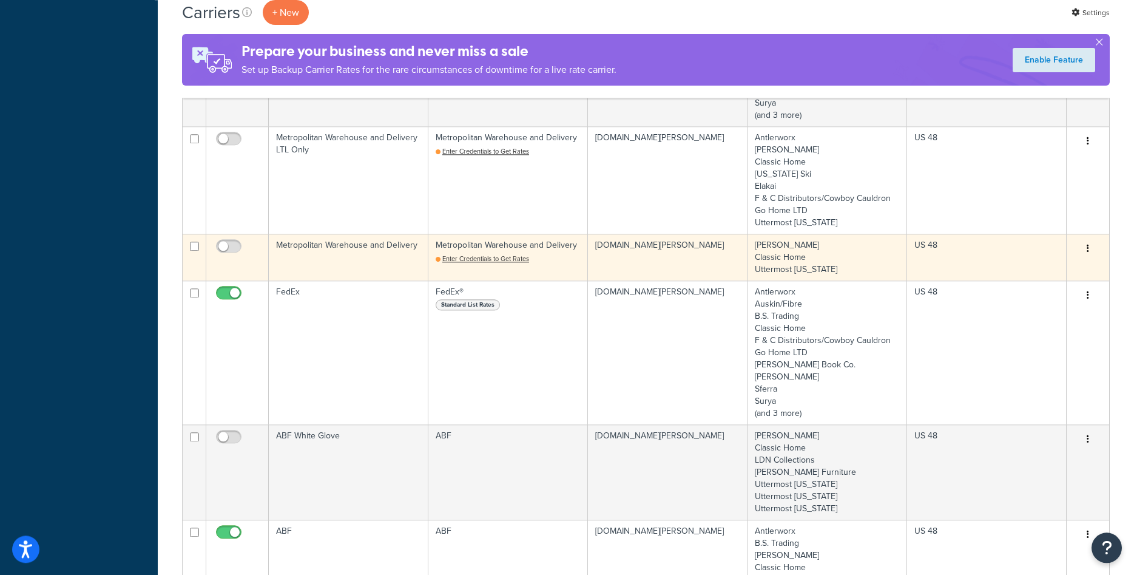
scroll to position [681, 0]
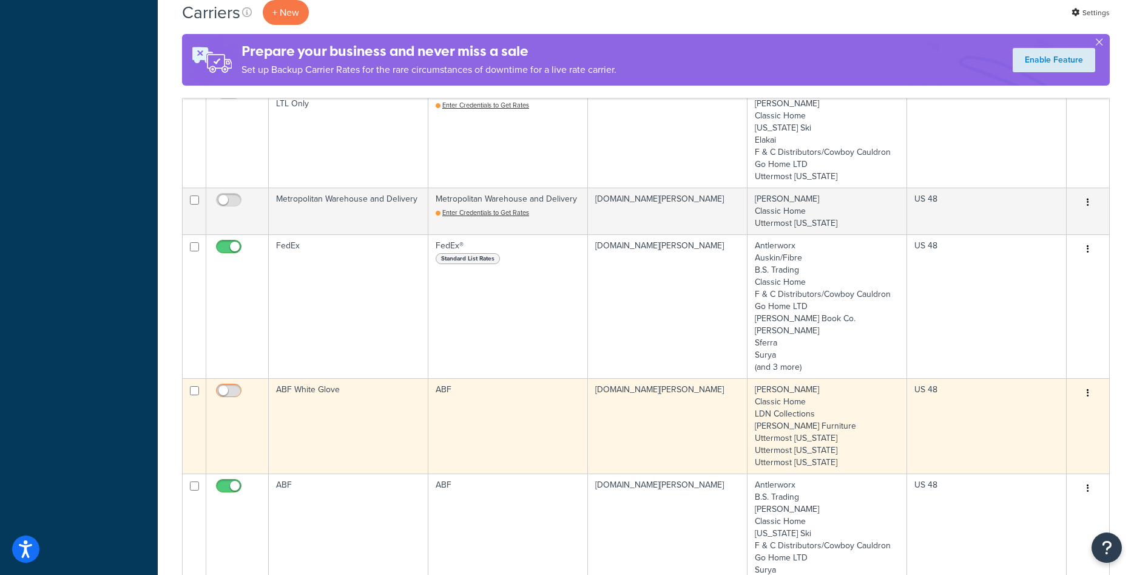
click at [242, 395] on input "checkbox" at bounding box center [230, 393] width 33 height 15
checkbox input "true"
click at [364, 419] on td "ABF White Glove" at bounding box center [349, 425] width 160 height 95
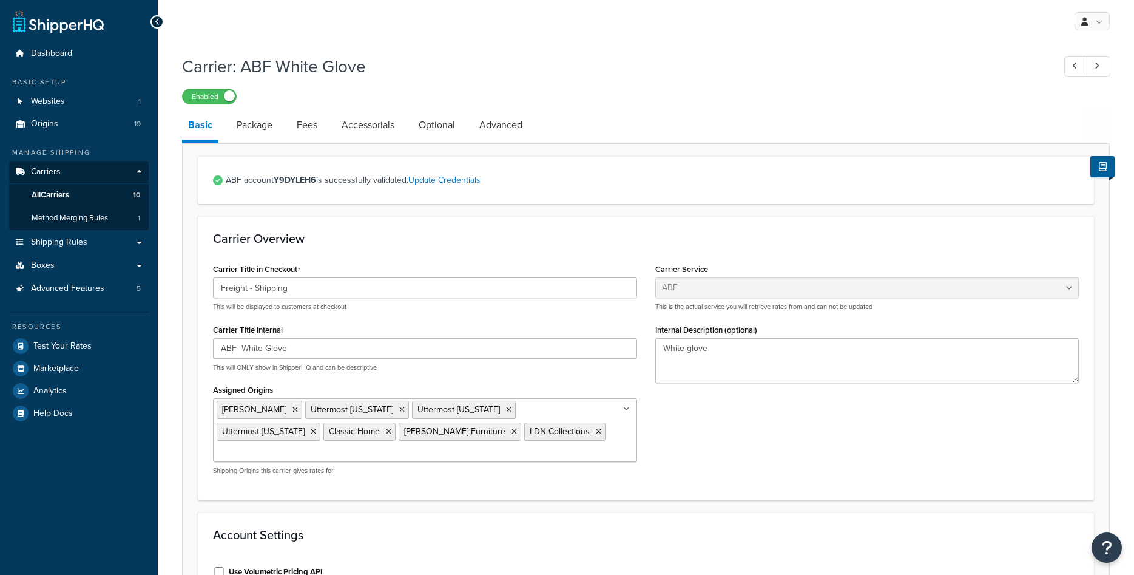
select select "abfFreight"
click at [437, 119] on link "Optional" at bounding box center [437, 124] width 49 height 29
select select "55"
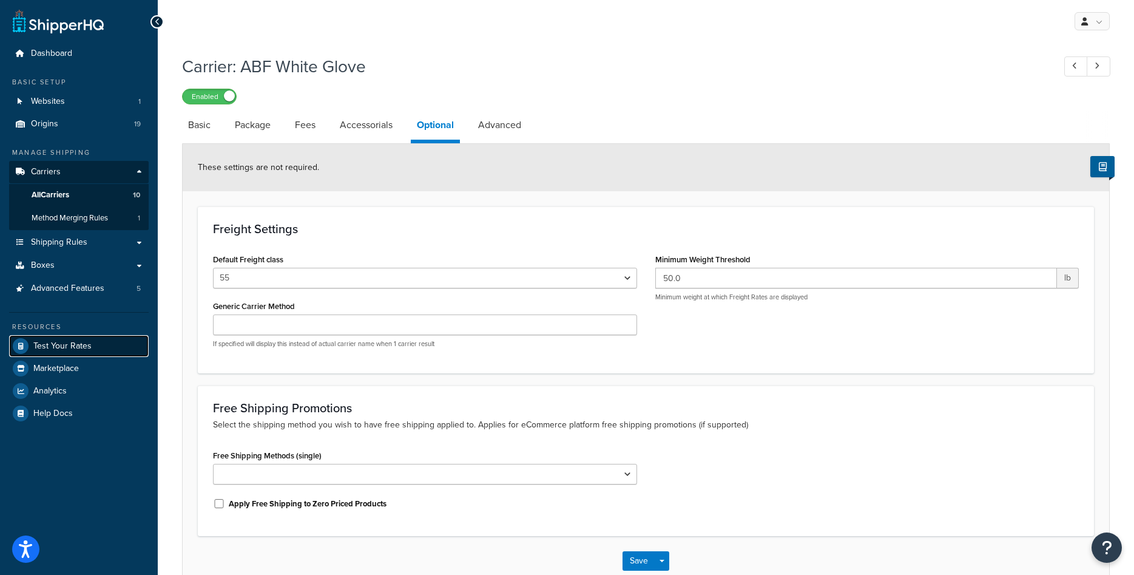
click at [71, 345] on span "Test Your Rates" at bounding box center [62, 346] width 58 height 10
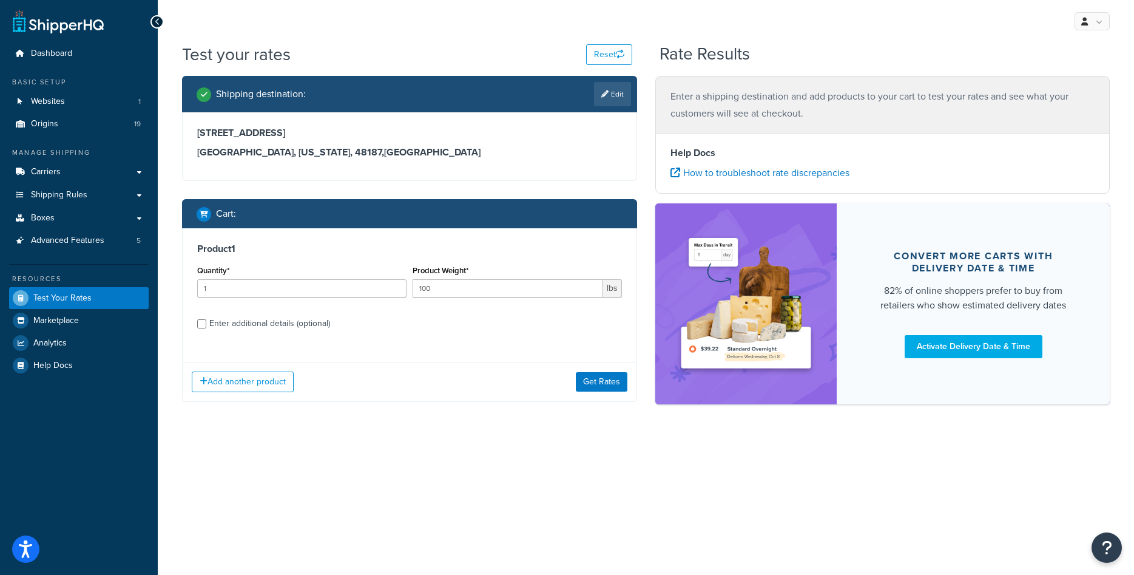
click at [245, 322] on div "Enter additional details (optional)" at bounding box center [269, 323] width 121 height 17
click at [206, 322] on input "Enter additional details (optional)" at bounding box center [201, 323] width 9 height 9
checkbox input "true"
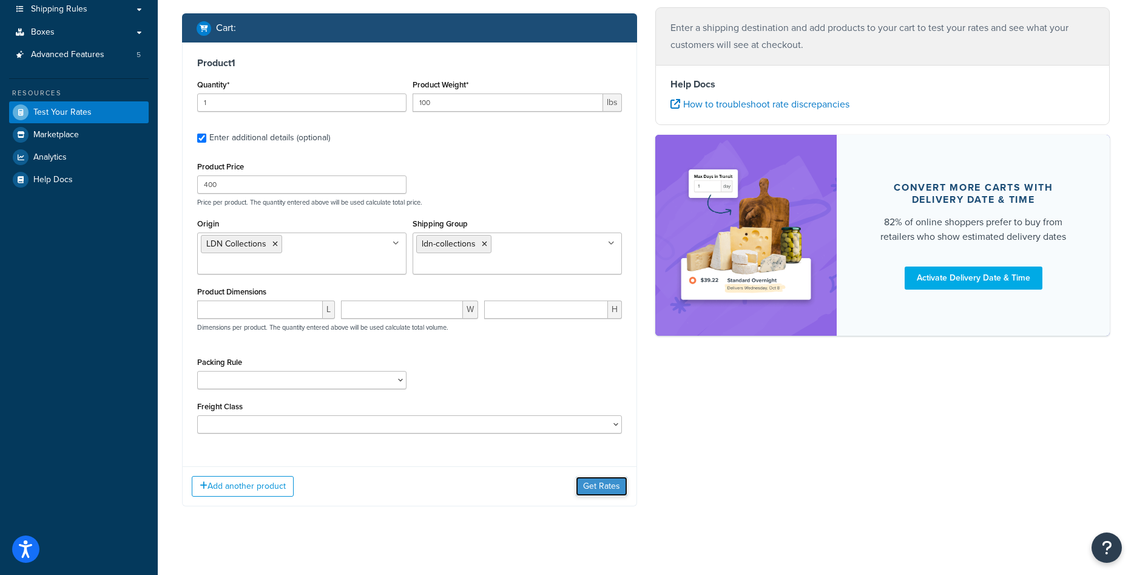
click at [599, 496] on button "Get Rates" at bounding box center [602, 485] width 52 height 19
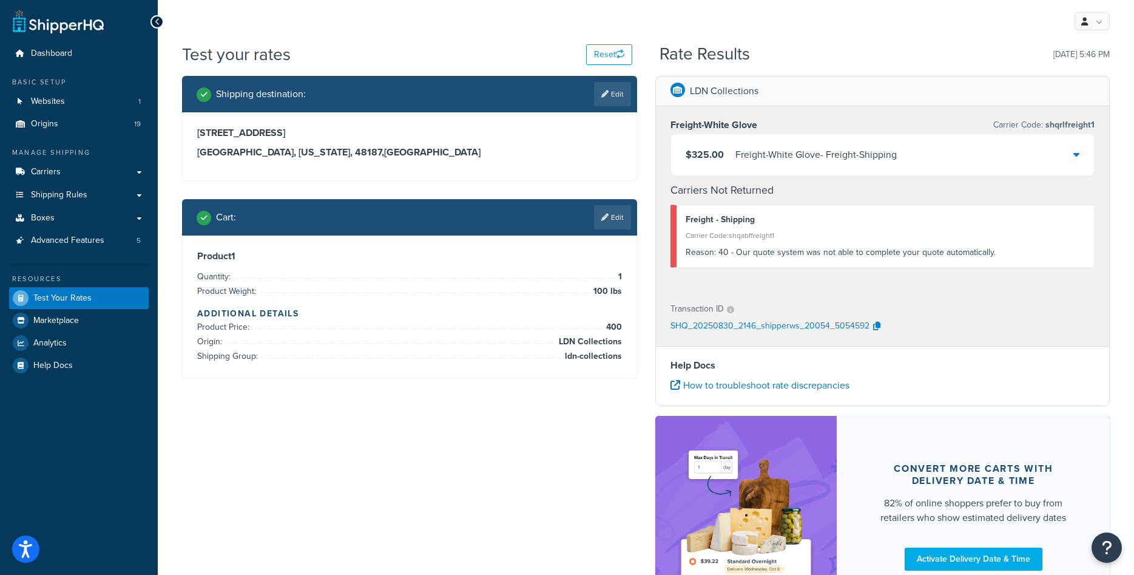
click at [1047, 150] on div "$325.00 Freight-White Glove - Freight-Shipping" at bounding box center [883, 154] width 424 height 41
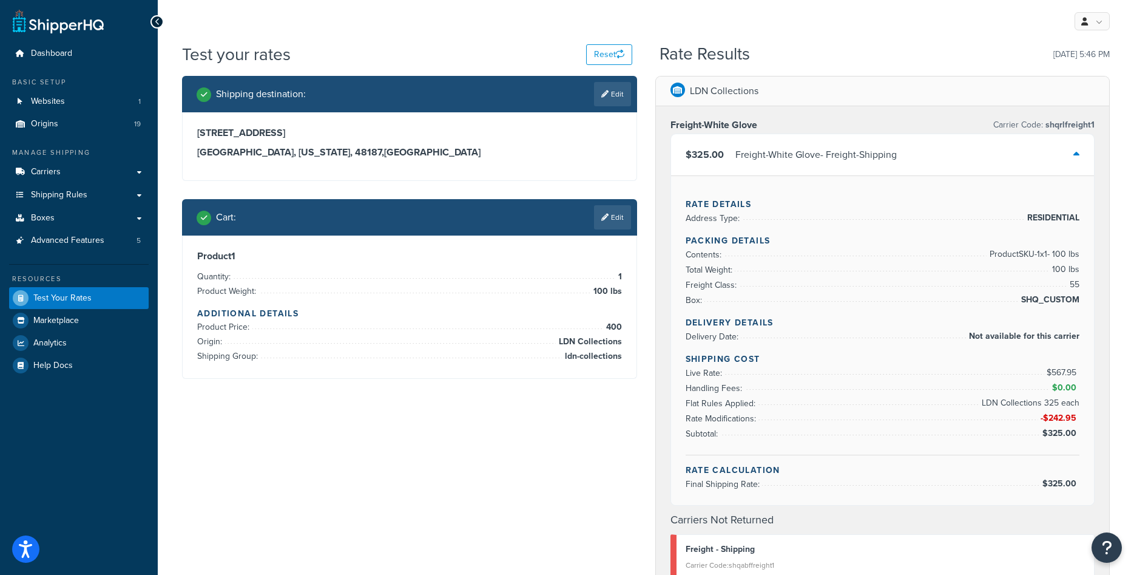
click at [1047, 150] on div "$325.00 Freight-White Glove - Freight-Shipping" at bounding box center [883, 154] width 424 height 41
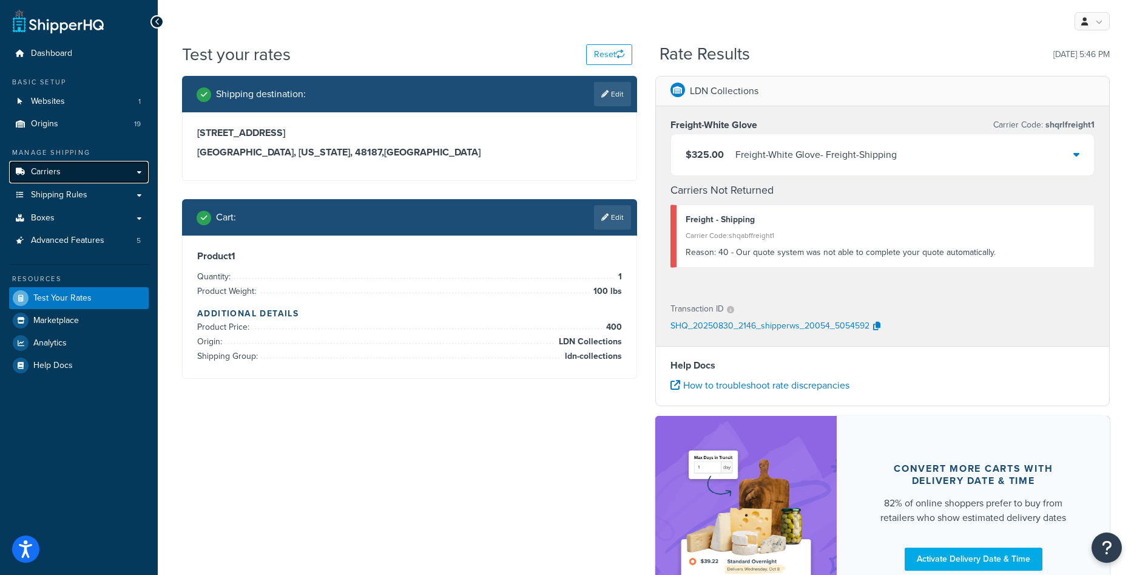
click at [87, 169] on link "Carriers" at bounding box center [79, 172] width 140 height 22
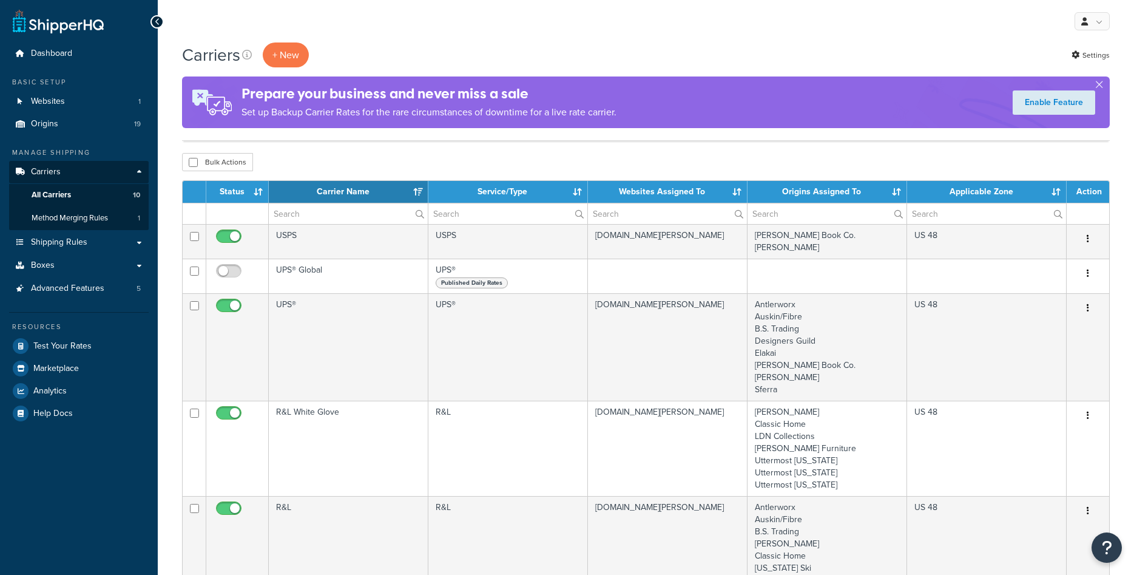
select select "15"
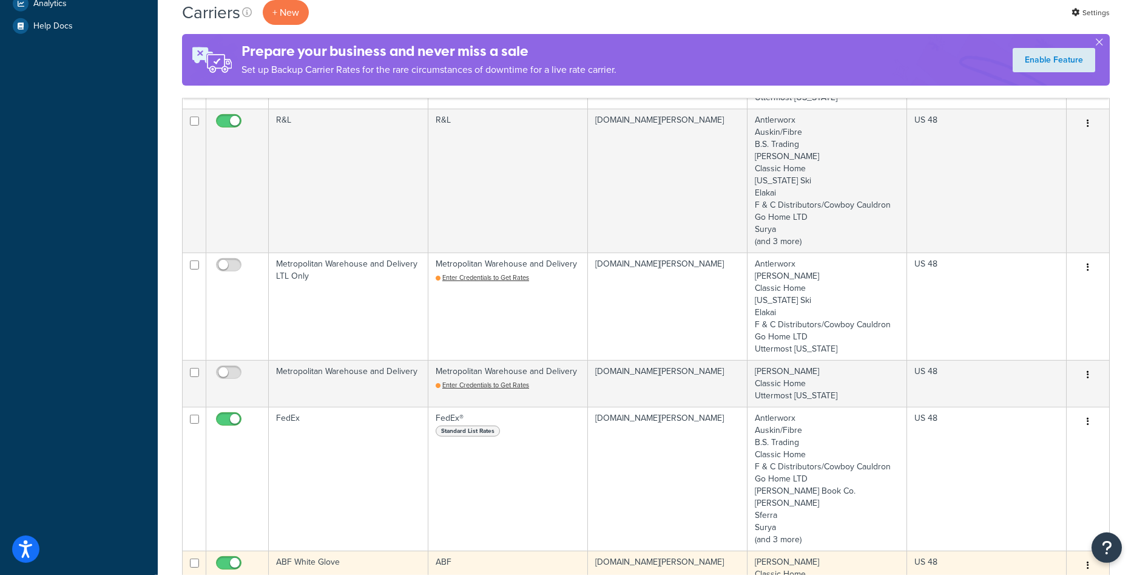
scroll to position [248, 0]
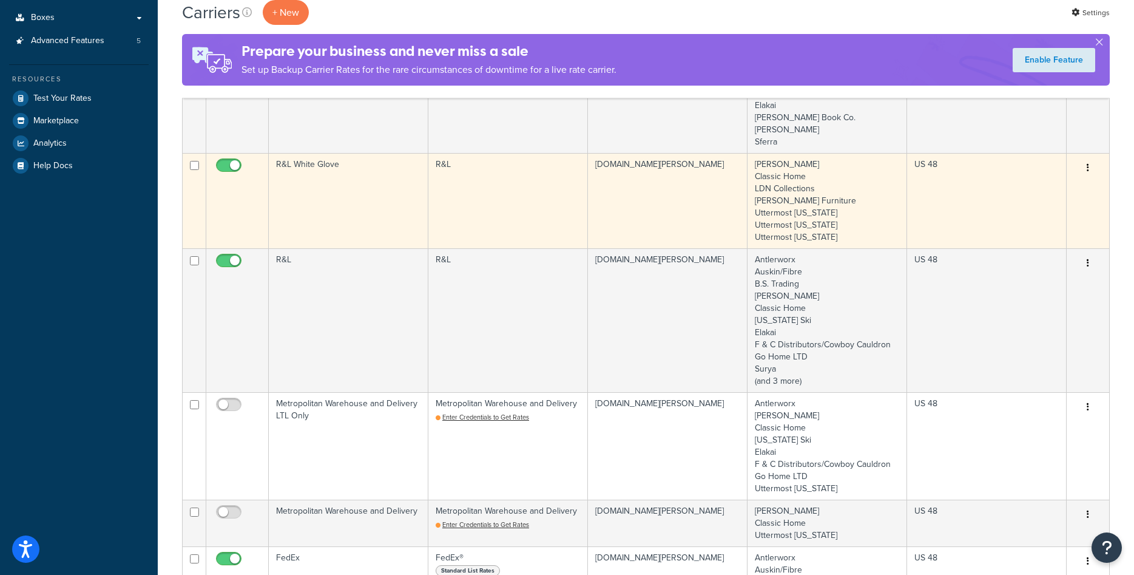
click at [320, 209] on td "R&L White Glove" at bounding box center [349, 200] width 160 height 95
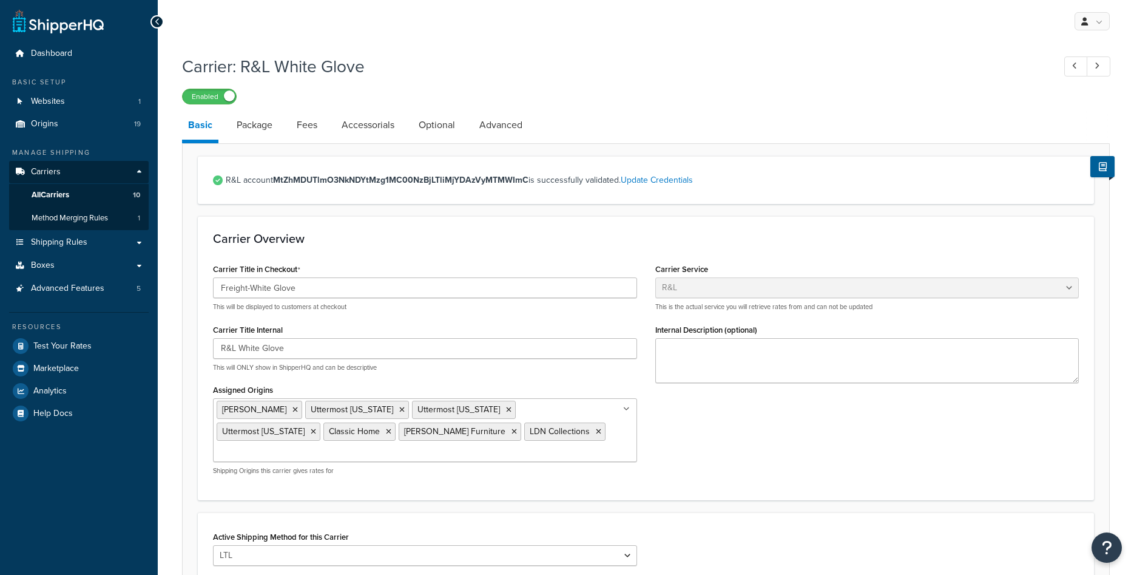
select select "rlFreight"
click at [449, 125] on link "Optional" at bounding box center [437, 124] width 49 height 29
select select "55"
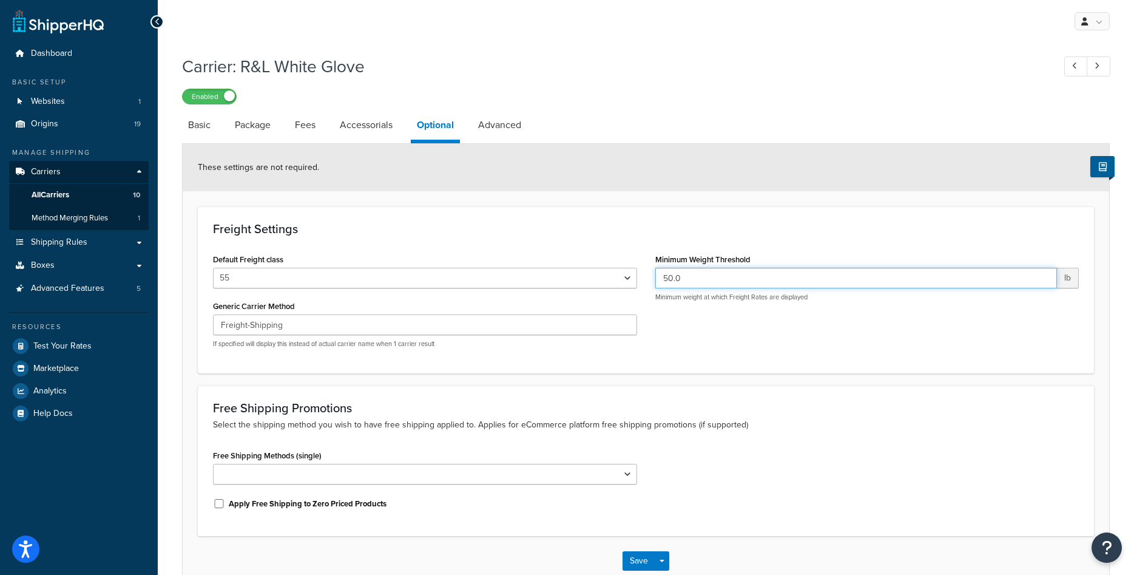
drag, startPoint x: 671, startPoint y: 279, endPoint x: 646, endPoint y: 276, distance: 25.1
click at [655, 276] on input "50.0" at bounding box center [856, 278] width 402 height 21
type input "10.0"
click at [687, 336] on div "Default Freight class 50 55 60 65 70 77.5 85 92.5 100 110 125 150 175 200 250 3…" at bounding box center [646, 304] width 884 height 107
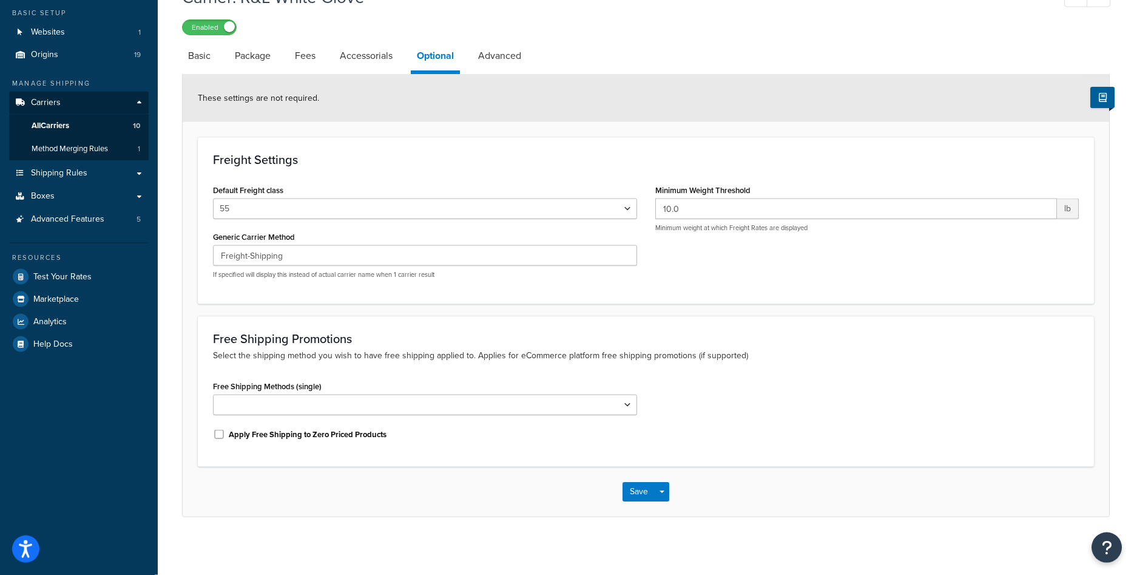
scroll to position [72, 0]
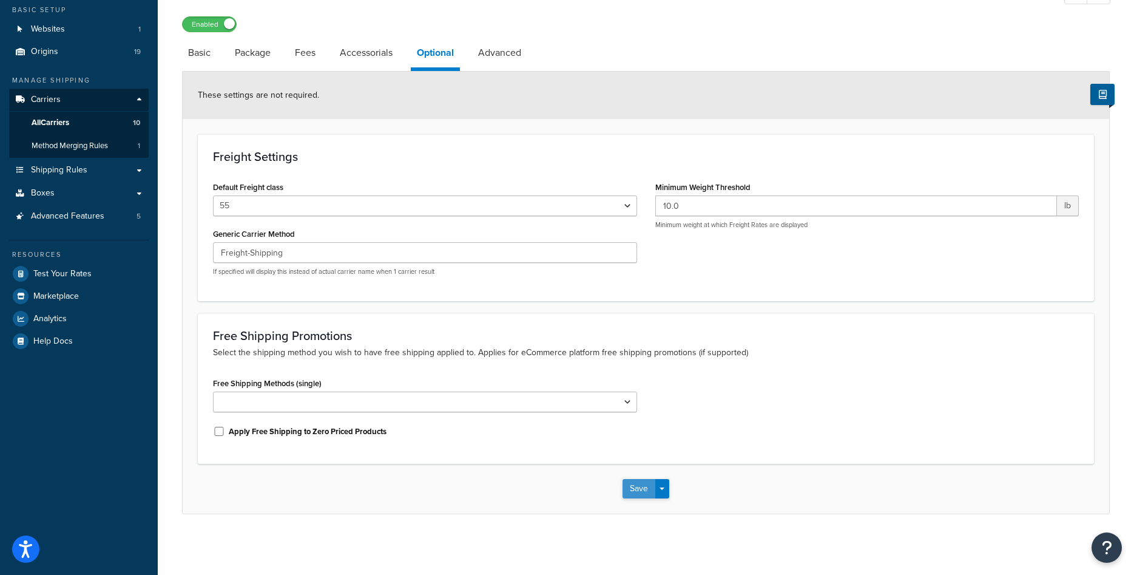
click at [635, 488] on button "Save" at bounding box center [639, 488] width 33 height 19
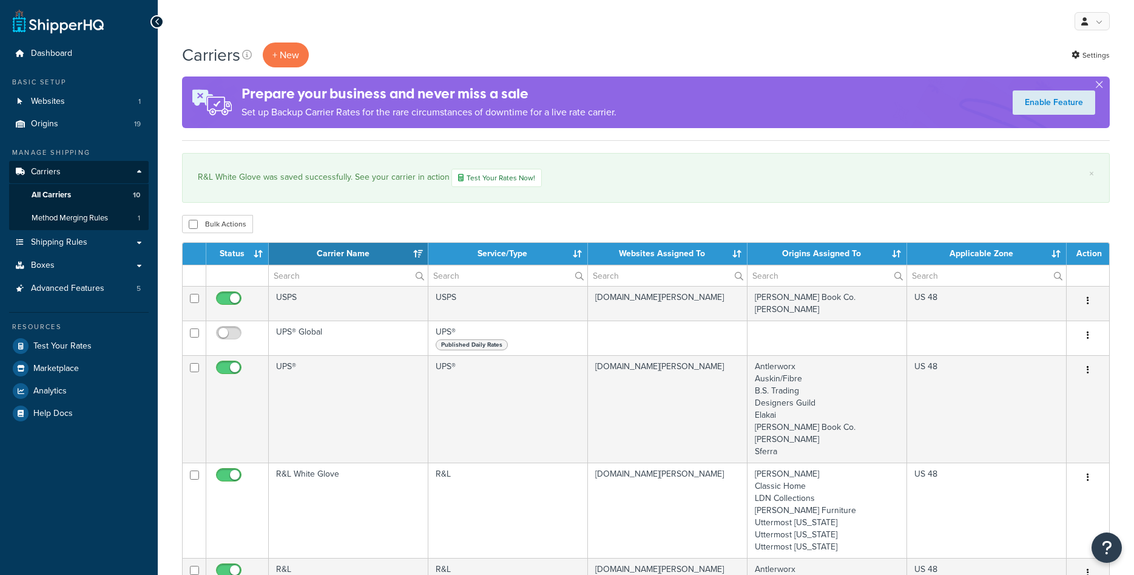
select select "15"
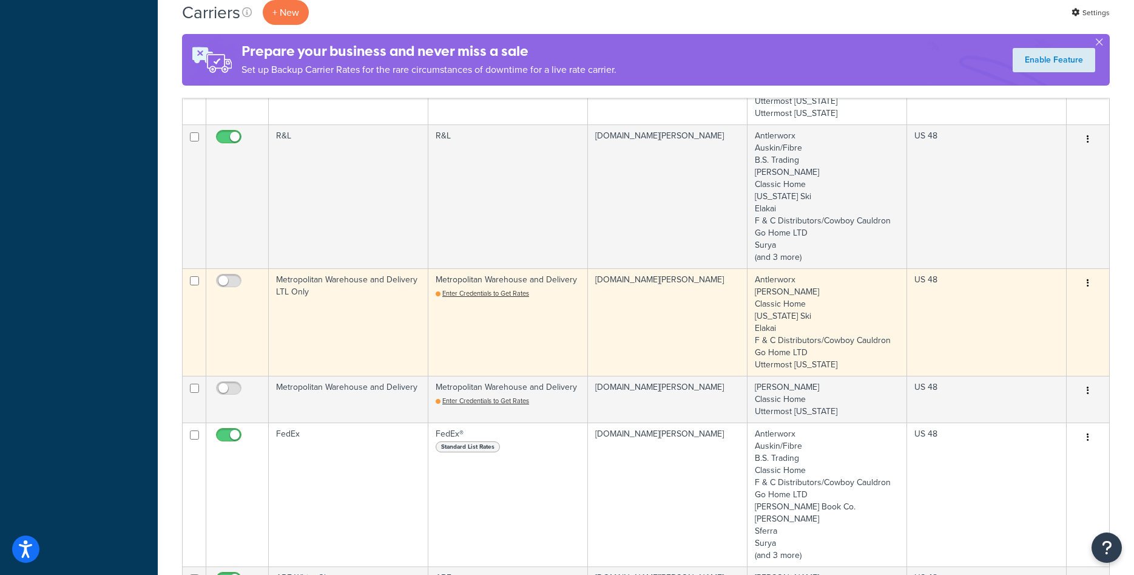
scroll to position [619, 0]
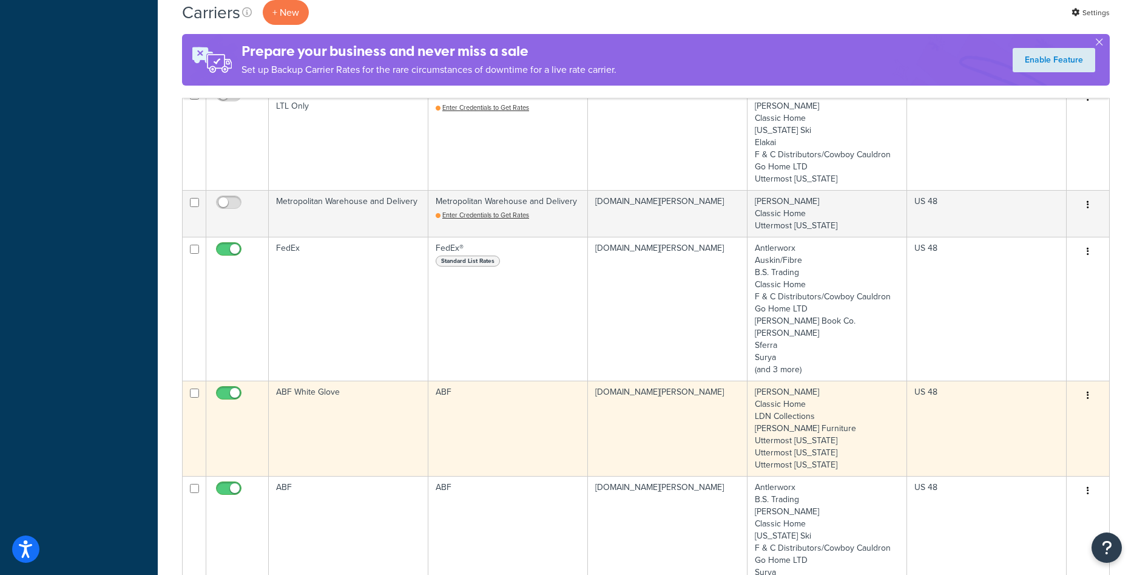
click at [367, 410] on td "ABF White Glove" at bounding box center [349, 427] width 160 height 95
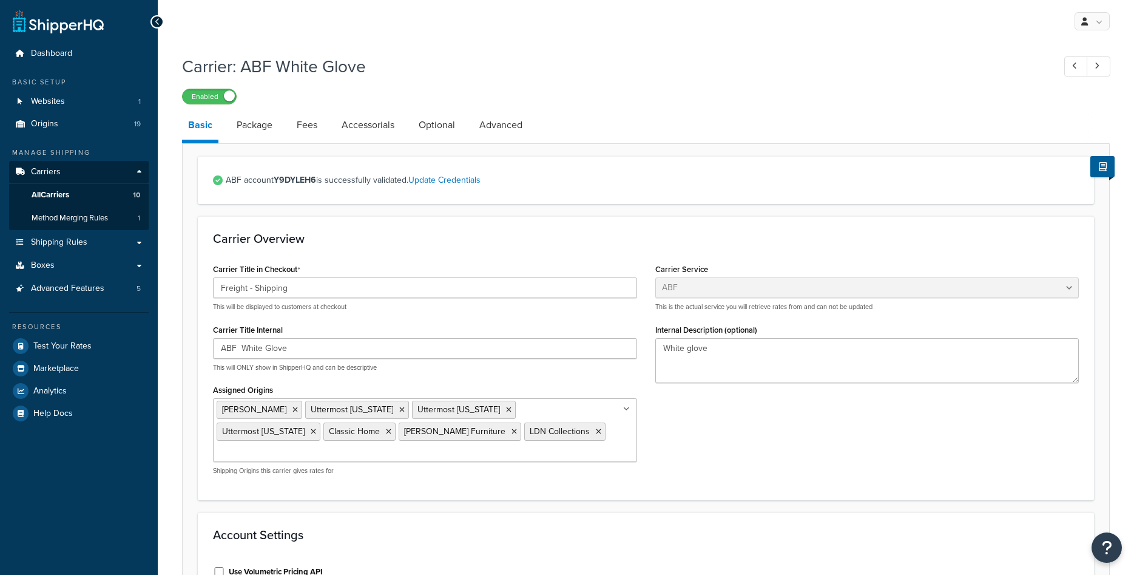
select select "abfFreight"
click at [428, 124] on link "Optional" at bounding box center [437, 124] width 49 height 29
select select "55"
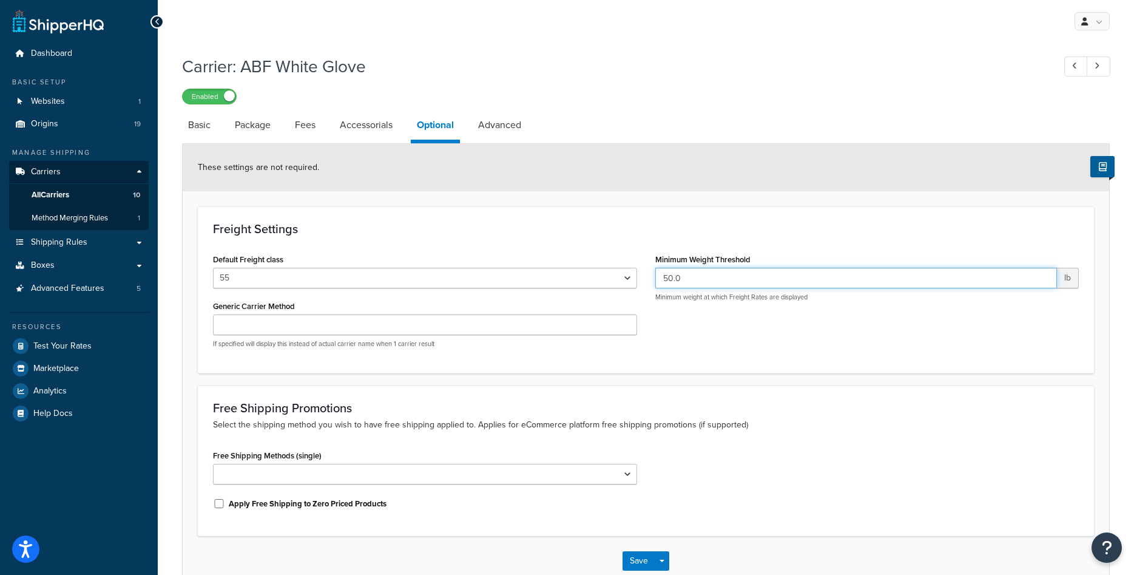
drag, startPoint x: 668, startPoint y: 277, endPoint x: 651, endPoint y: 272, distance: 17.7
click at [655, 272] on input "50.0" at bounding box center [856, 278] width 402 height 21
type input "10.0"
click at [637, 561] on button "Save" at bounding box center [639, 560] width 33 height 19
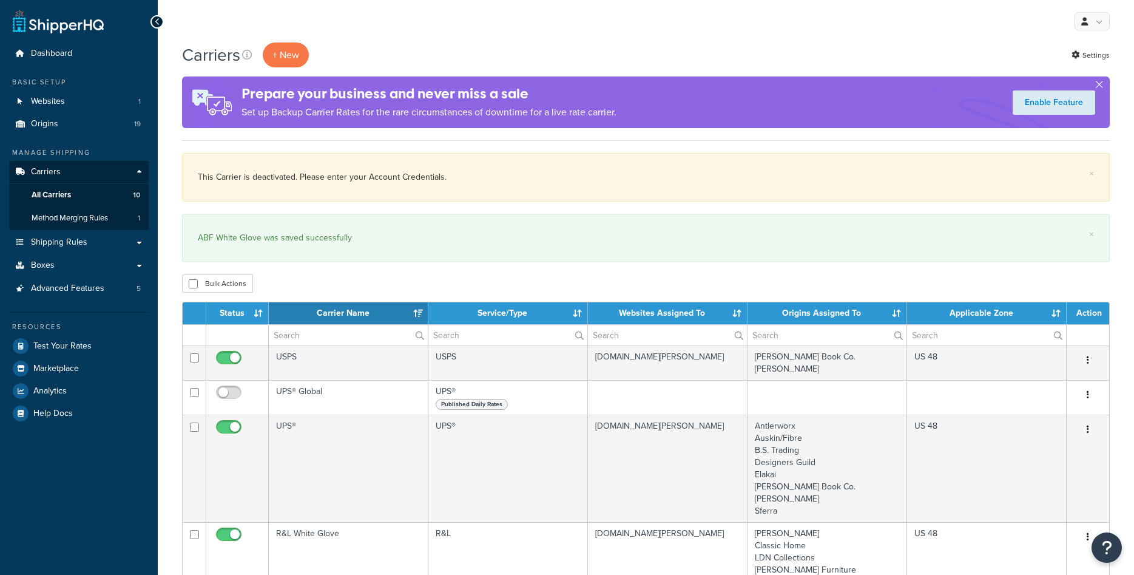
select select "15"
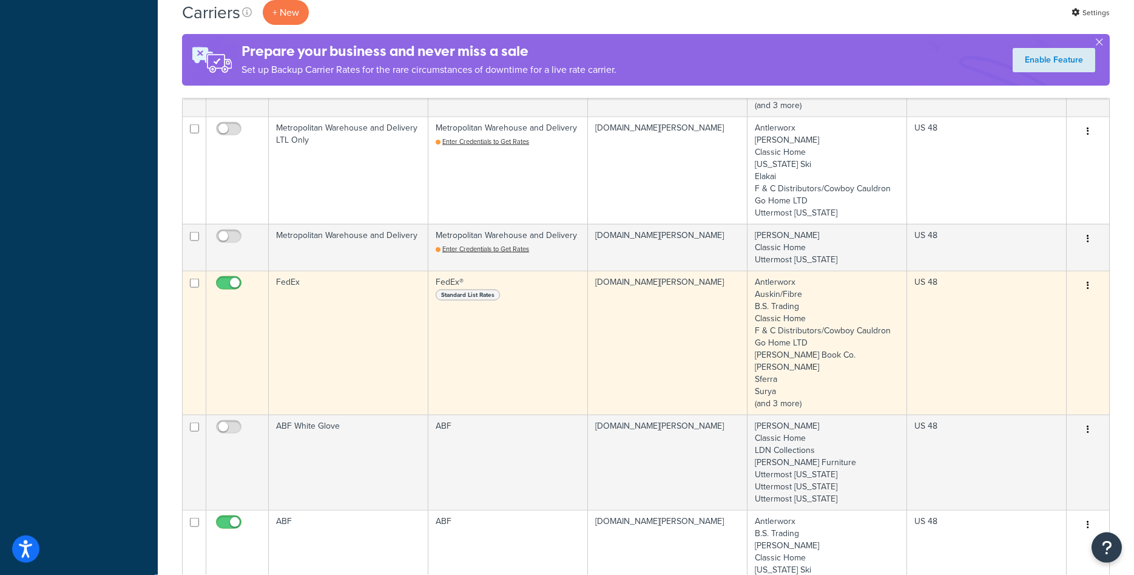
scroll to position [681, 0]
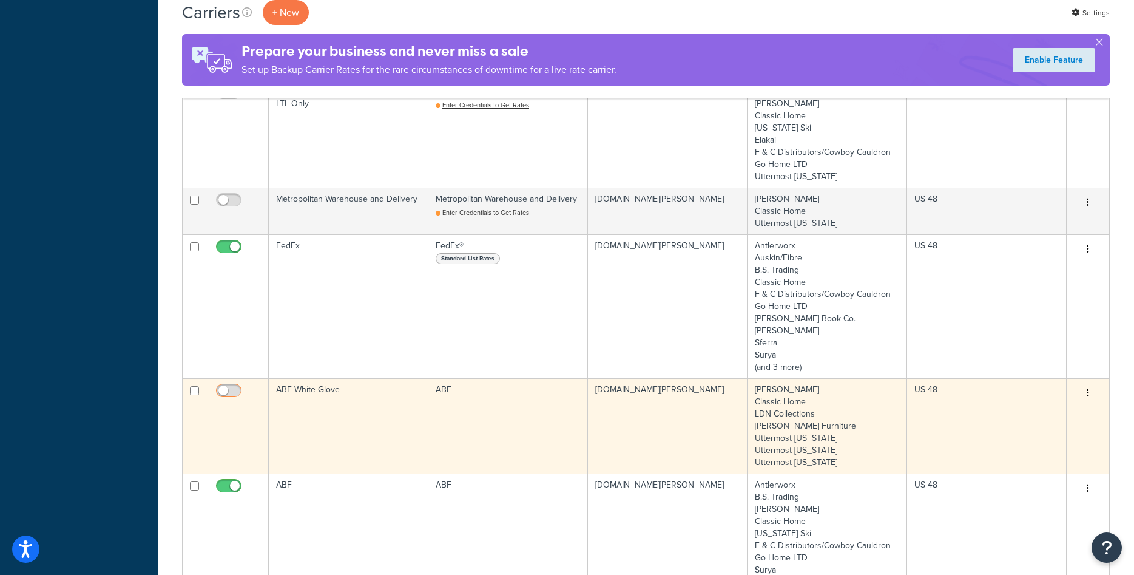
click at [242, 395] on input "checkbox" at bounding box center [230, 393] width 33 height 15
checkbox input "true"
click at [331, 416] on td "ABF White Glove" at bounding box center [349, 425] width 160 height 95
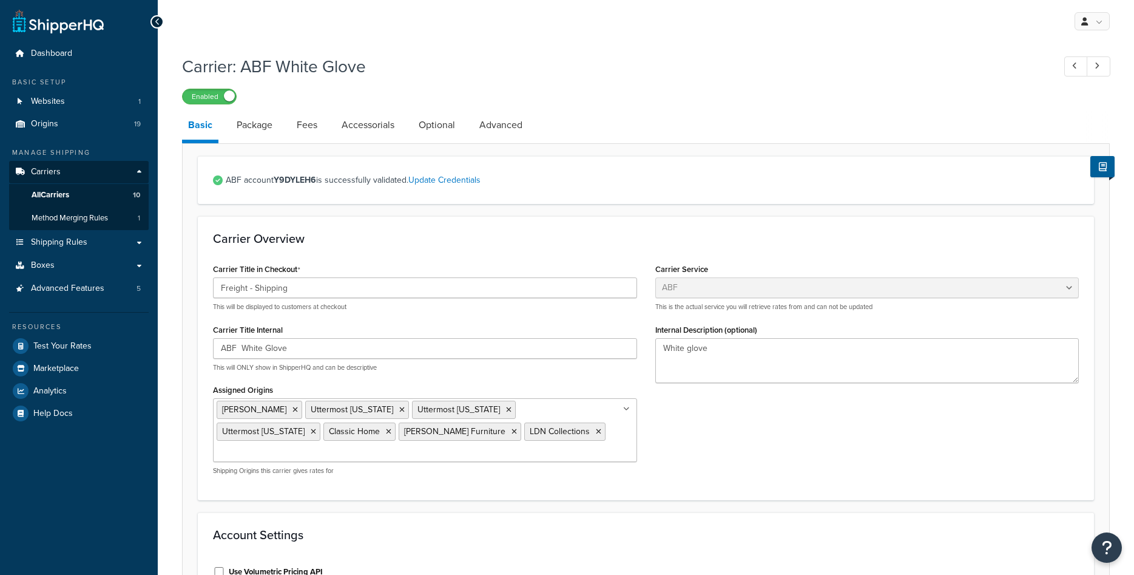
select select "abfFreight"
click at [76, 245] on span "Shipping Rules" at bounding box center [59, 242] width 56 height 10
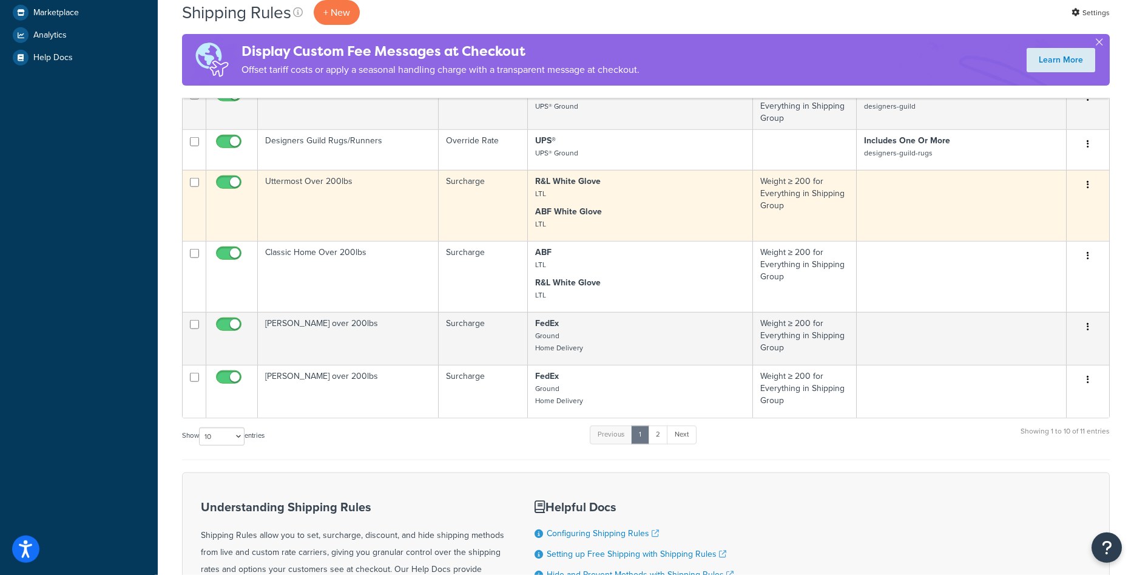
scroll to position [433, 0]
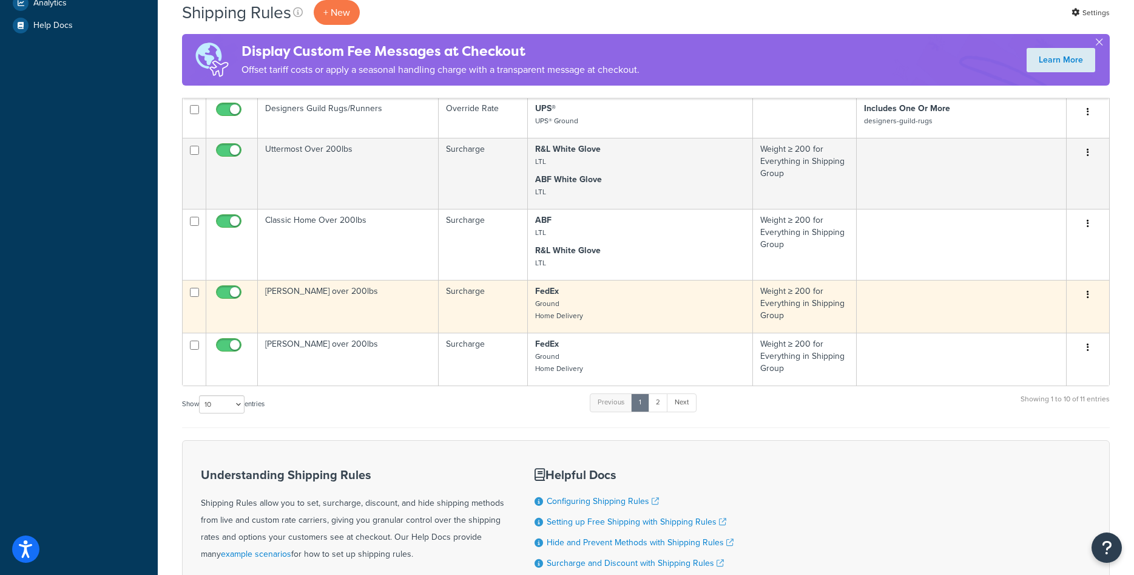
click at [362, 299] on td "[PERSON_NAME] over 200lbs" at bounding box center [348, 306] width 181 height 53
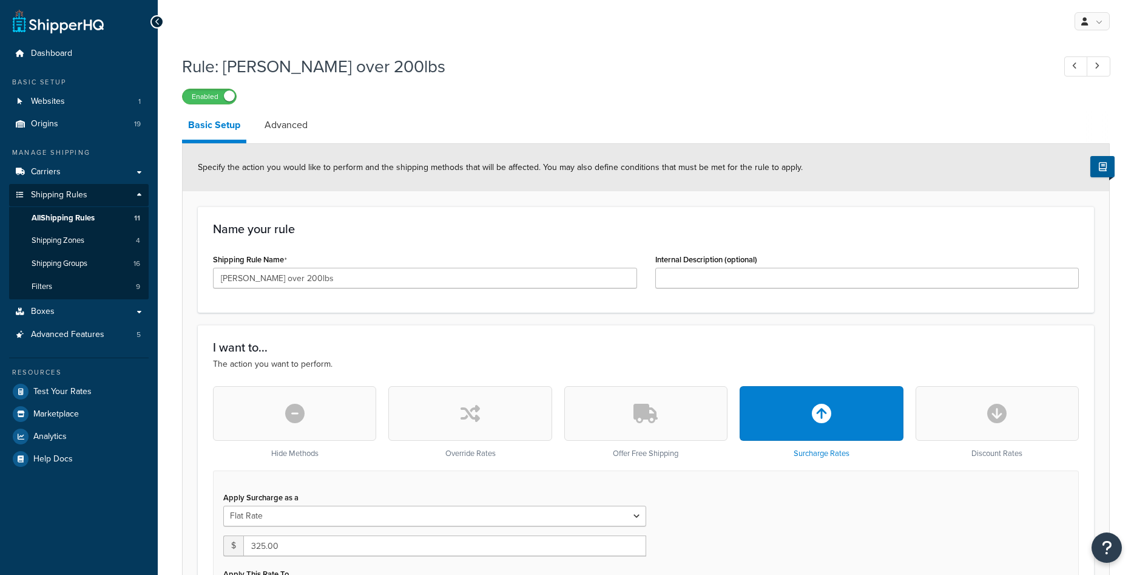
select select "ITEM"
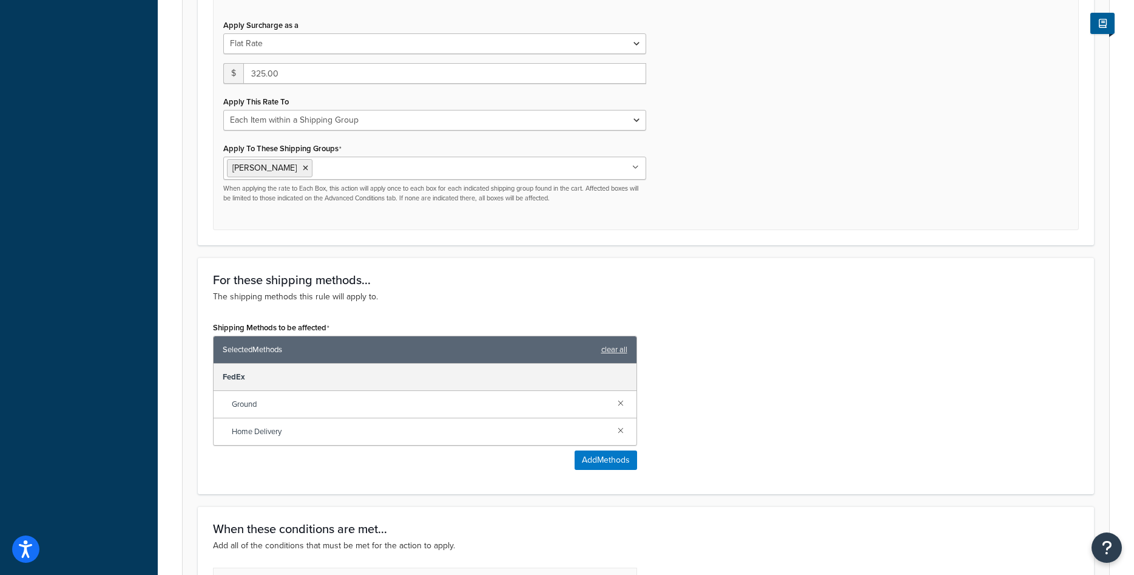
scroll to position [286, 0]
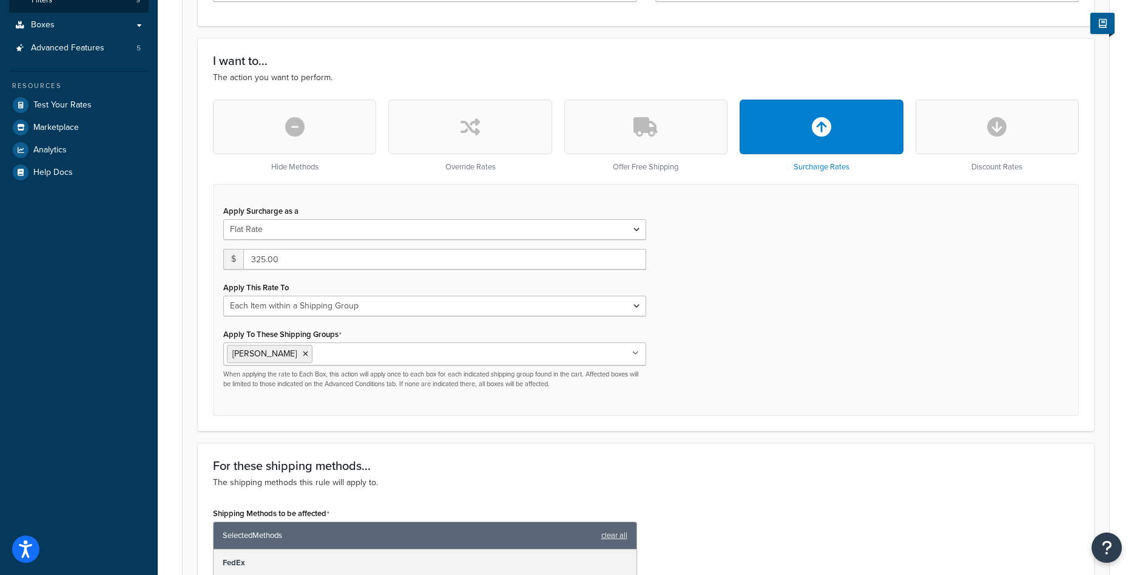
click at [467, 143] on button "button" at bounding box center [469, 127] width 163 height 55
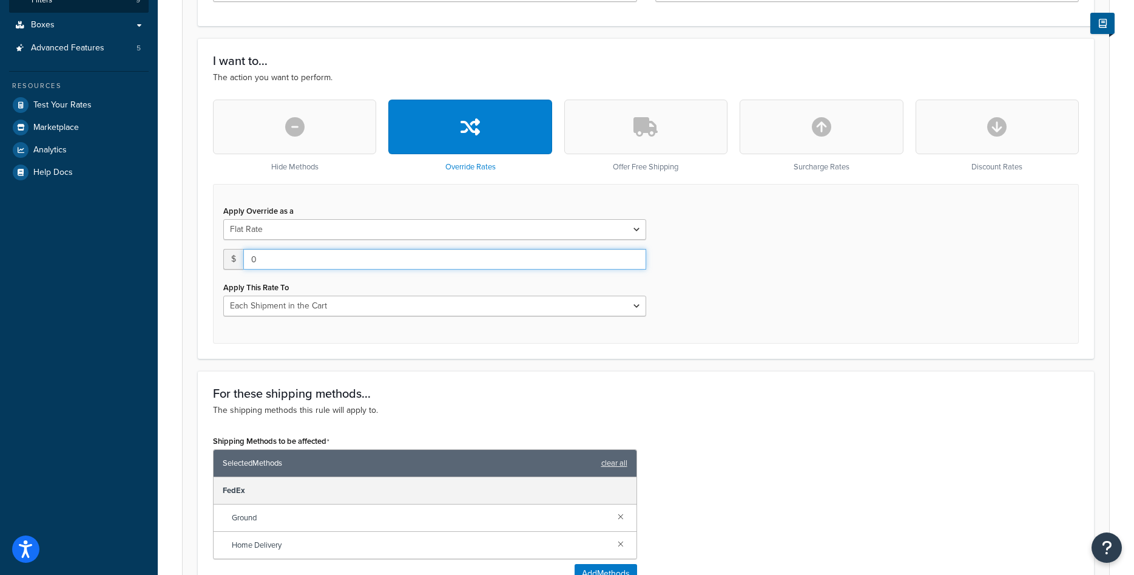
click at [282, 259] on input "0" at bounding box center [444, 259] width 403 height 21
click at [282, 260] on input "0" at bounding box center [444, 259] width 403 height 21
type input "325"
select select "ITEM"
click option "Each Item within a Shipping Group" at bounding box center [0, 0] width 0 height 0
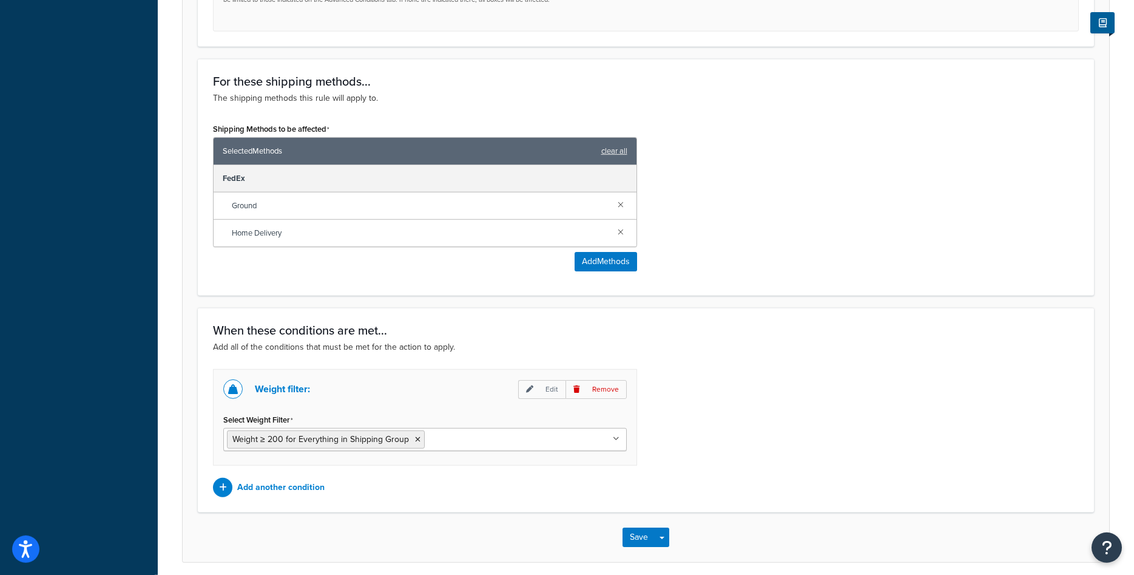
scroll to position [720, 0]
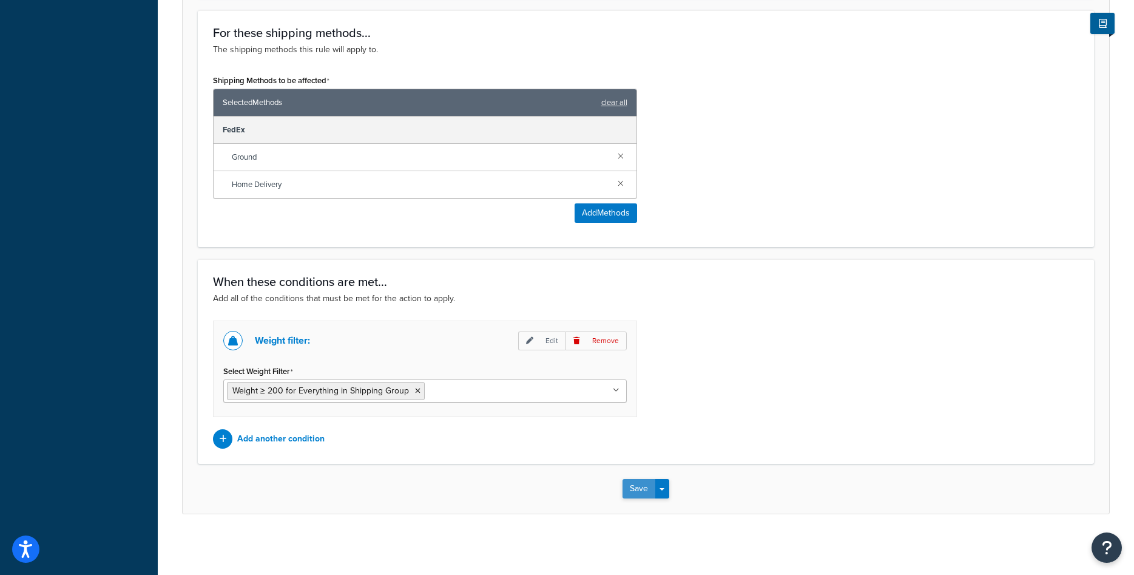
click at [634, 490] on button "Save" at bounding box center [639, 488] width 33 height 19
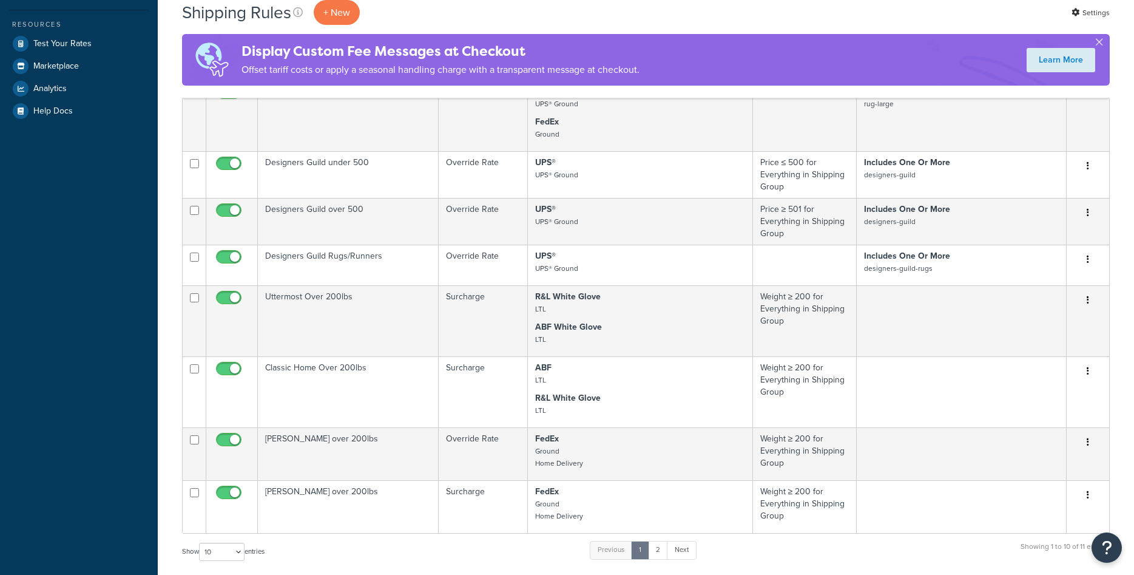
scroll to position [433, 0]
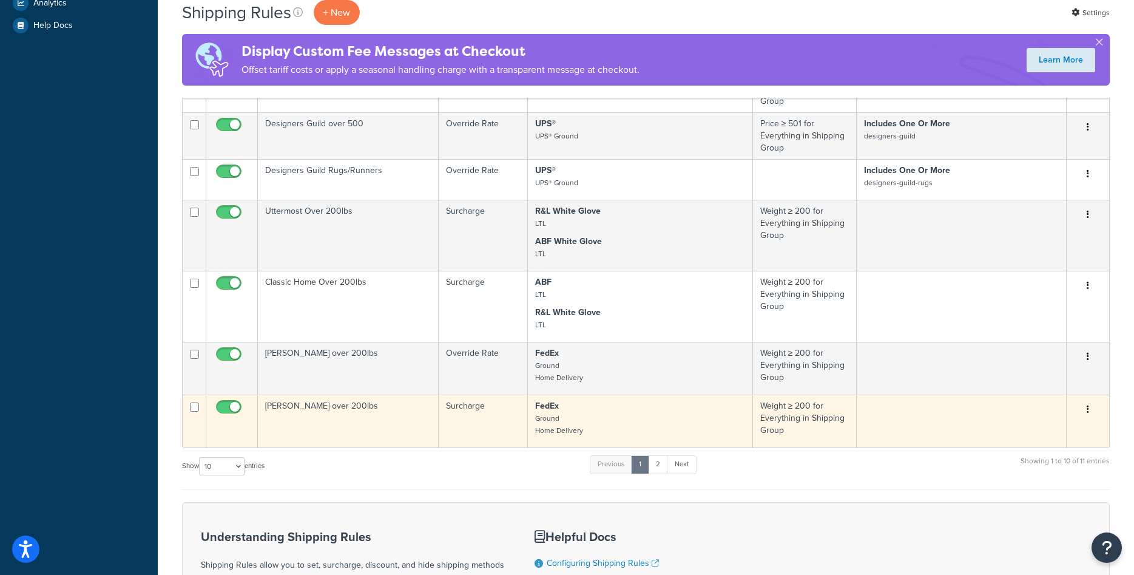
click at [373, 411] on td "[PERSON_NAME] over 200lbs" at bounding box center [348, 420] width 181 height 53
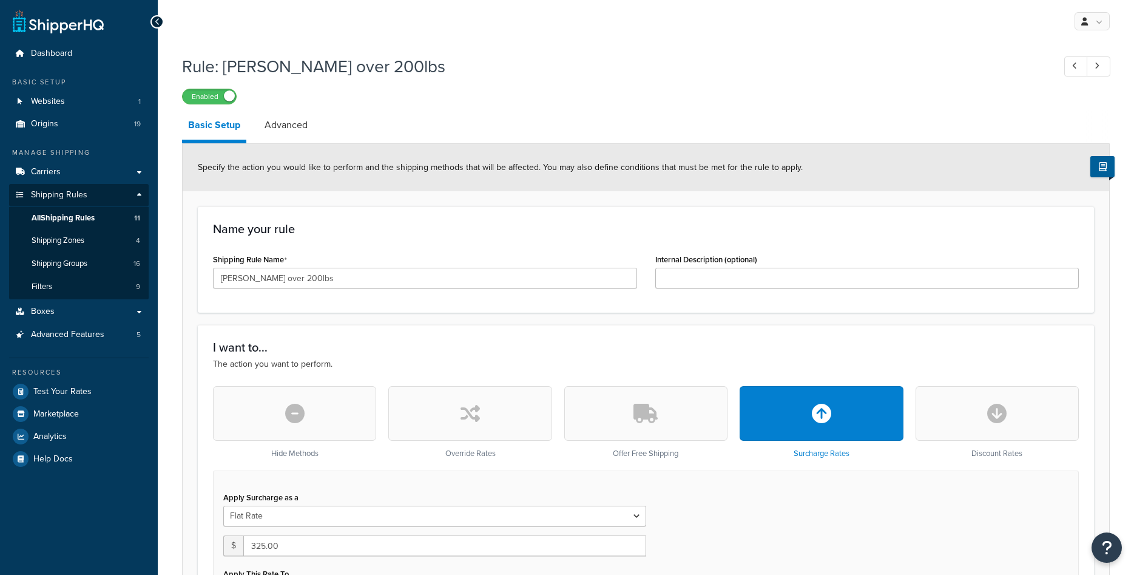
select select "ITEM"
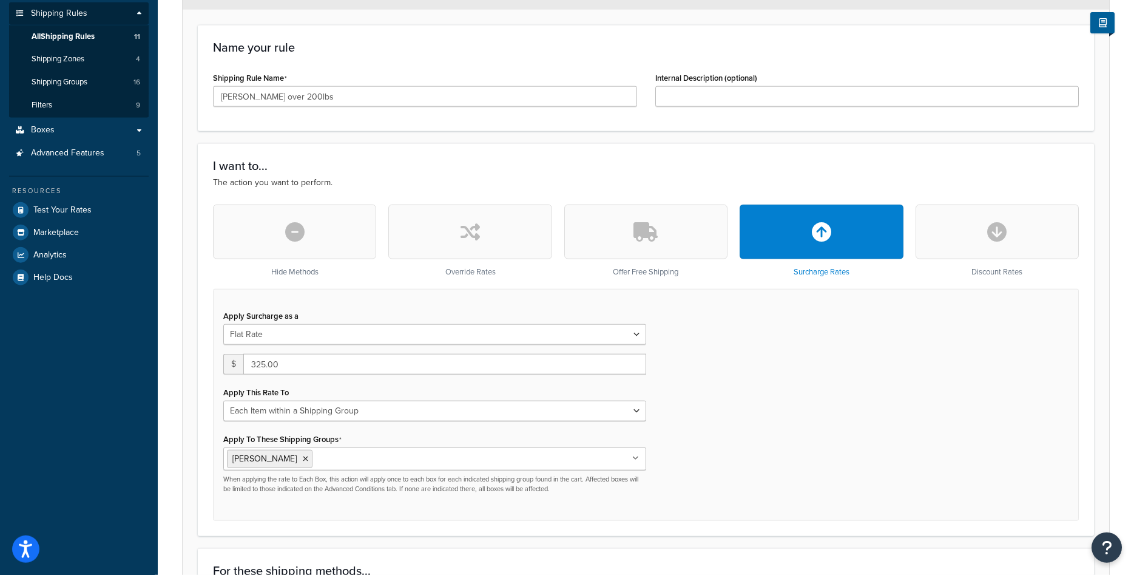
scroll to position [186, 0]
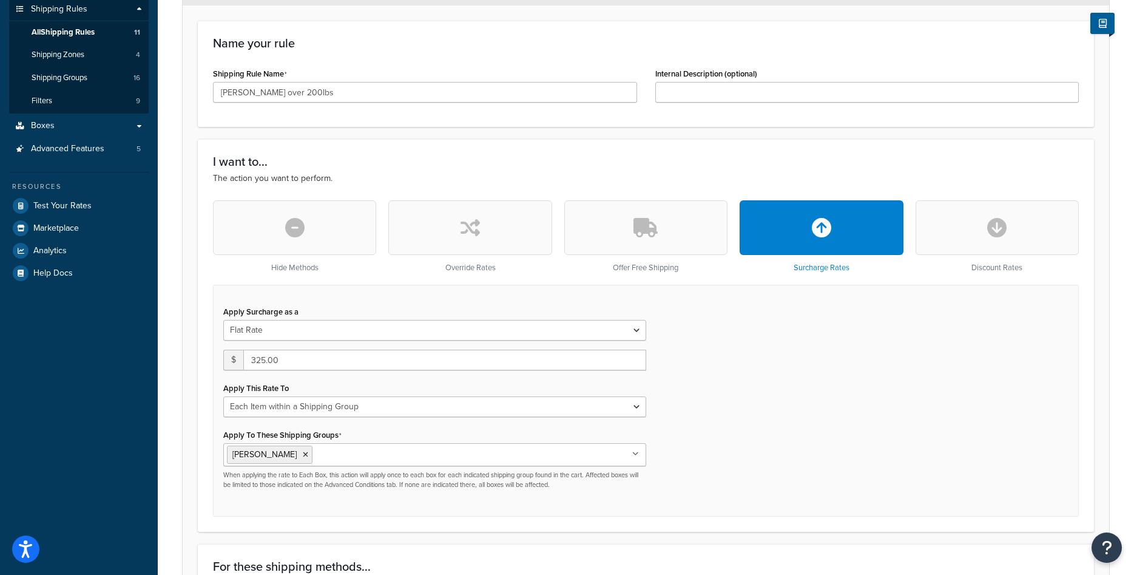
click at [447, 240] on button "button" at bounding box center [469, 227] width 163 height 55
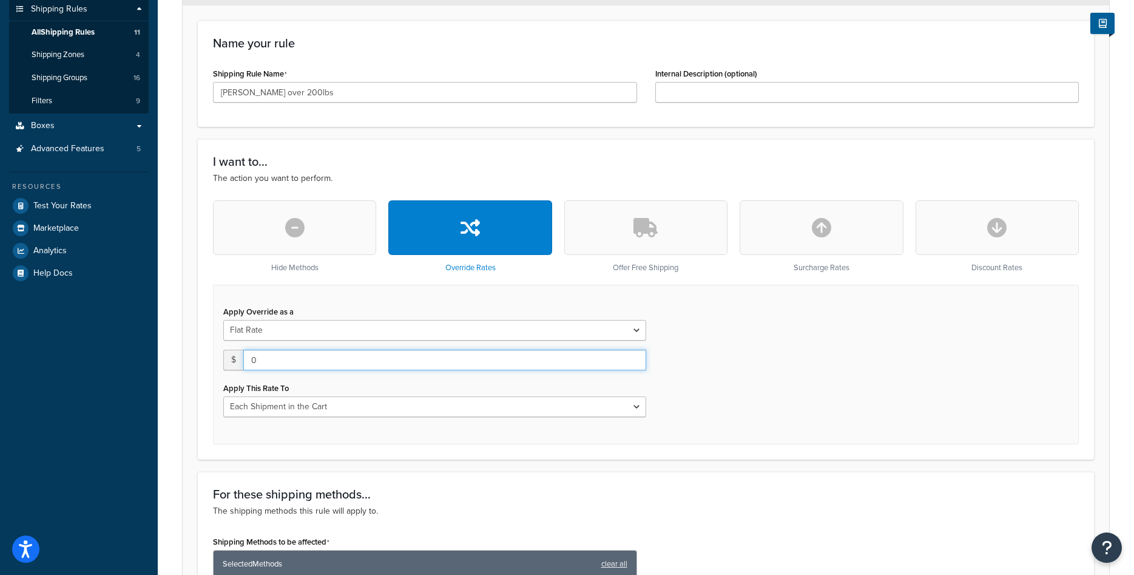
click at [388, 360] on input "0" at bounding box center [444, 360] width 403 height 21
click at [387, 360] on input "0" at bounding box center [444, 360] width 403 height 21
type input "325"
click at [394, 391] on div "Apply This Rate To Each Shipment in the Cart Each Origin in the Cart Each Shipp…" at bounding box center [434, 398] width 423 height 38
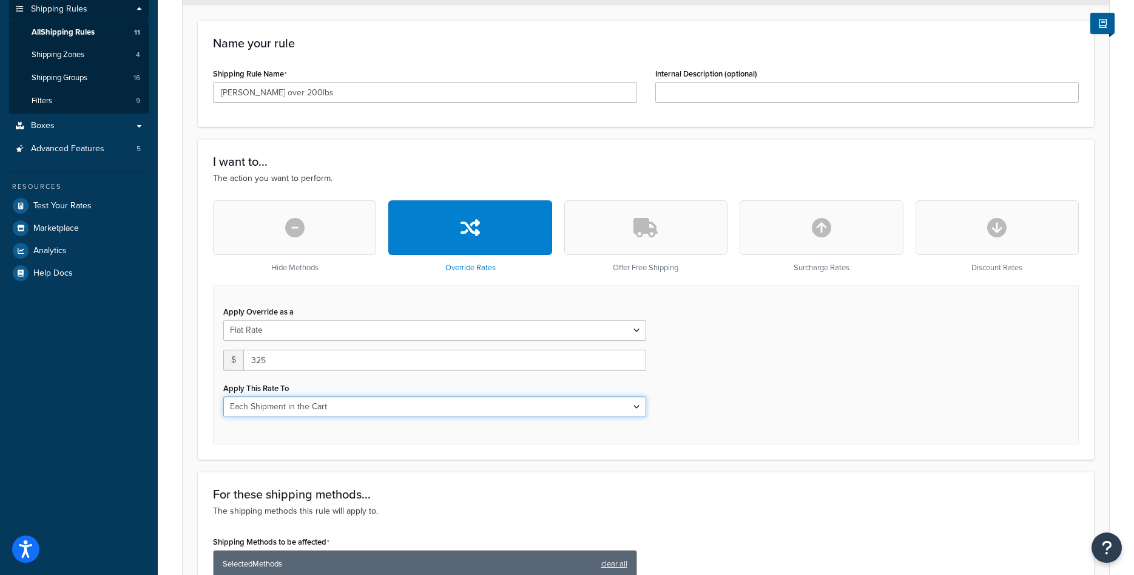
select select "ITEM"
click option "Each Item within a Shipping Group" at bounding box center [0, 0] width 0 height 0
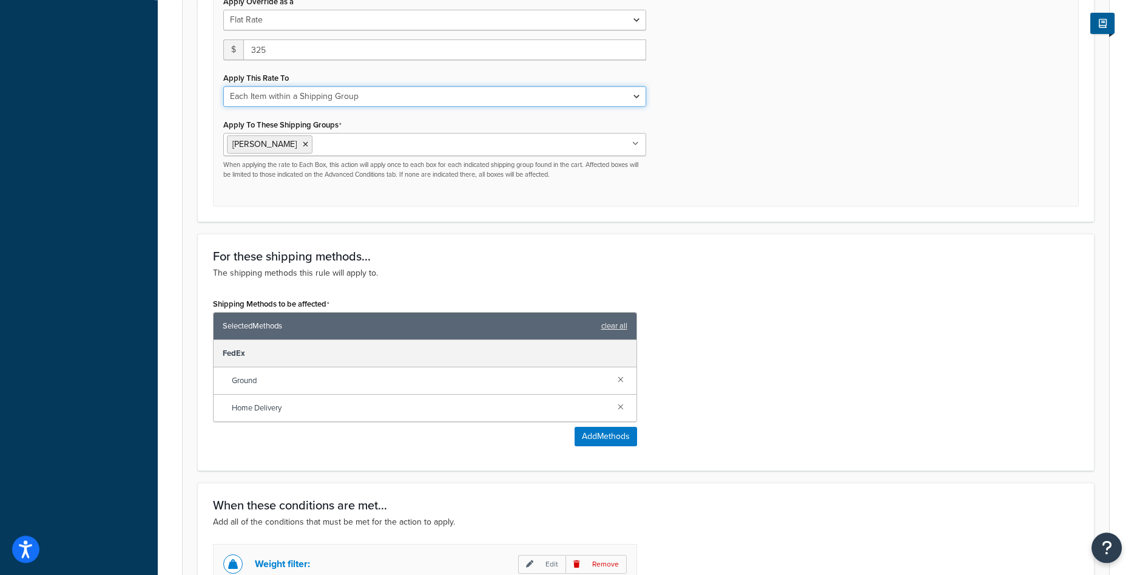
scroll to position [720, 0]
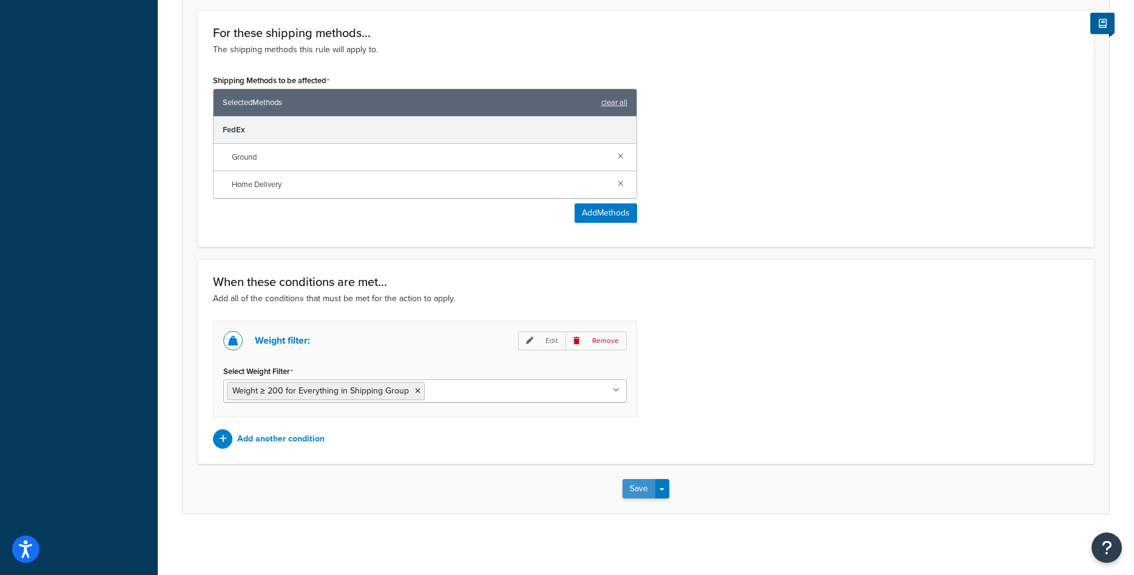
click at [627, 487] on button "Save" at bounding box center [639, 488] width 33 height 19
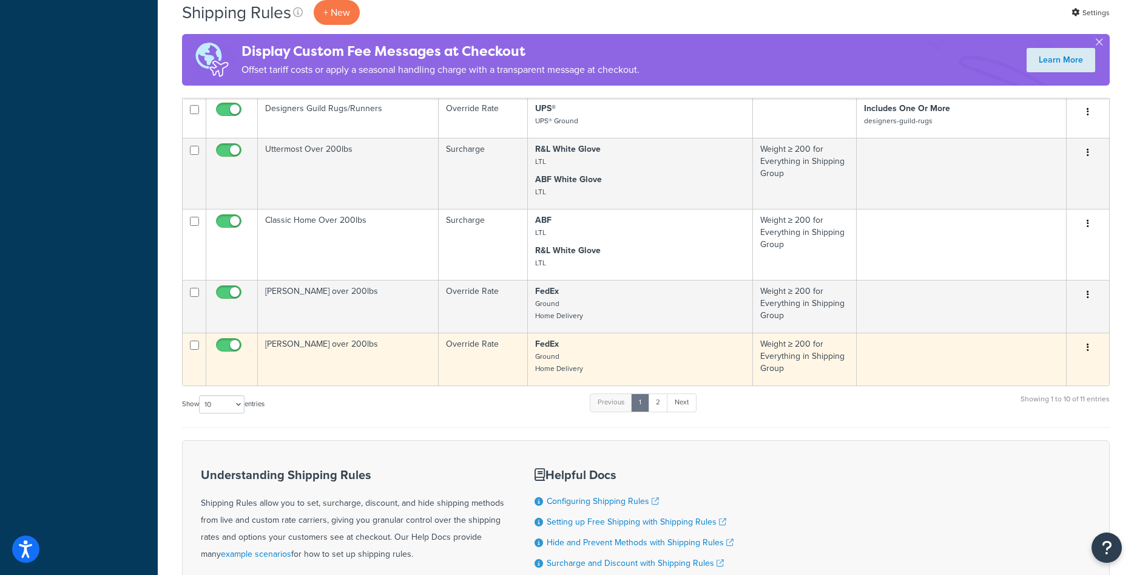
scroll to position [371, 0]
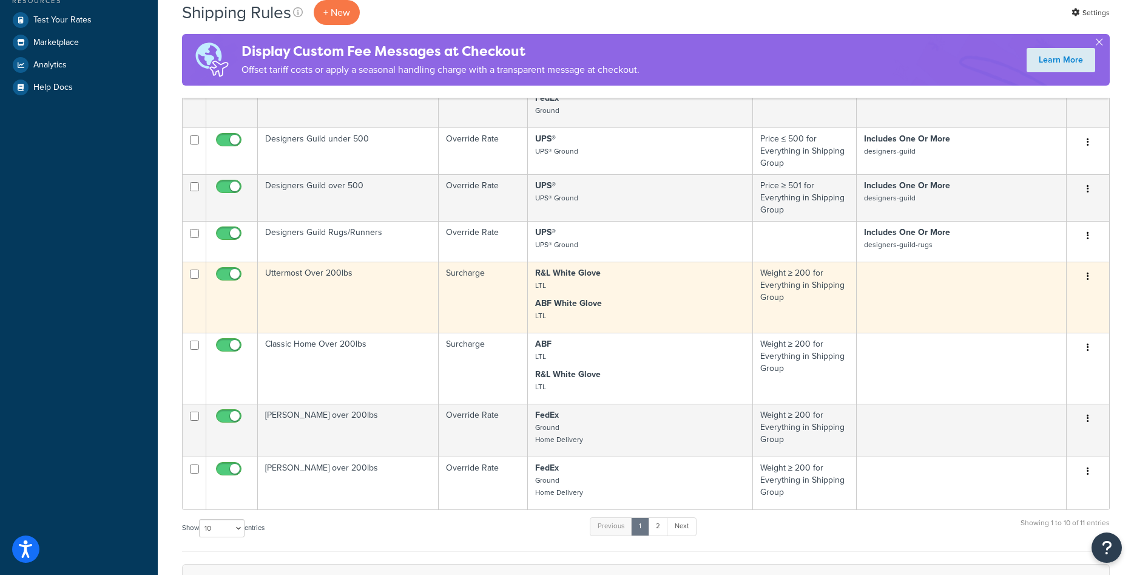
click at [370, 320] on td "Uttermost Over 200lbs" at bounding box center [348, 297] width 181 height 71
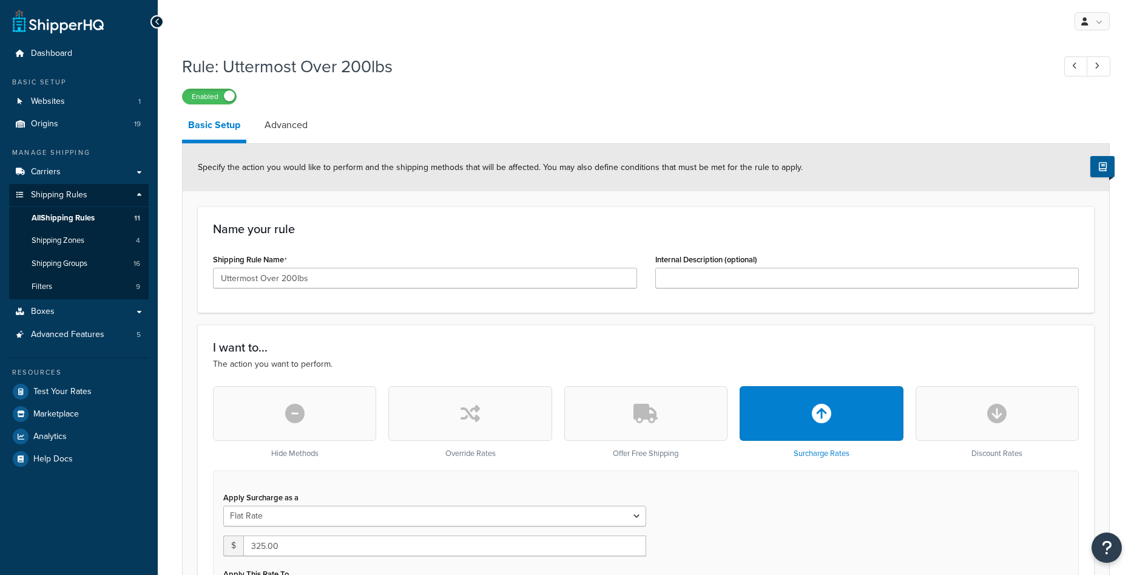
select select "ITEM"
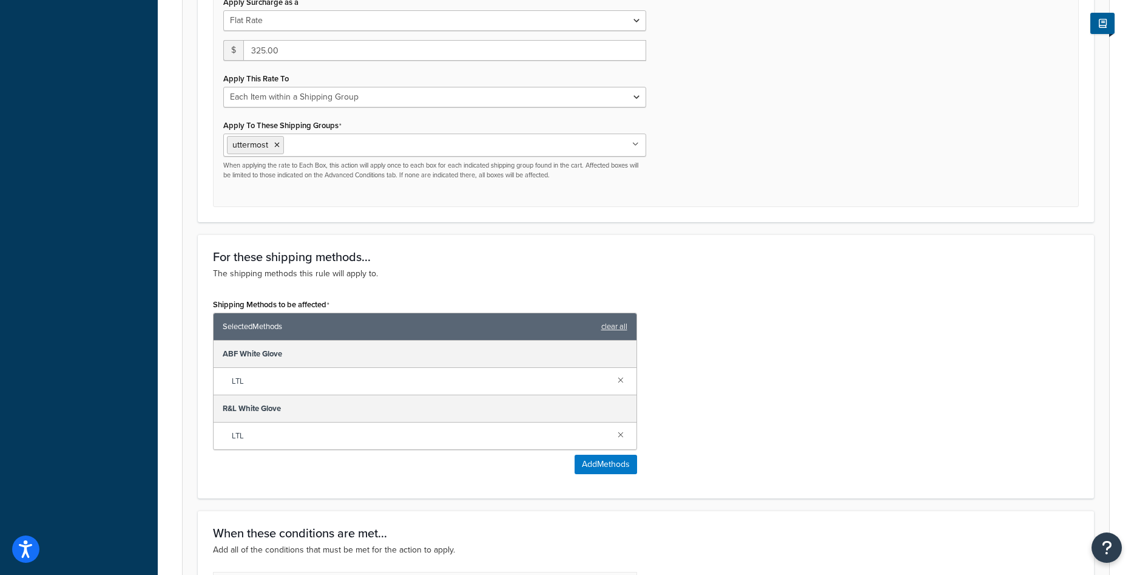
scroll to position [309, 0]
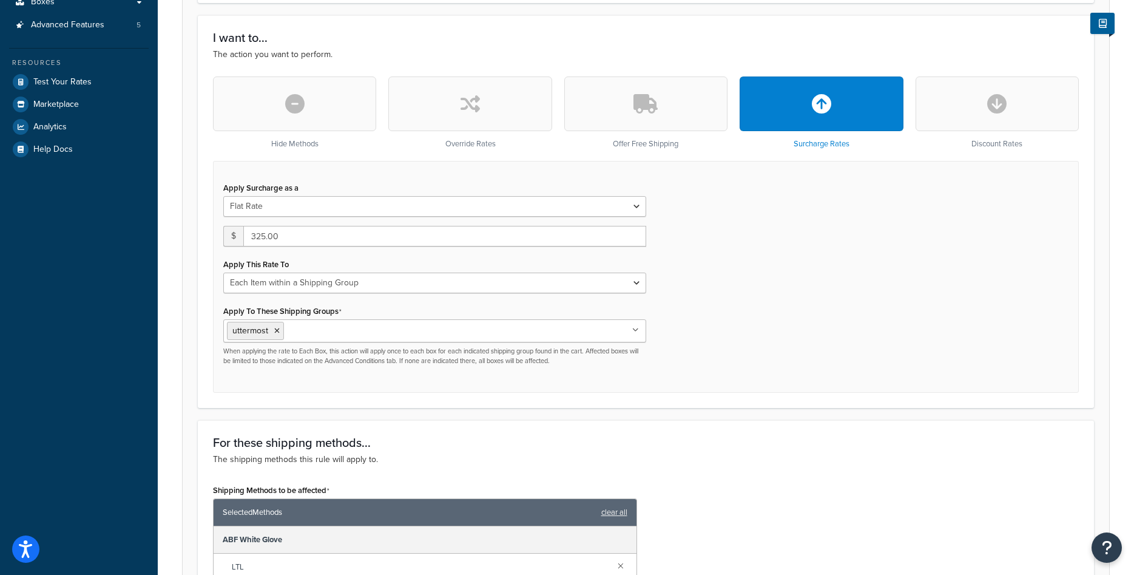
click at [437, 117] on button "button" at bounding box center [469, 103] width 163 height 55
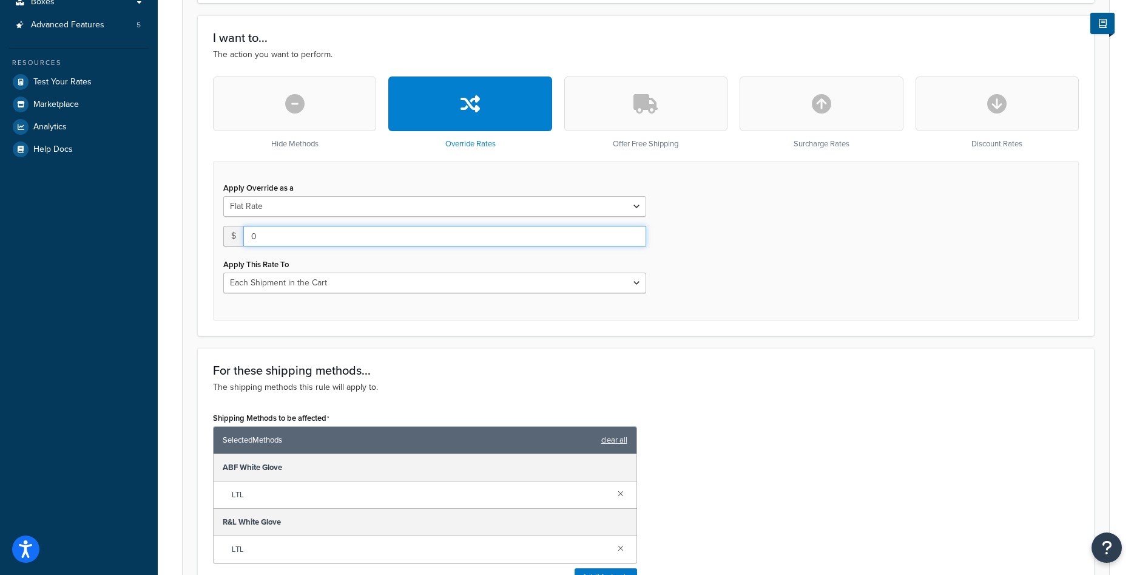
click at [319, 236] on input "0" at bounding box center [444, 236] width 403 height 21
type input "325"
select select "ITEM"
click option "Each Item within a Shipping Group" at bounding box center [0, 0] width 0 height 0
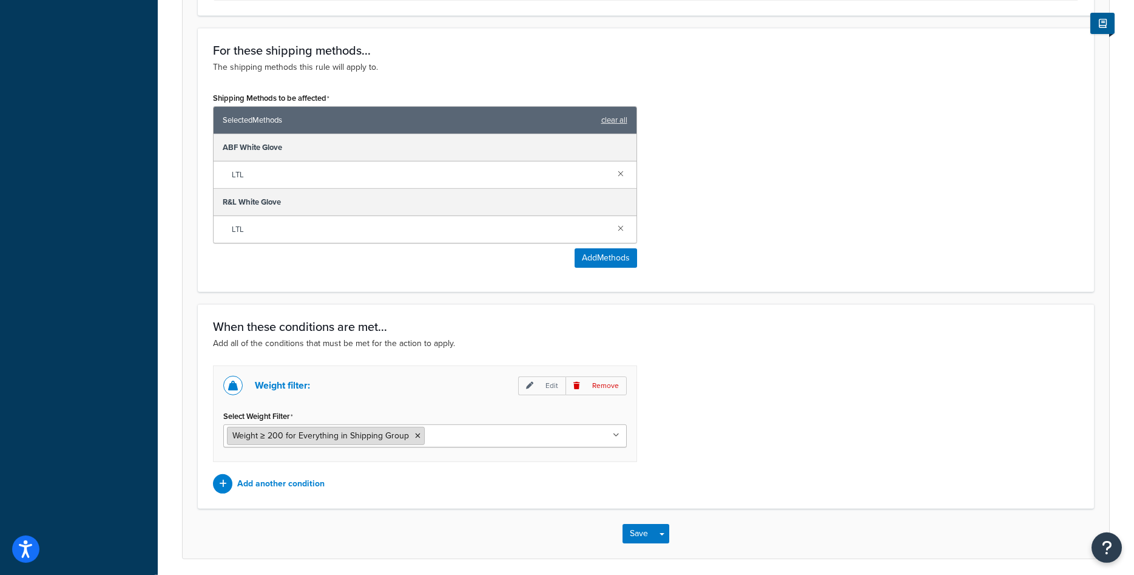
scroll to position [743, 0]
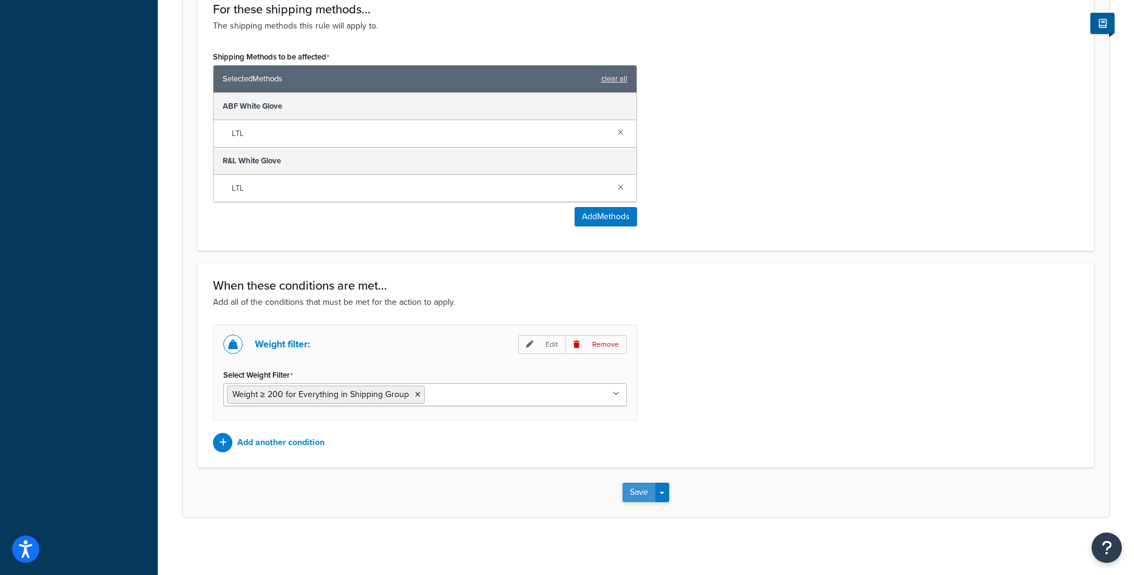
click at [628, 495] on button "Save" at bounding box center [639, 491] width 33 height 19
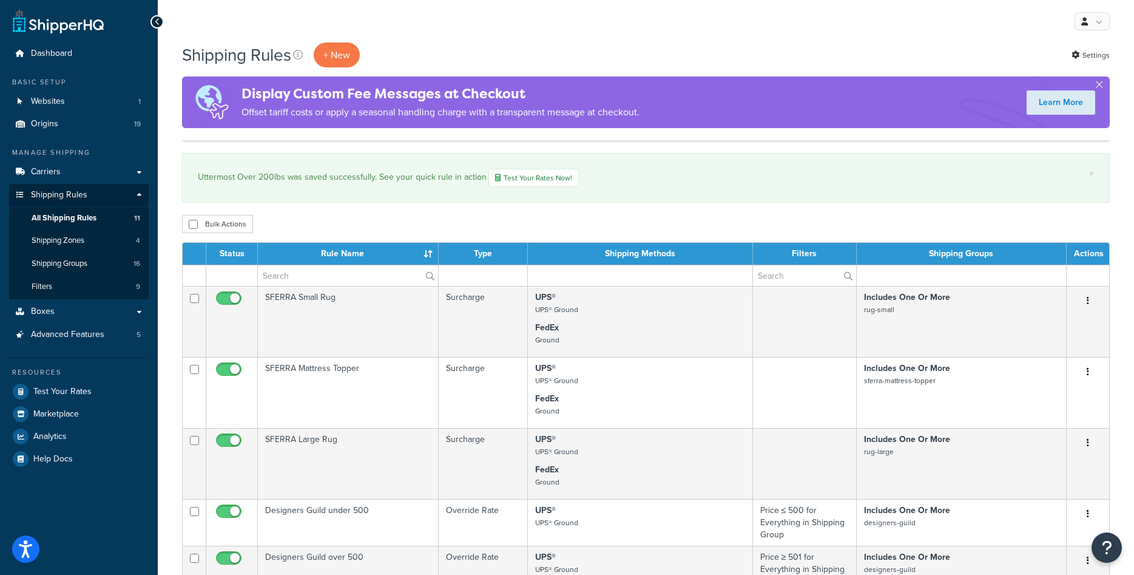
scroll to position [371, 0]
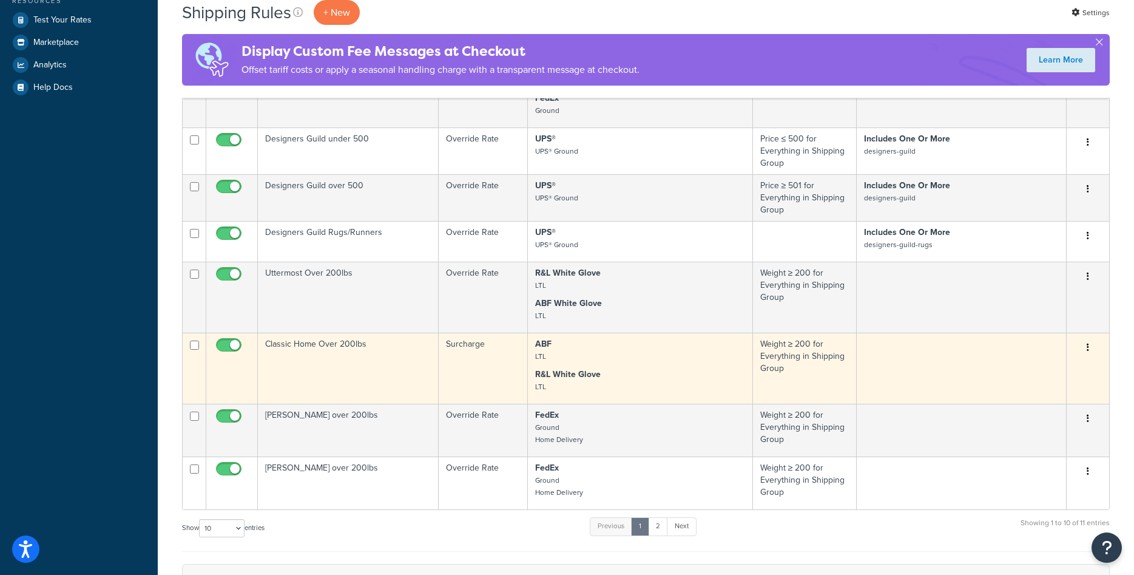
click at [367, 354] on td "Classic Home Over 200lbs" at bounding box center [348, 368] width 181 height 71
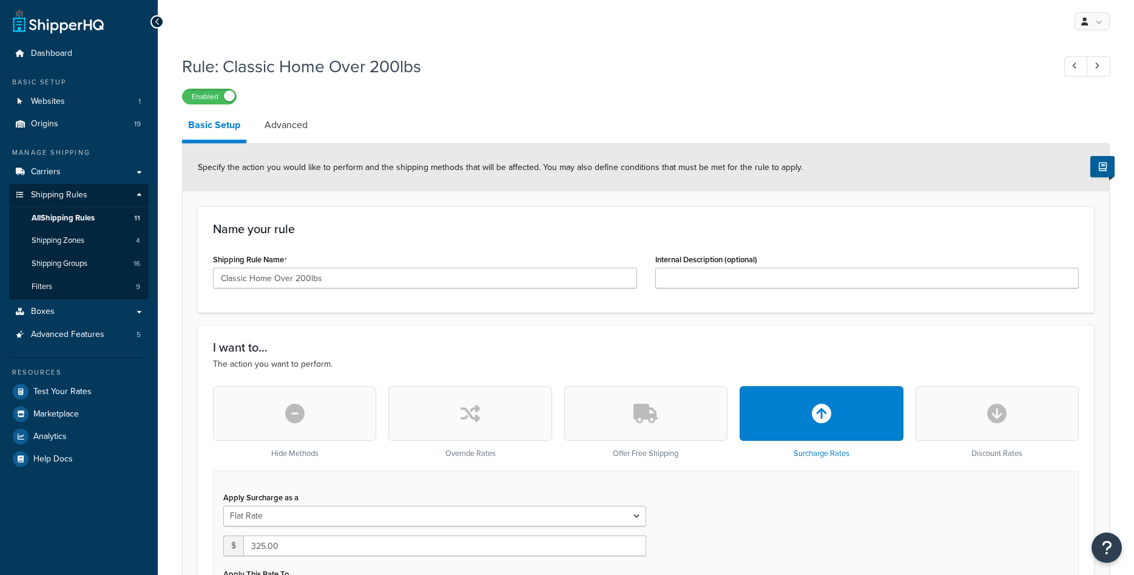
select select "ITEM"
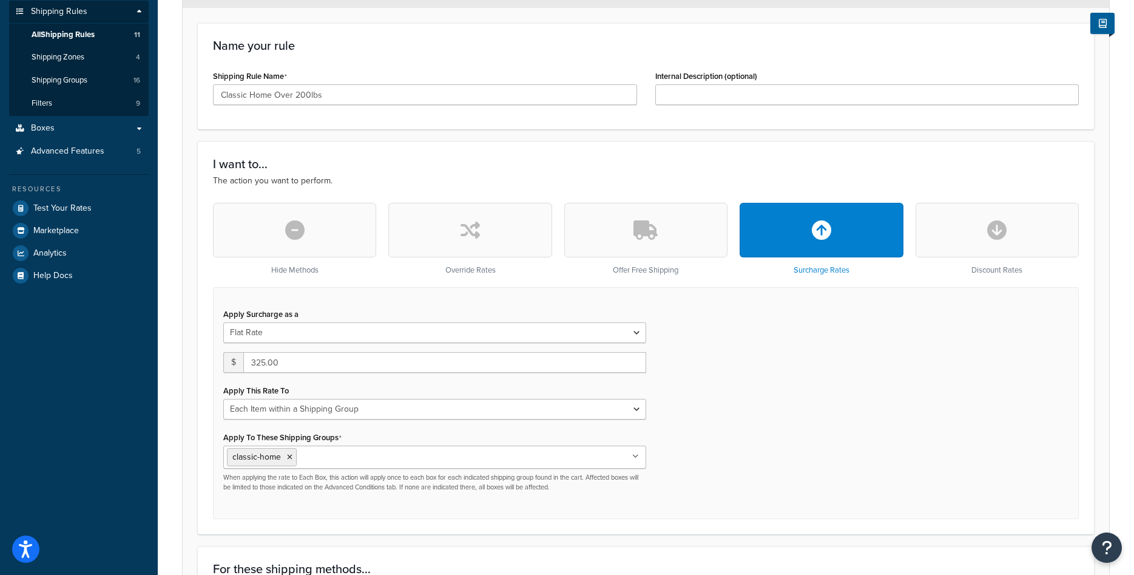
scroll to position [186, 0]
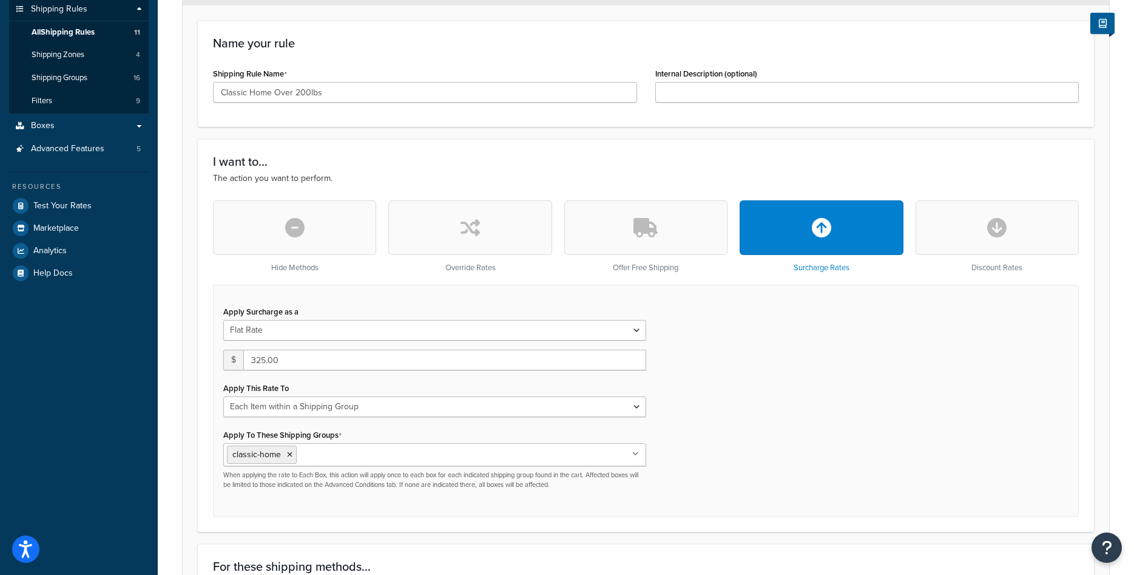
click at [486, 240] on button "button" at bounding box center [469, 227] width 163 height 55
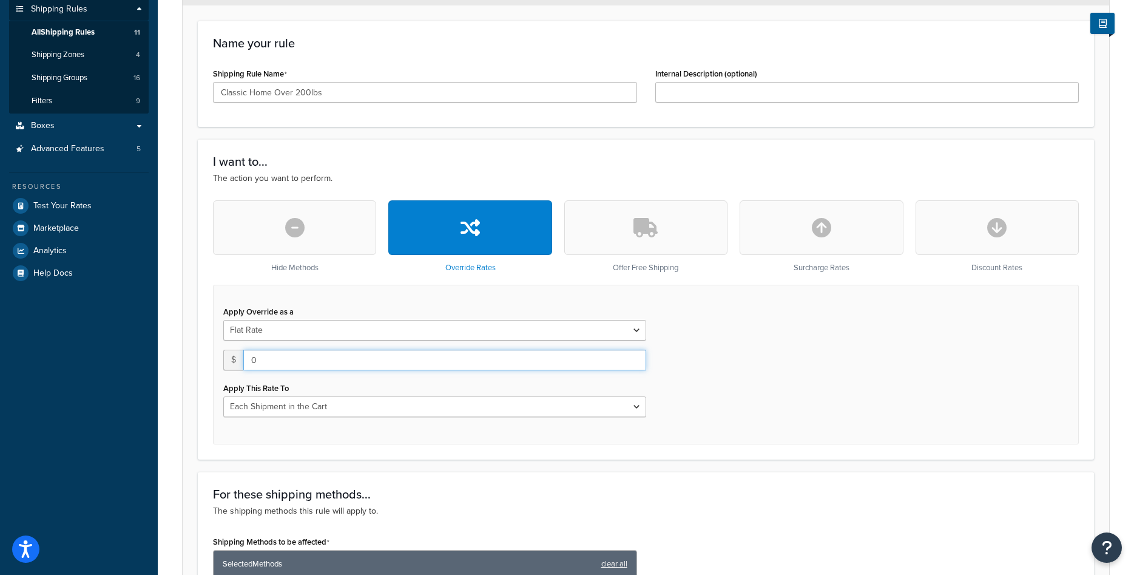
click at [343, 362] on input "0" at bounding box center [444, 360] width 403 height 21
type input "324"
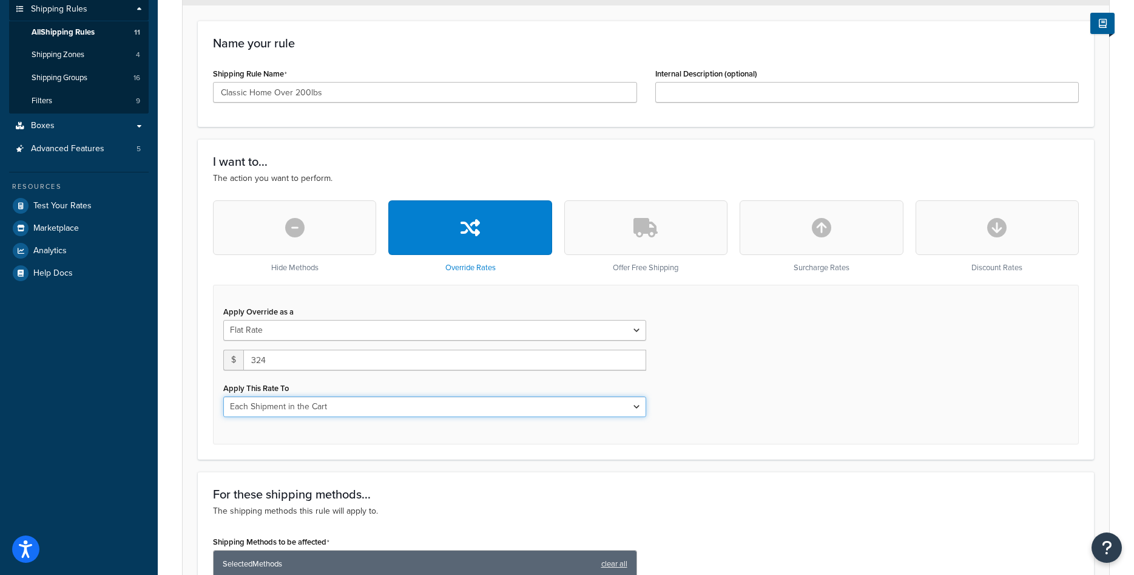
select select "ITEM"
click option "Each Item within a Shipping Group" at bounding box center [0, 0] width 0 height 0
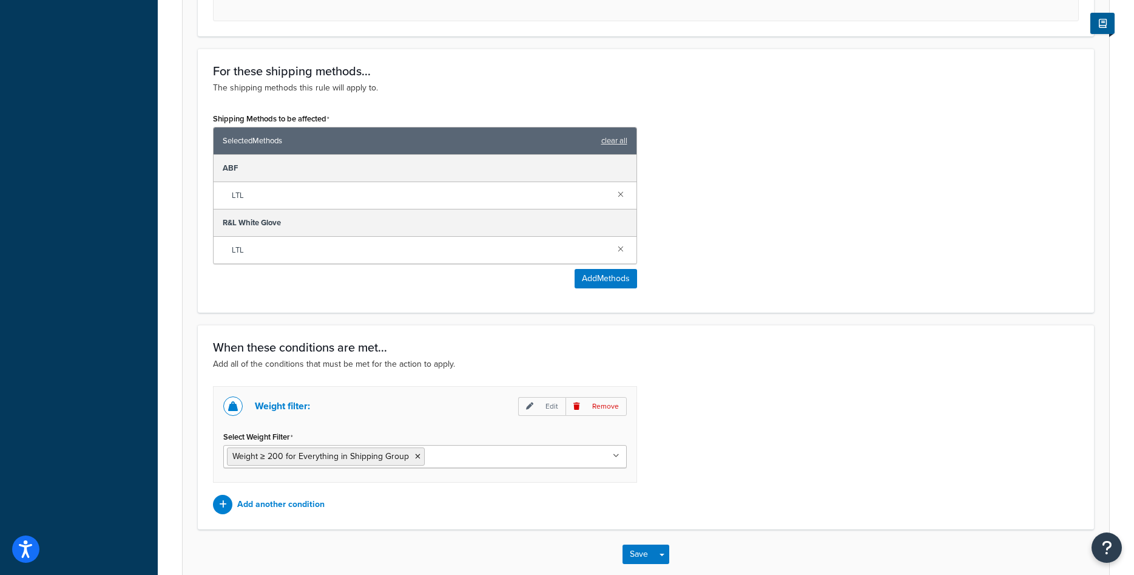
scroll to position [747, 0]
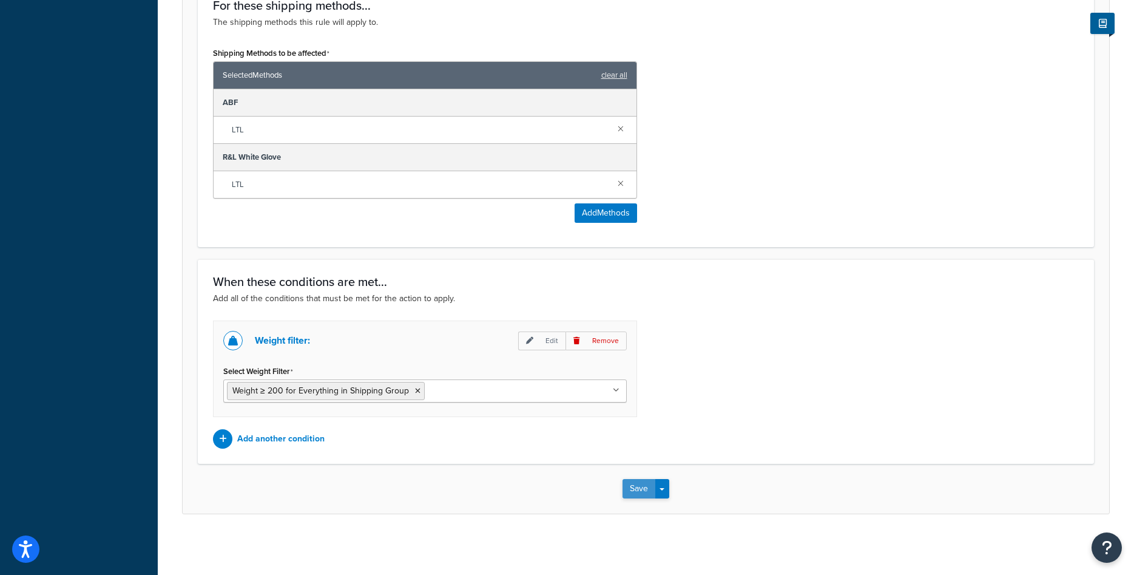
click at [630, 484] on button "Save" at bounding box center [639, 488] width 33 height 19
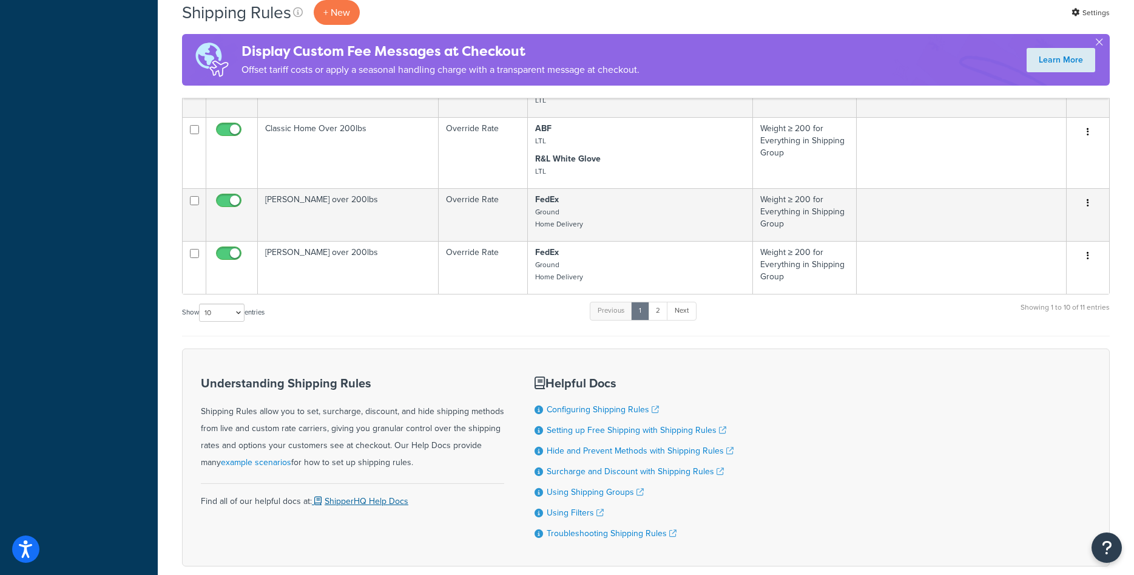
scroll to position [557, 0]
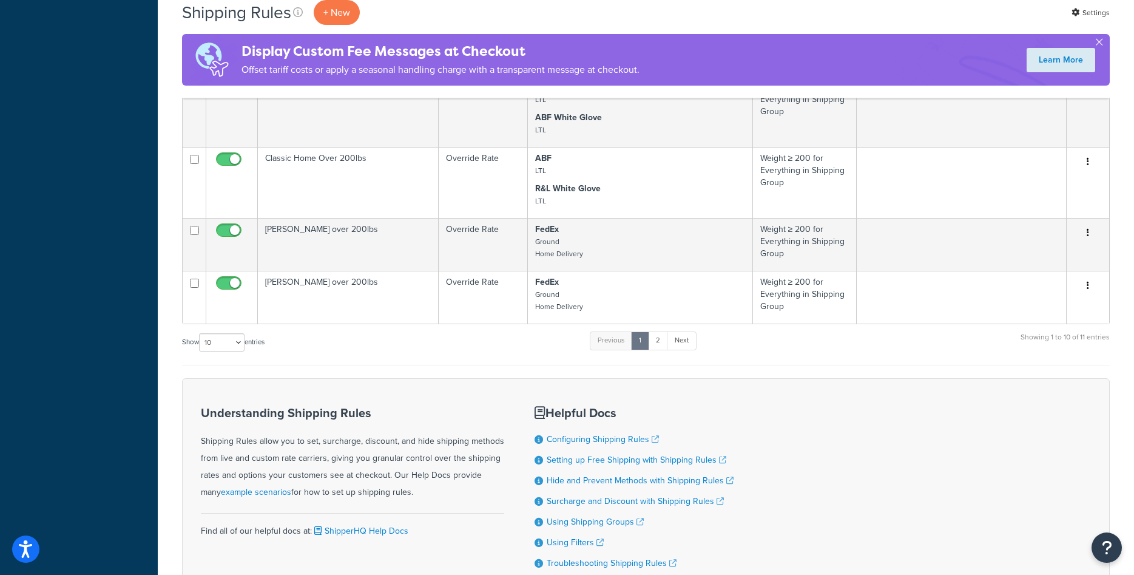
click at [873, 470] on div "Understanding Shipping Rules Shipping Rules allow you to set, surcharge, discou…" at bounding box center [646, 487] width 928 height 218
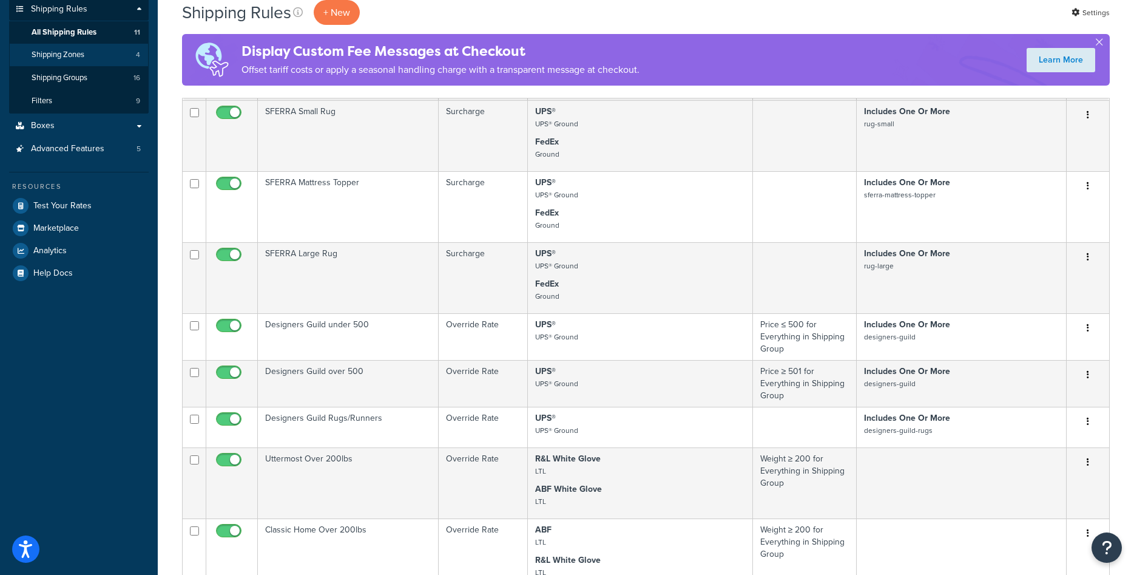
scroll to position [0, 0]
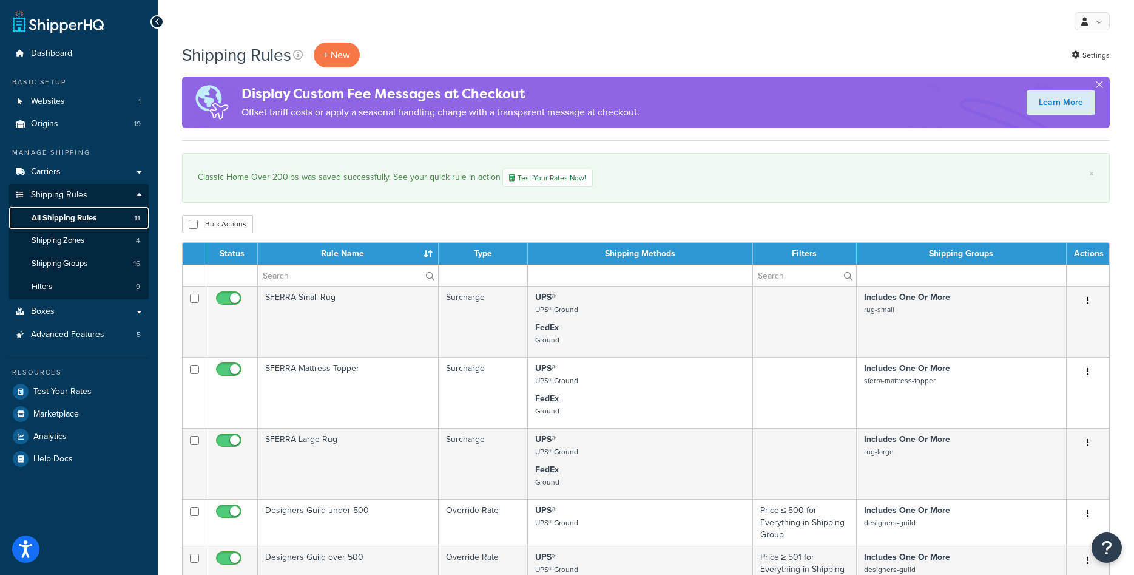
click at [64, 211] on link "All Shipping Rules 11" at bounding box center [79, 218] width 140 height 22
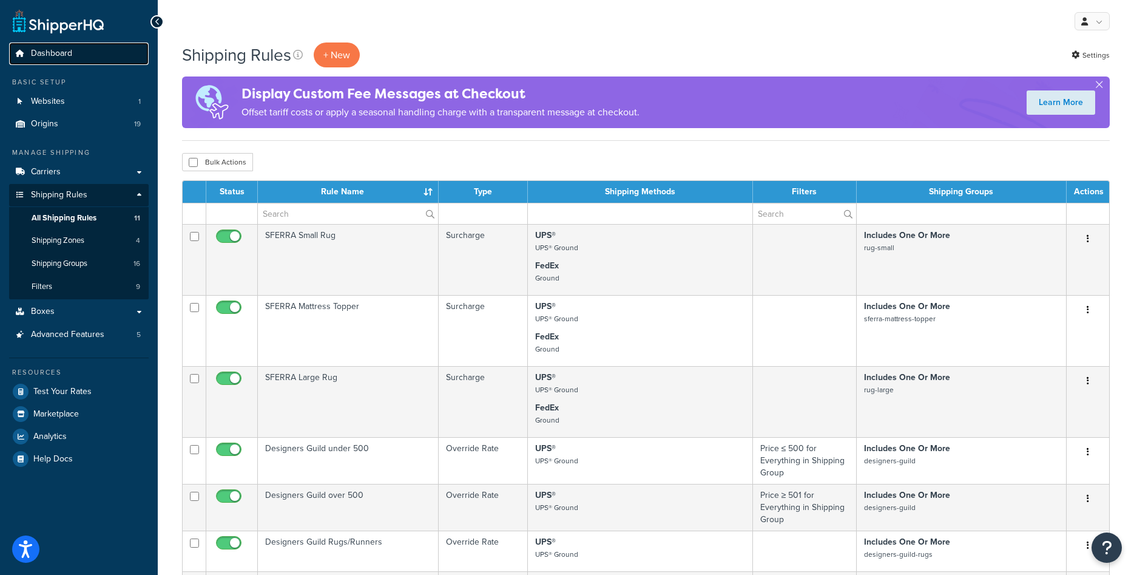
click at [50, 57] on span "Dashboard" at bounding box center [51, 54] width 41 height 10
